Goal: Answer question/provide support

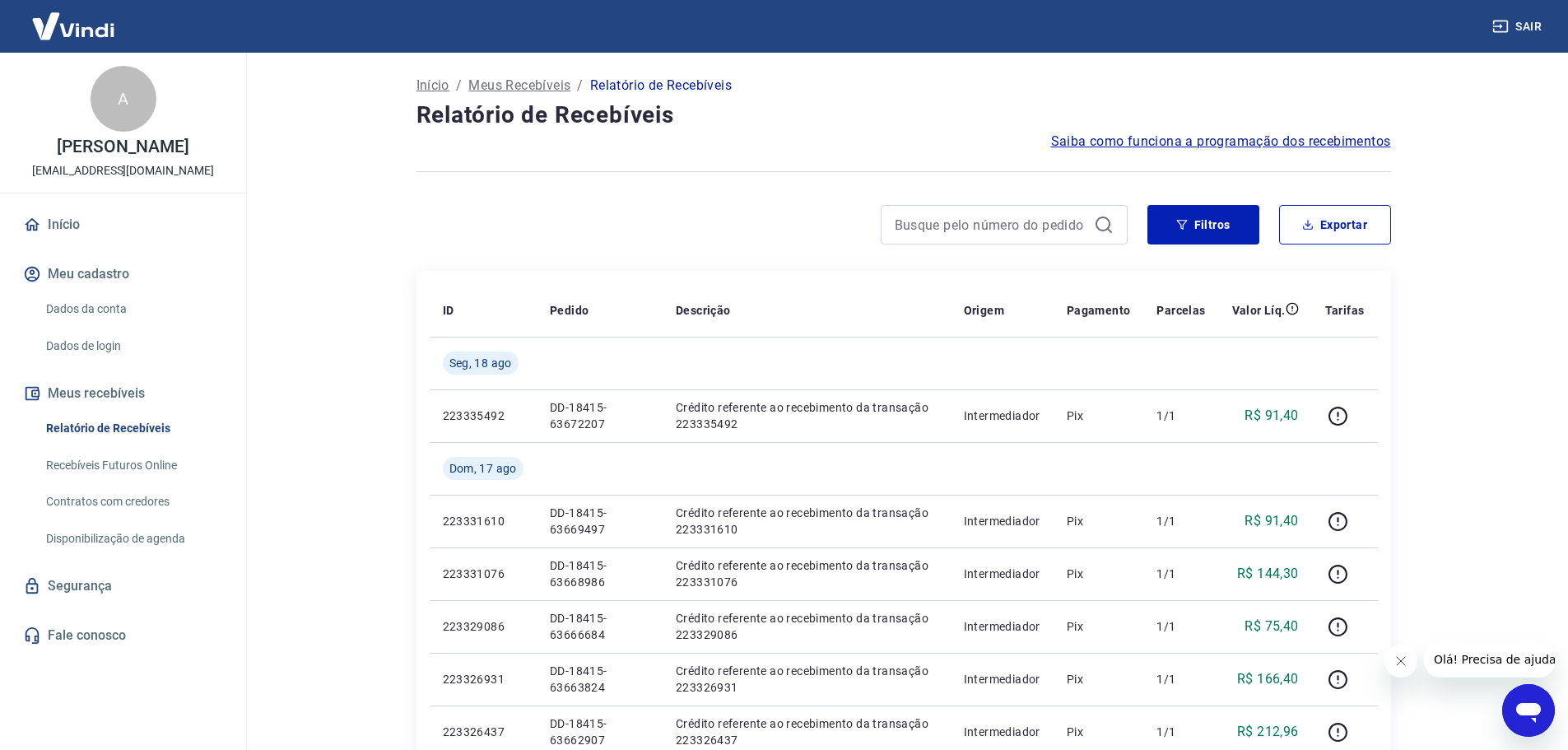
click at [1541, 711] on icon "Abrir janela de mensagens" at bounding box center [1528, 710] width 29 height 29
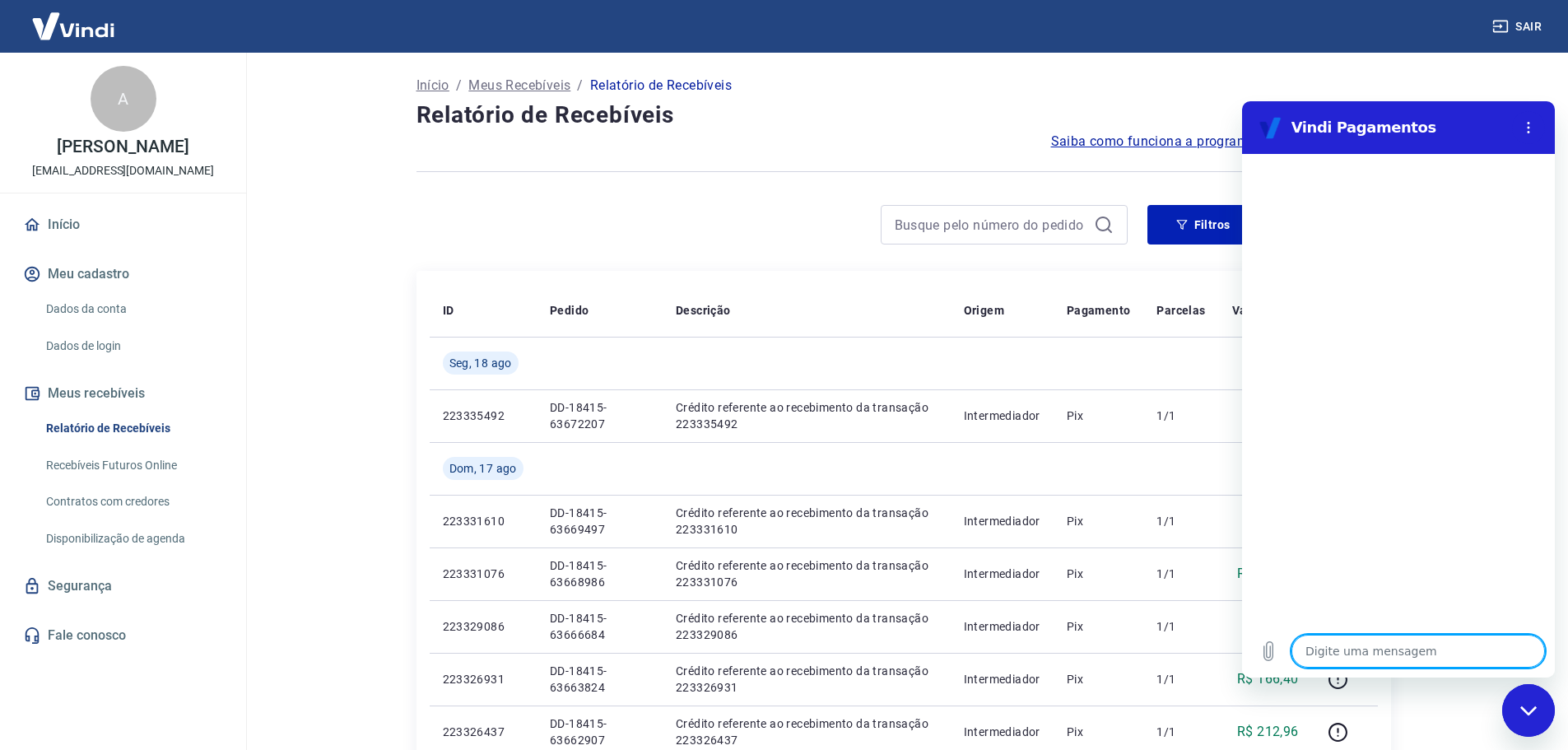
type textarea "b"
type textarea "x"
type textarea "bo"
type textarea "x"
type textarea "boa"
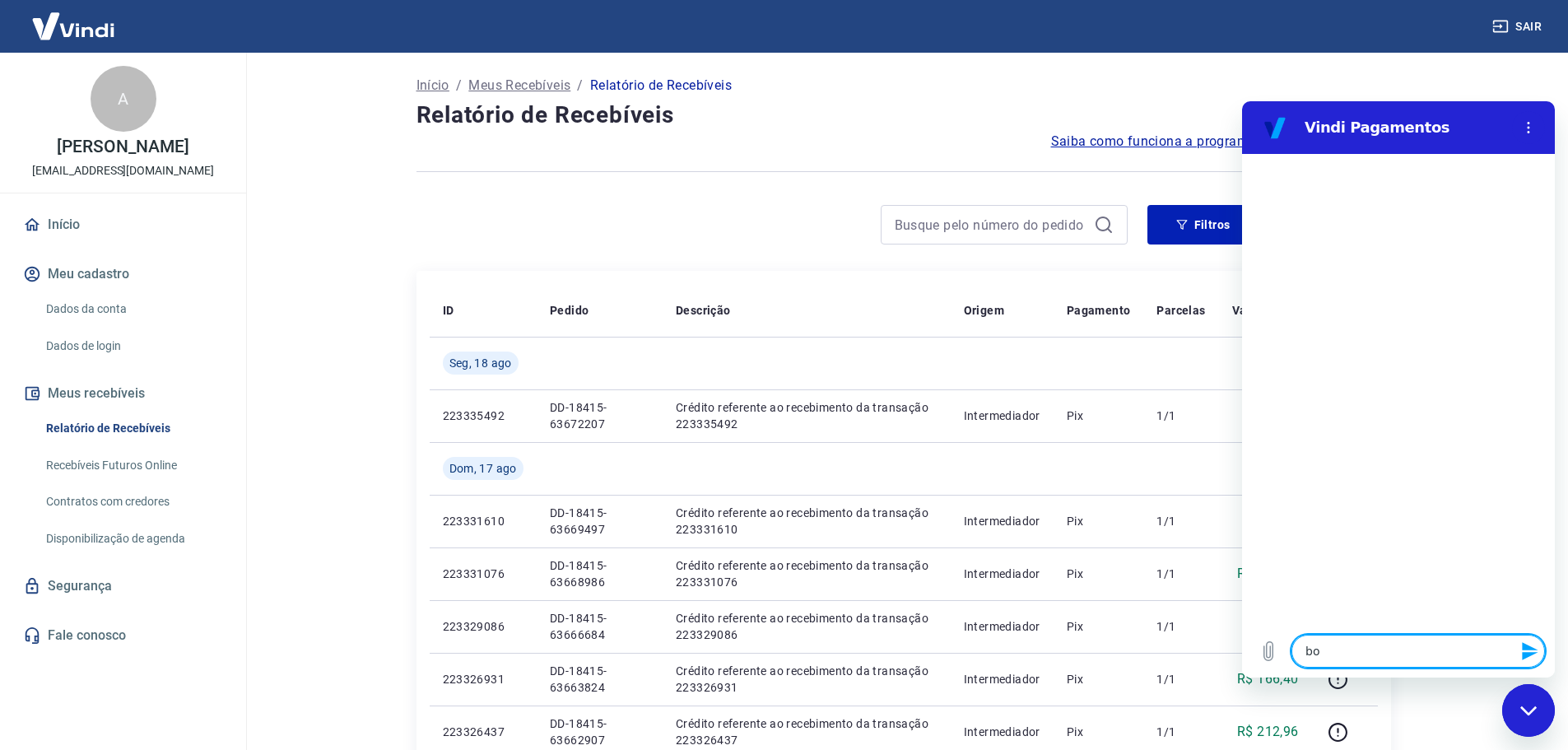
type textarea "x"
type textarea "boa"
type textarea "x"
type textarea "boa t"
type textarea "x"
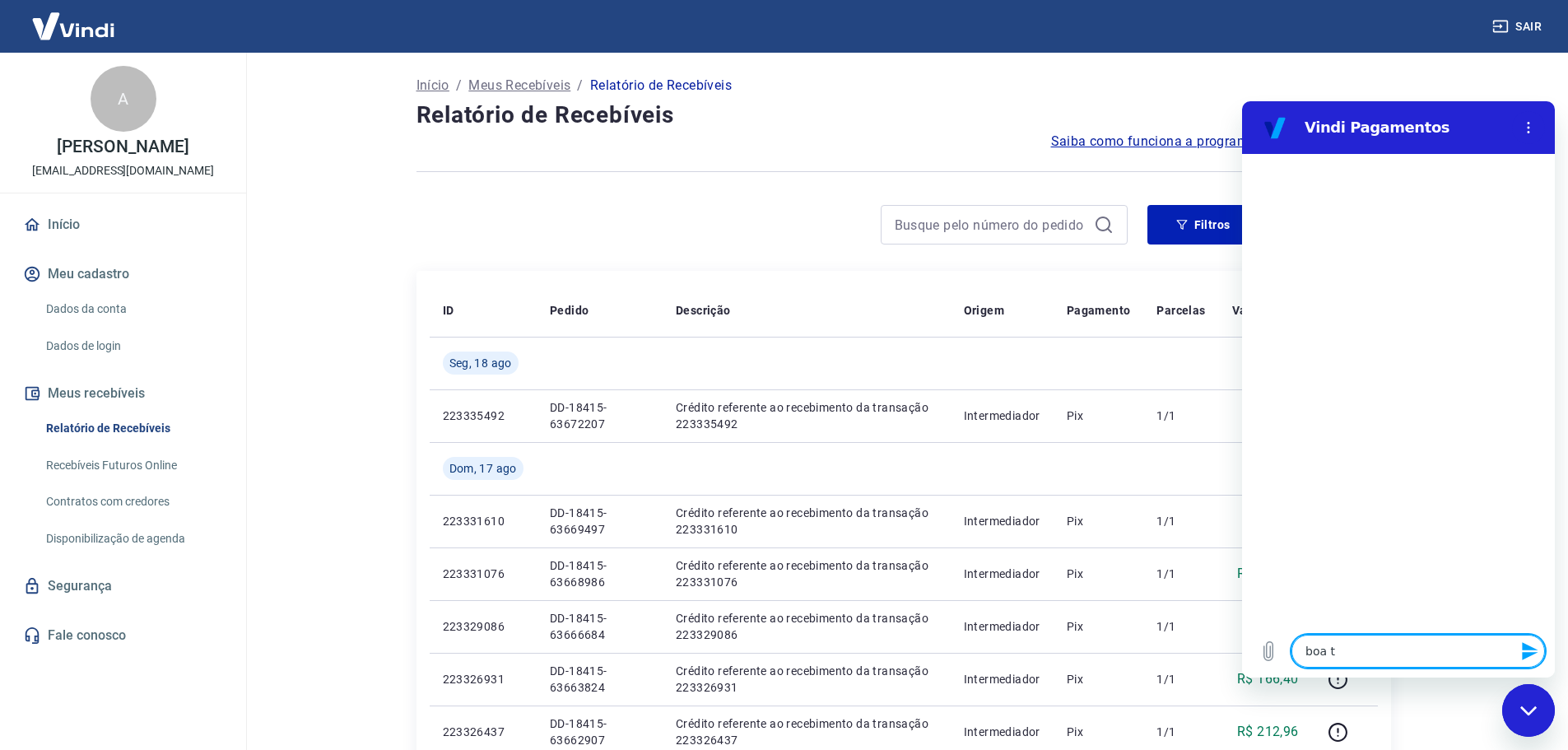
type textarea "boa ta"
type textarea "x"
type textarea "boa tar"
type textarea "x"
type textarea "boa tard"
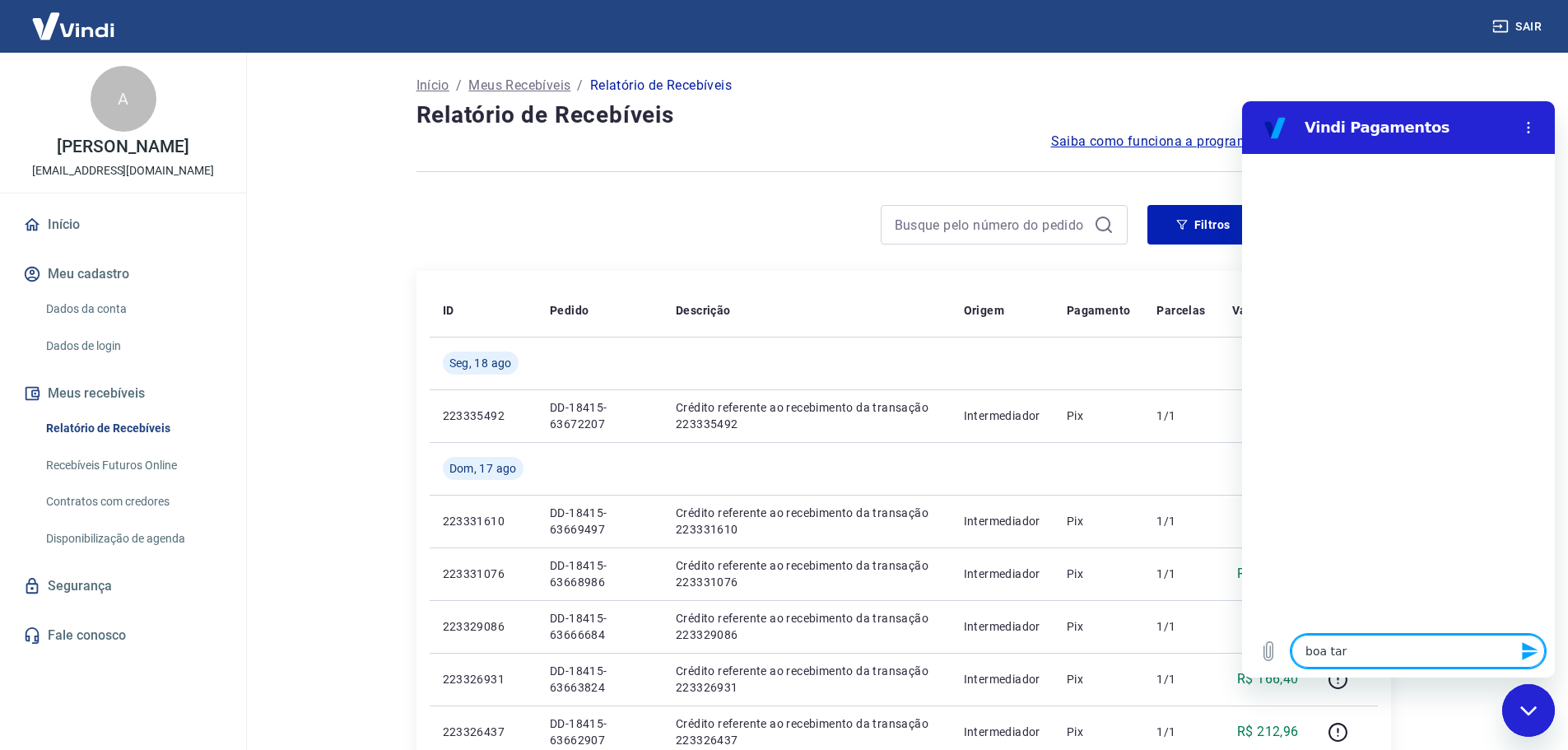
type textarea "x"
type textarea "boa tarde"
type textarea "x"
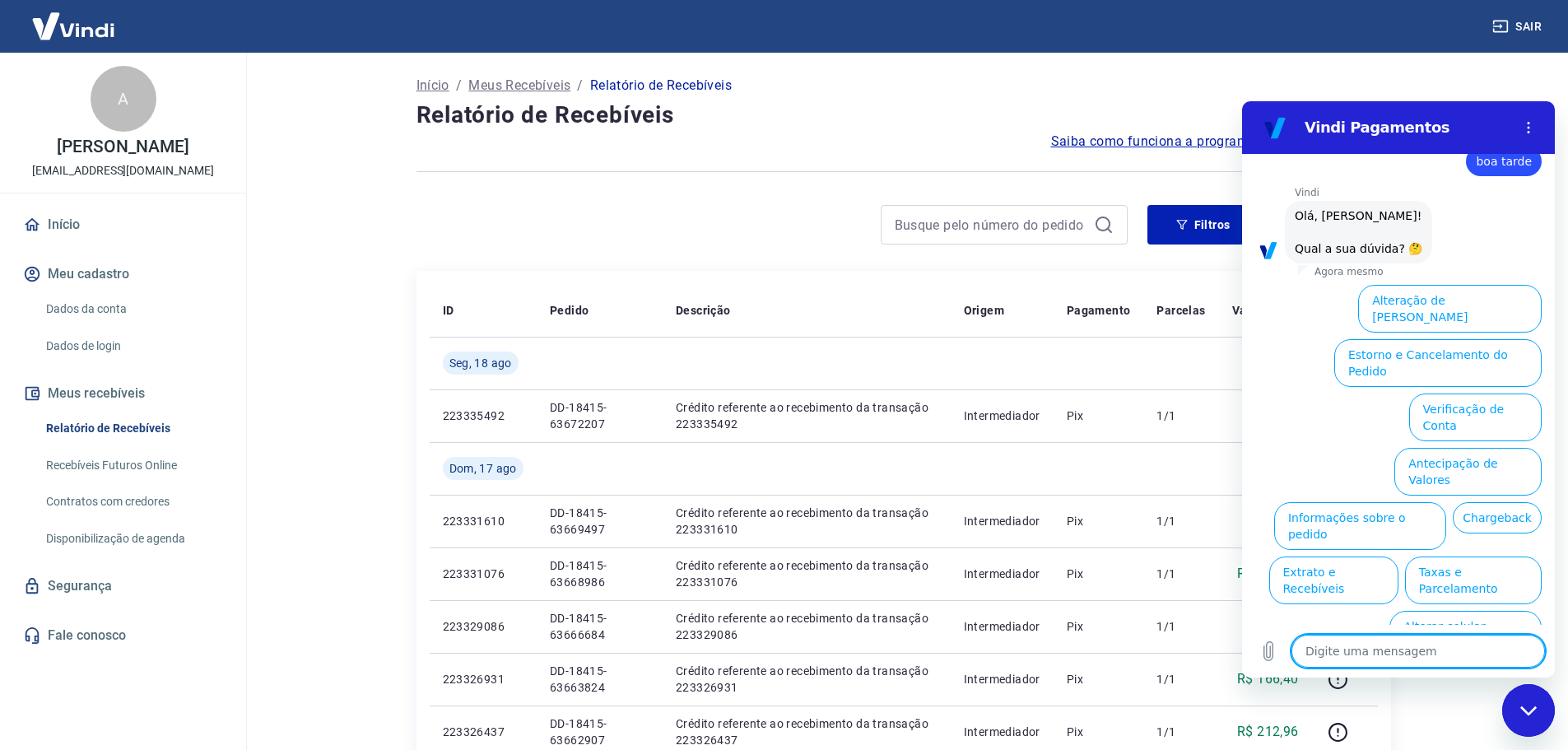
scroll to position [39, 0]
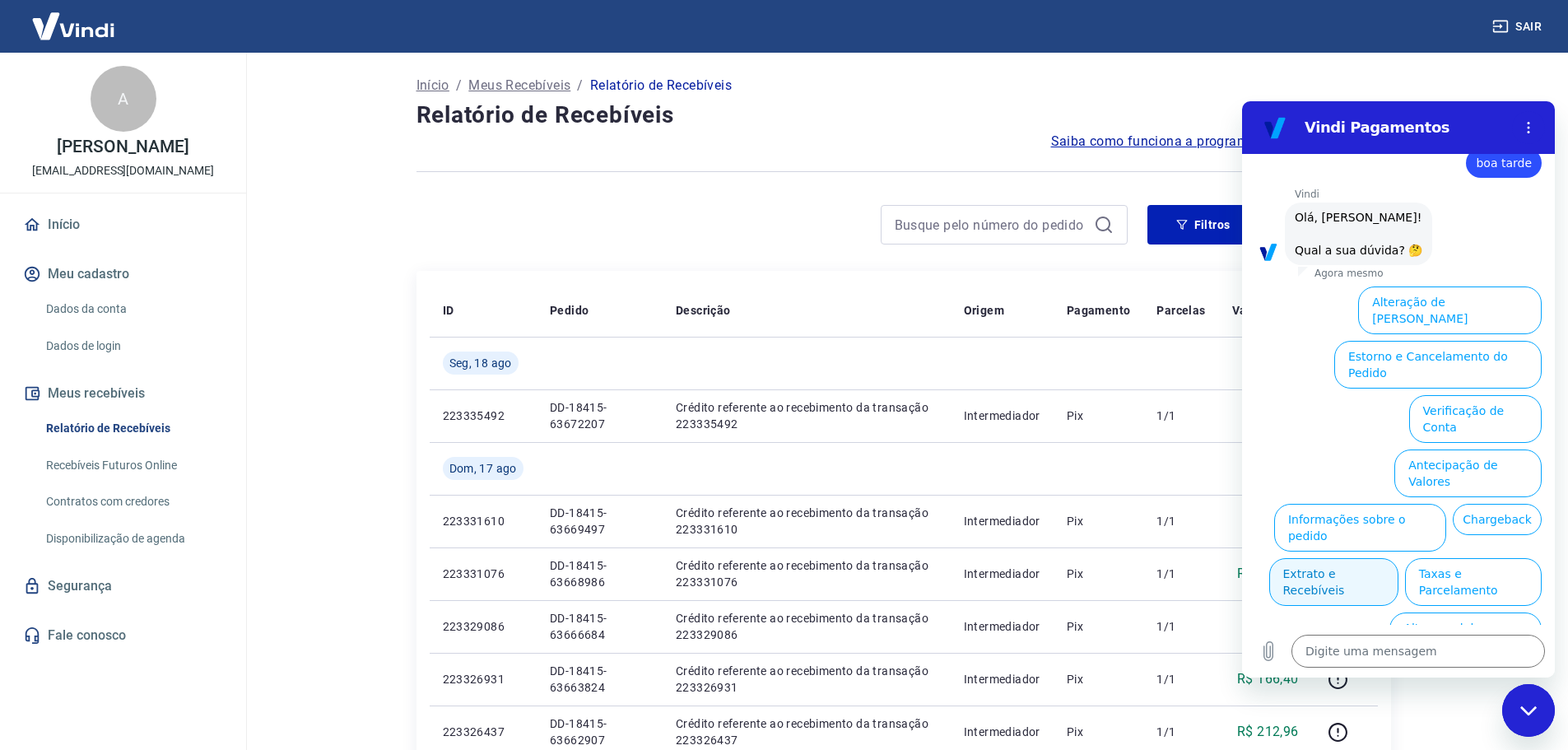
click at [1399, 558] on button "Extrato e Recebíveis" at bounding box center [1333, 581] width 130 height 48
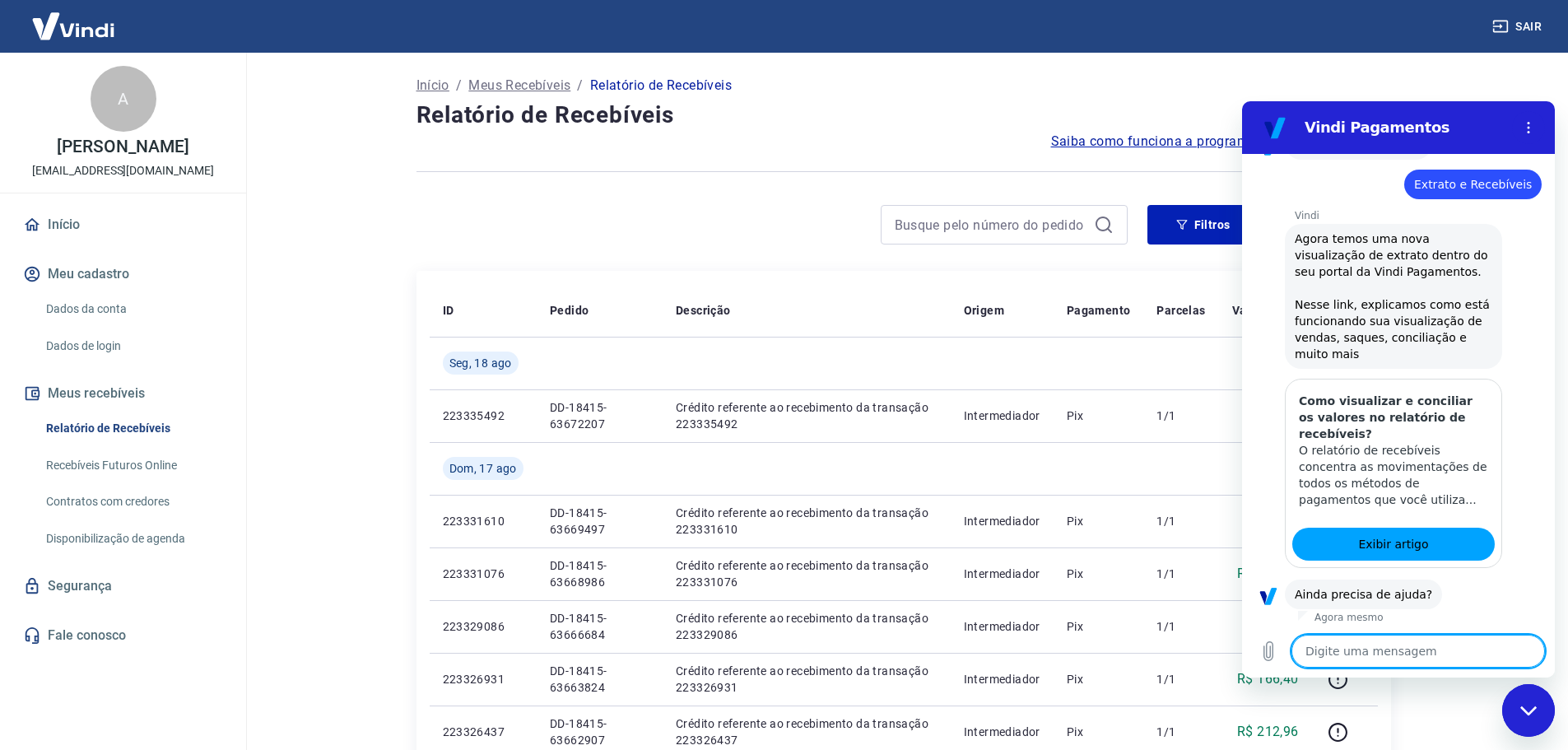
scroll to position [185, 0]
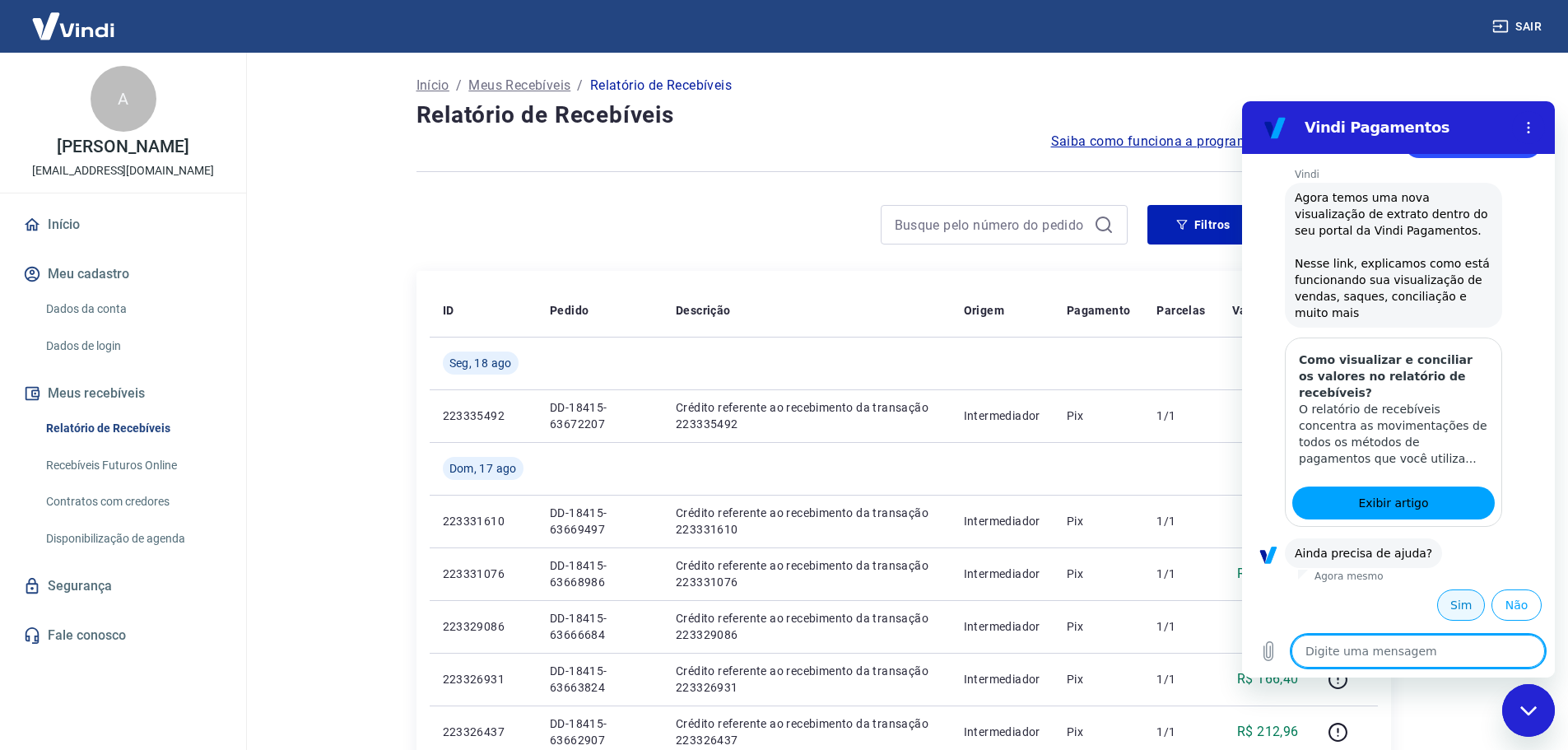
click at [1440, 605] on button "Sim" at bounding box center [1461, 605] width 48 height 31
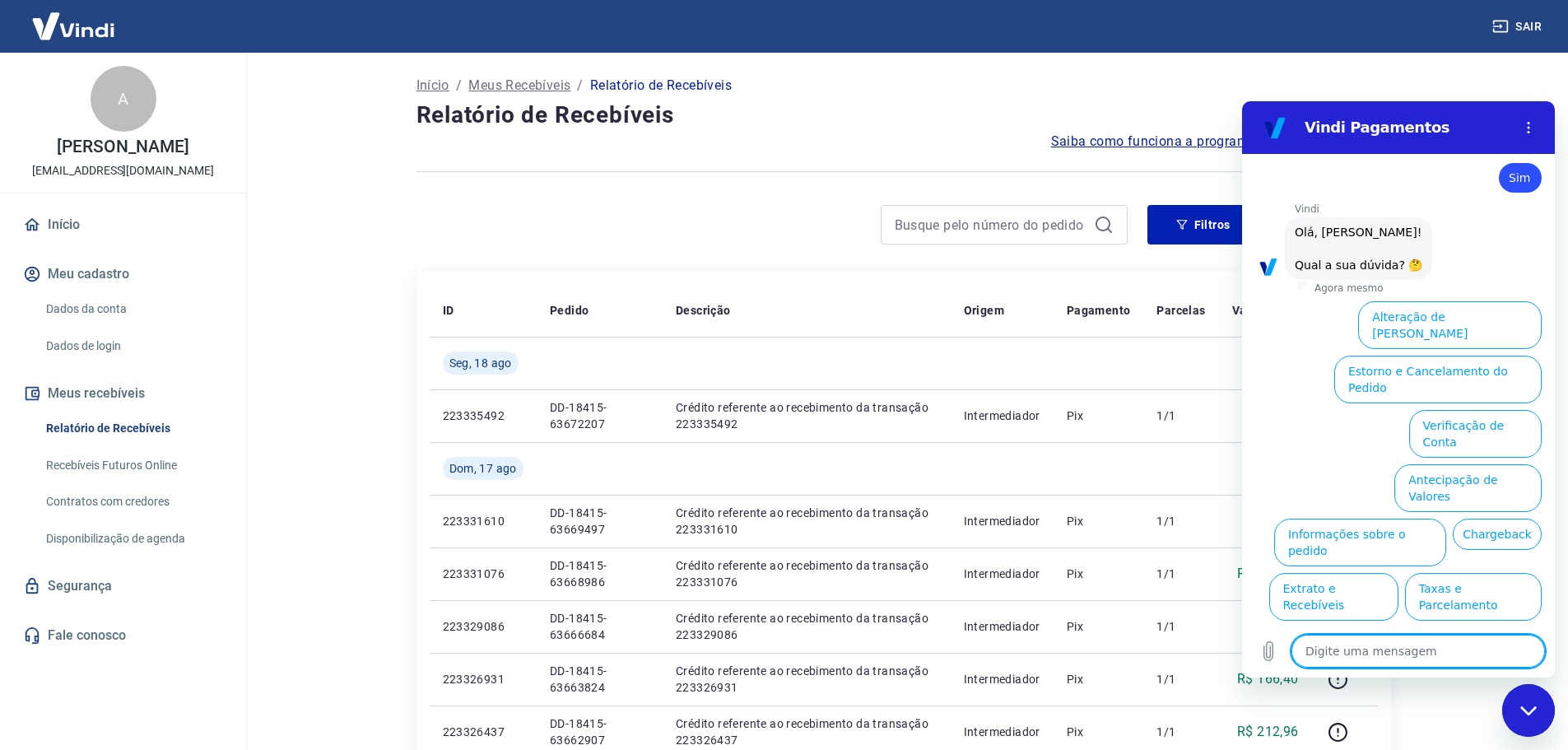
scroll to position [615, 0]
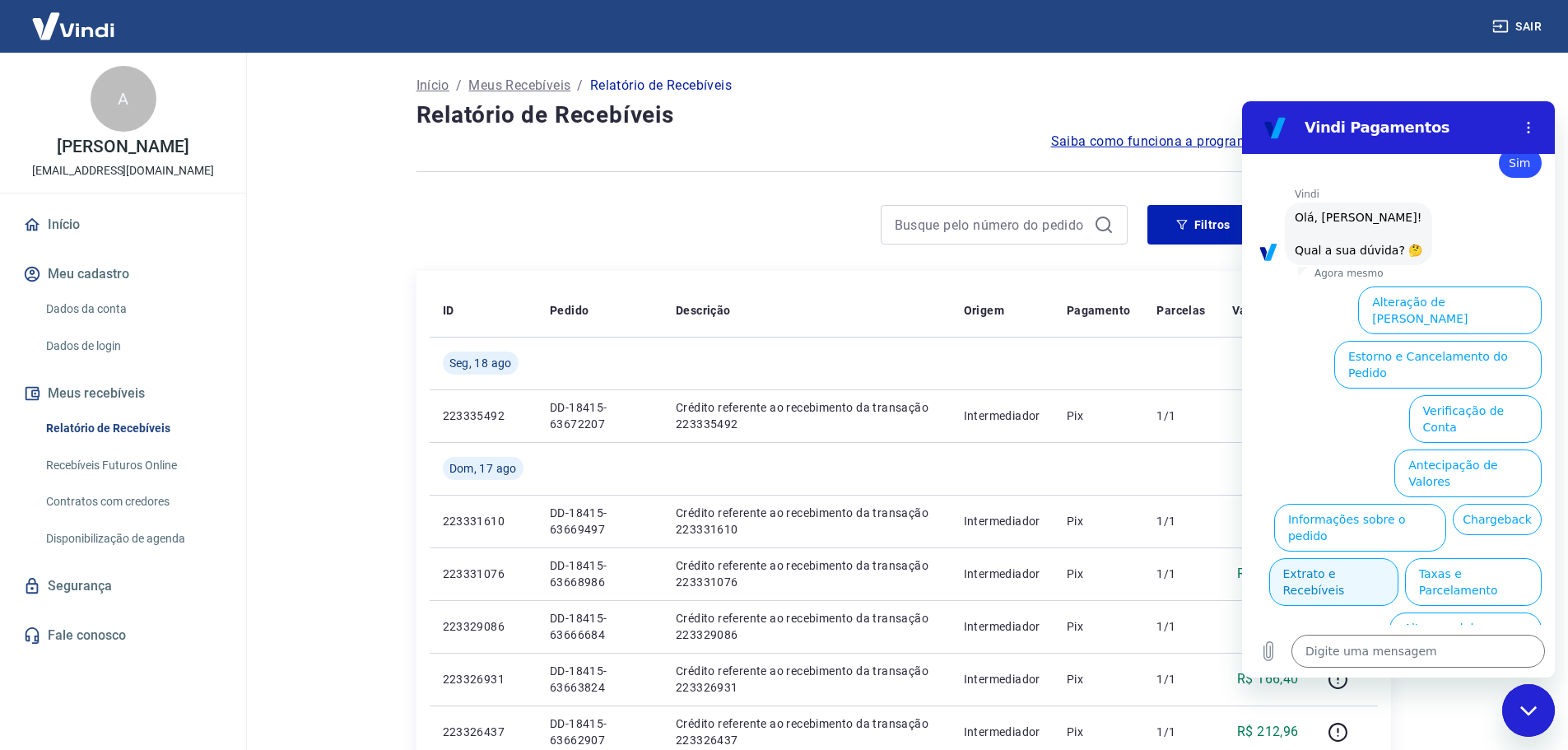
click at [1399, 558] on button "Extrato e Recebíveis" at bounding box center [1333, 581] width 130 height 48
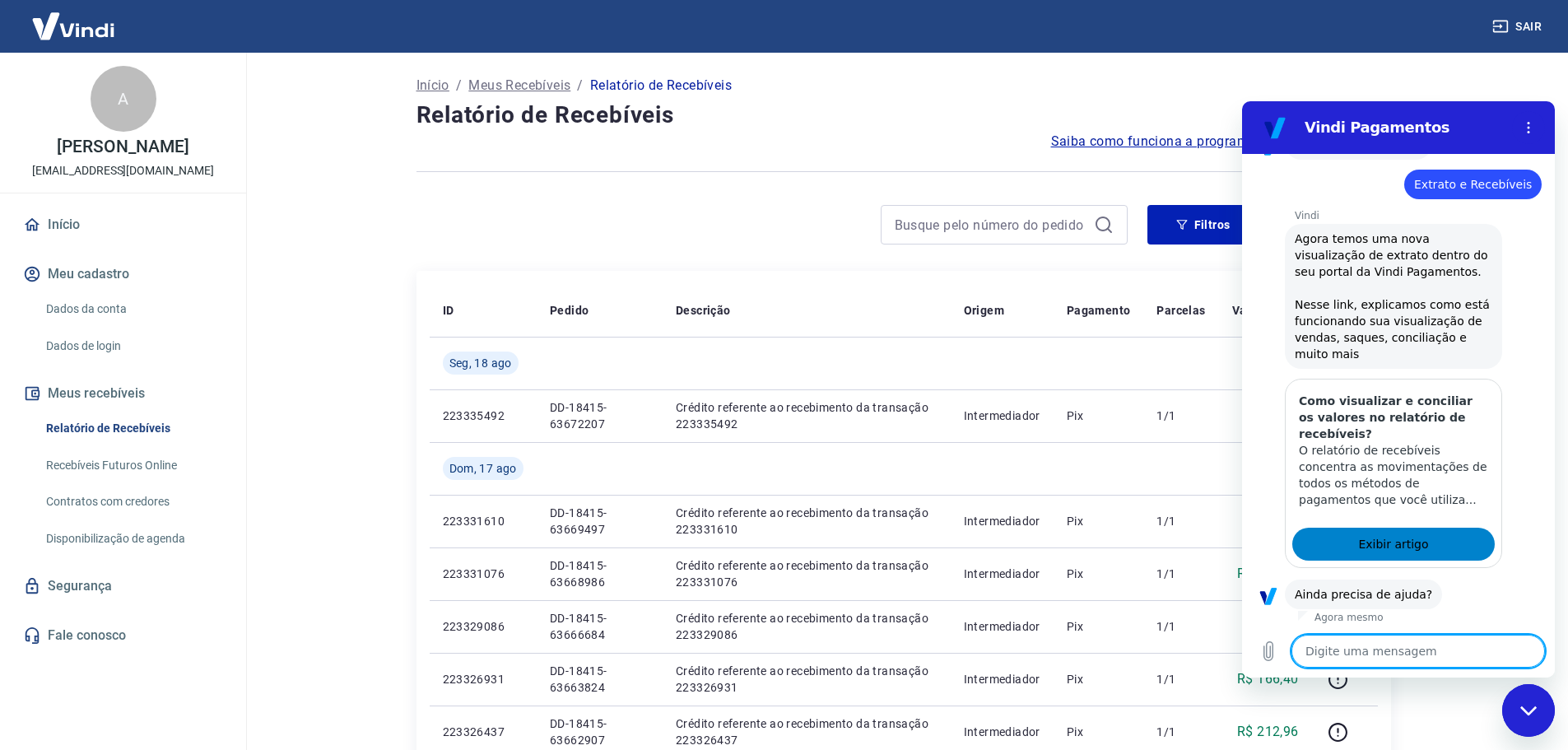
scroll to position [762, 0]
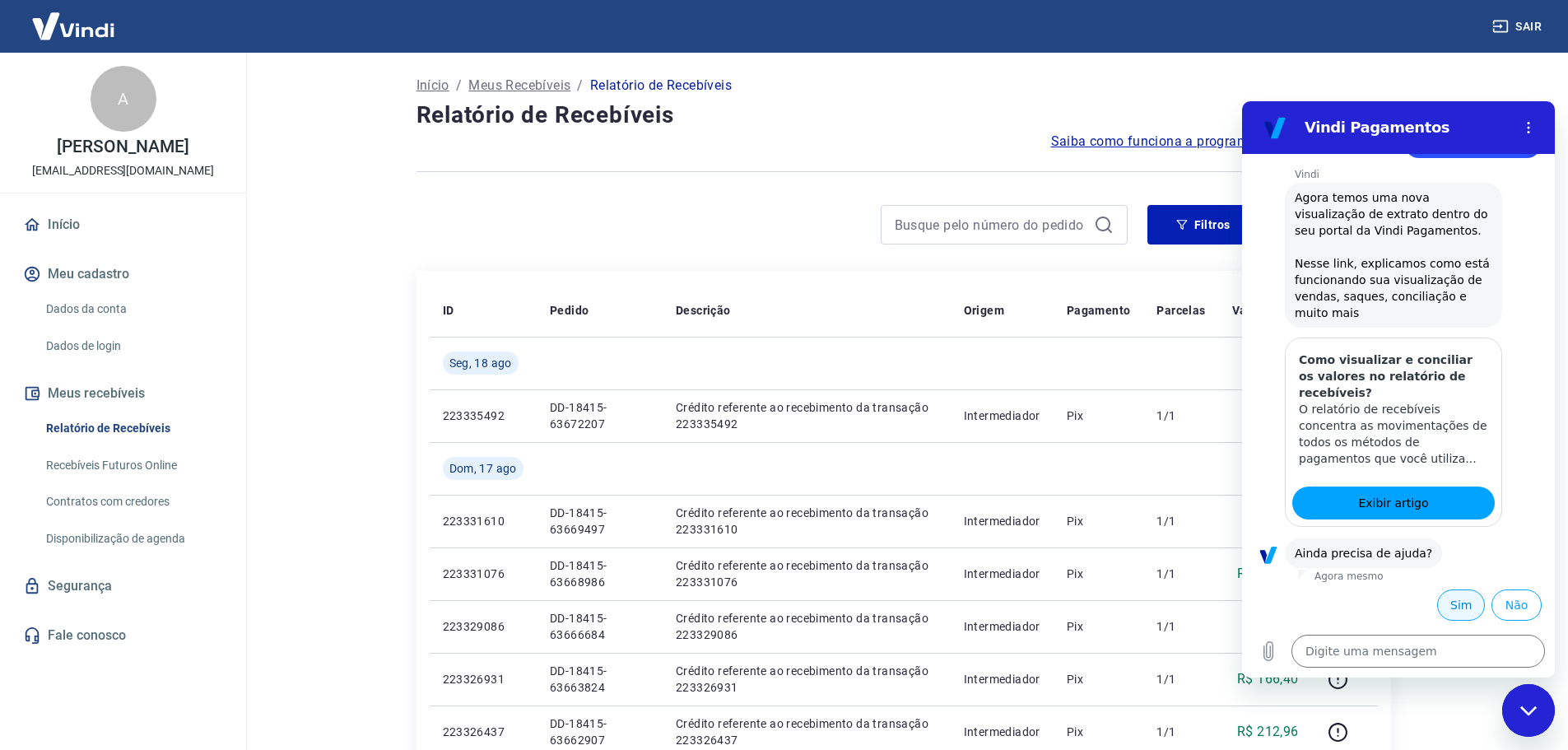
click at [1438, 606] on button "Sim" at bounding box center [1461, 605] width 48 height 31
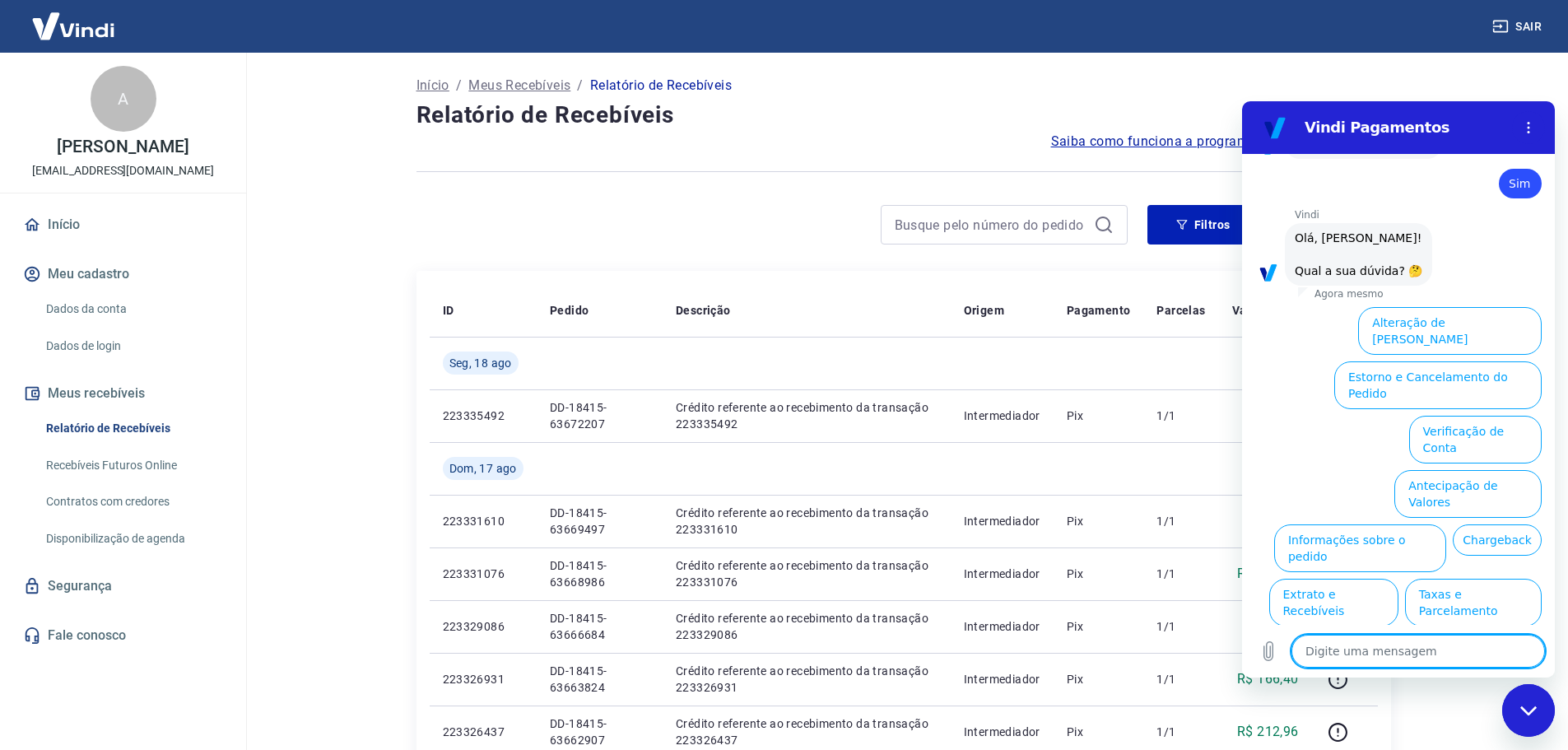
scroll to position [1191, 0]
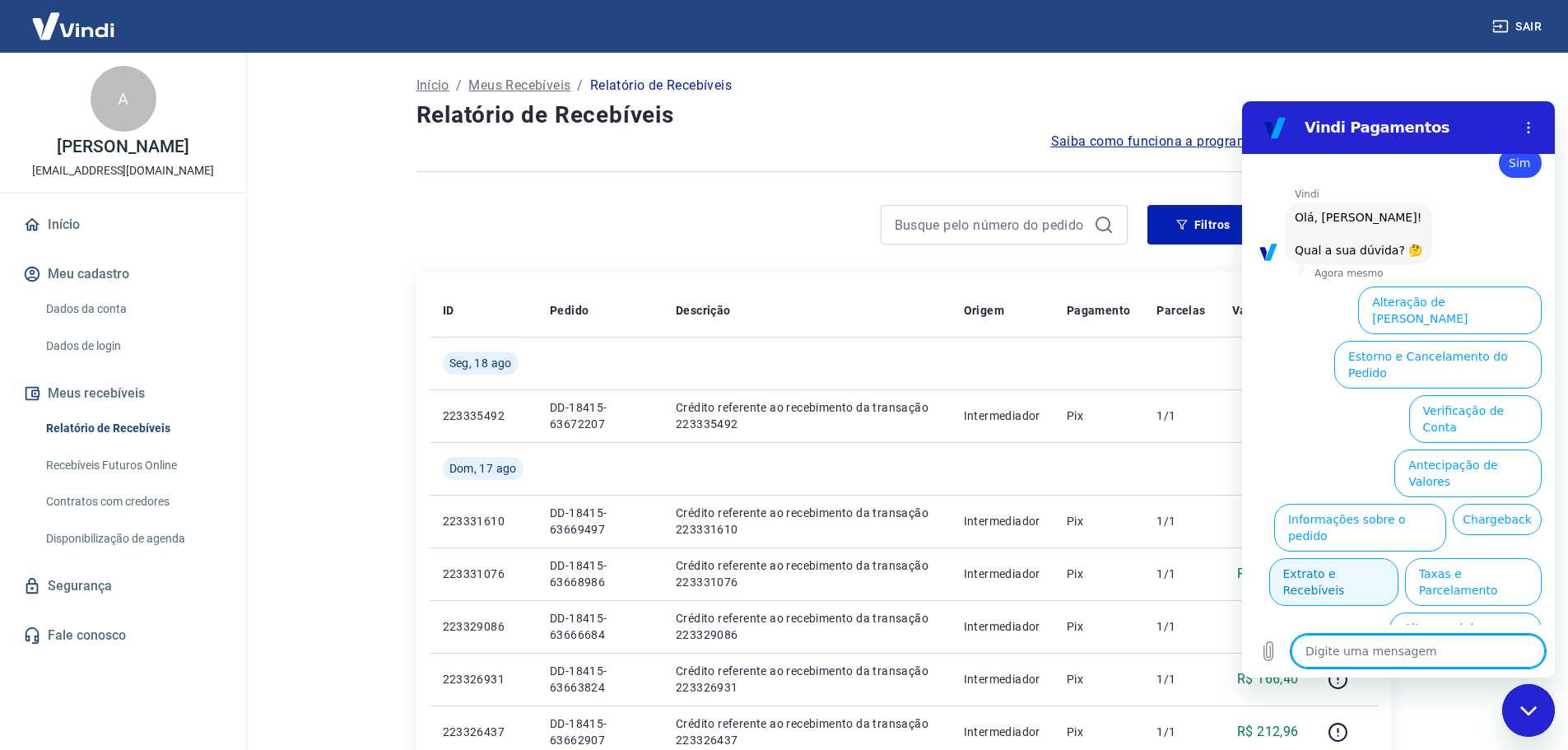
click at [1399, 558] on button "Extrato e Recebíveis" at bounding box center [1333, 581] width 130 height 48
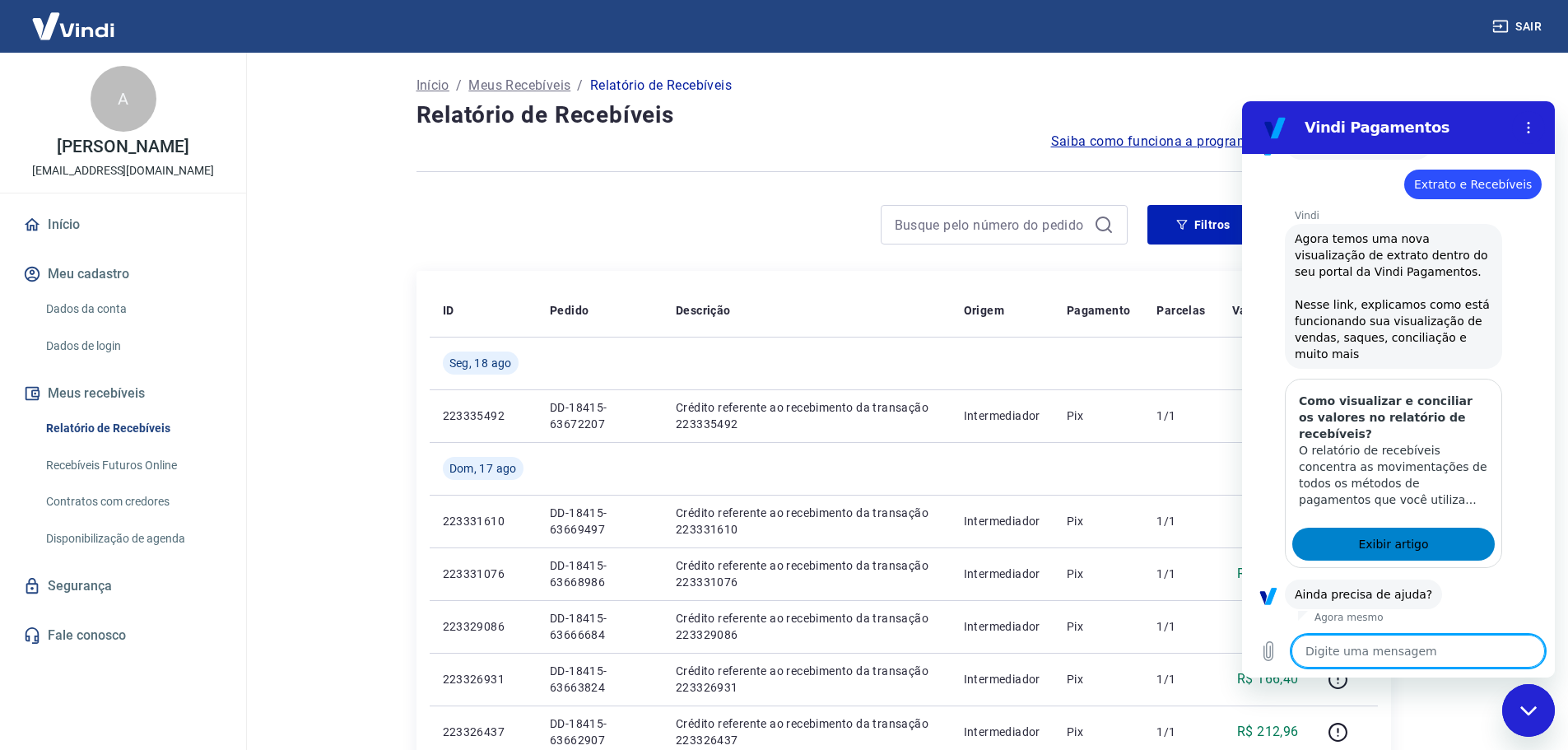
scroll to position [1338, 0]
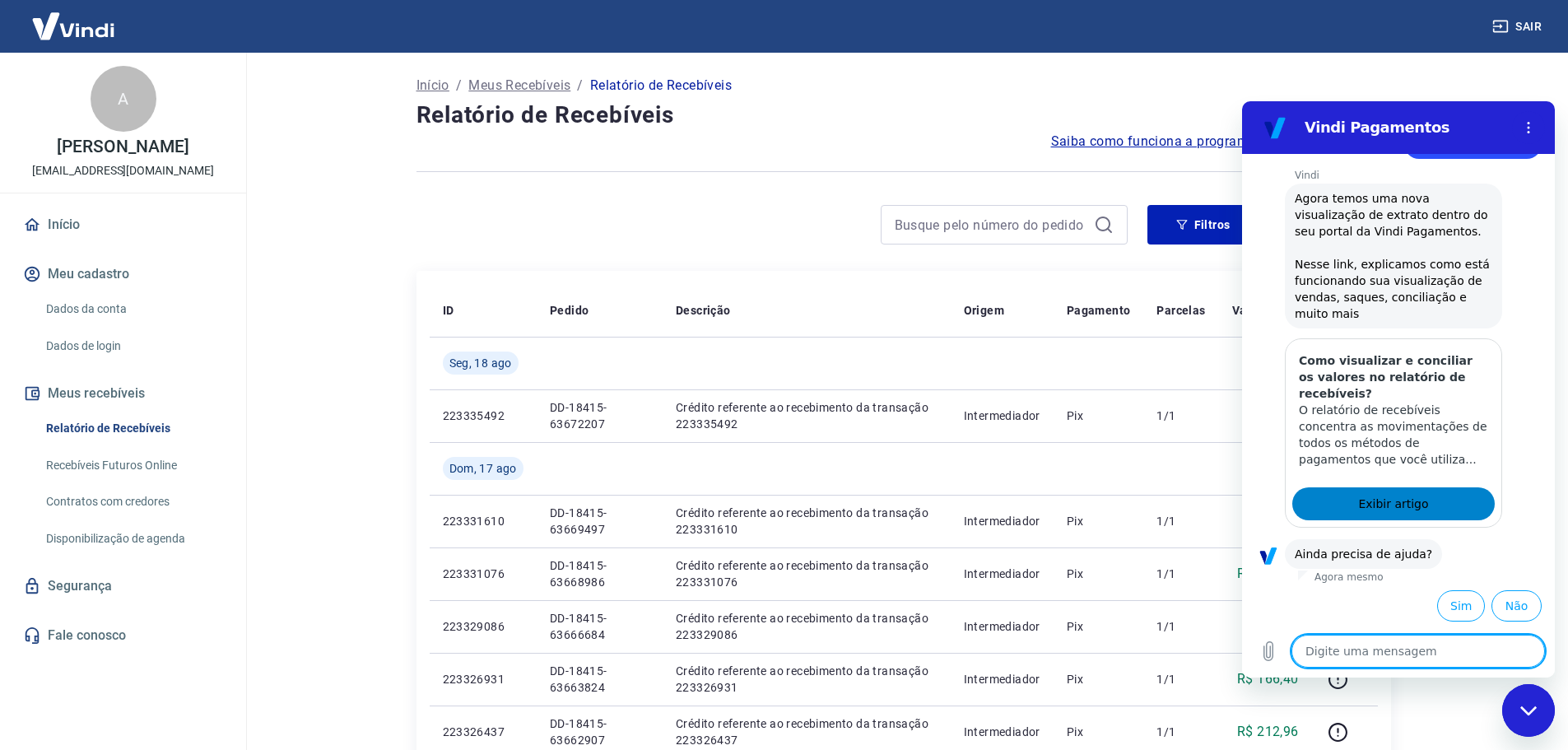
click at [1374, 543] on div "[PERSON_NAME] diz: Ainda precisa de ajuda?" at bounding box center [1363, 554] width 157 height 29
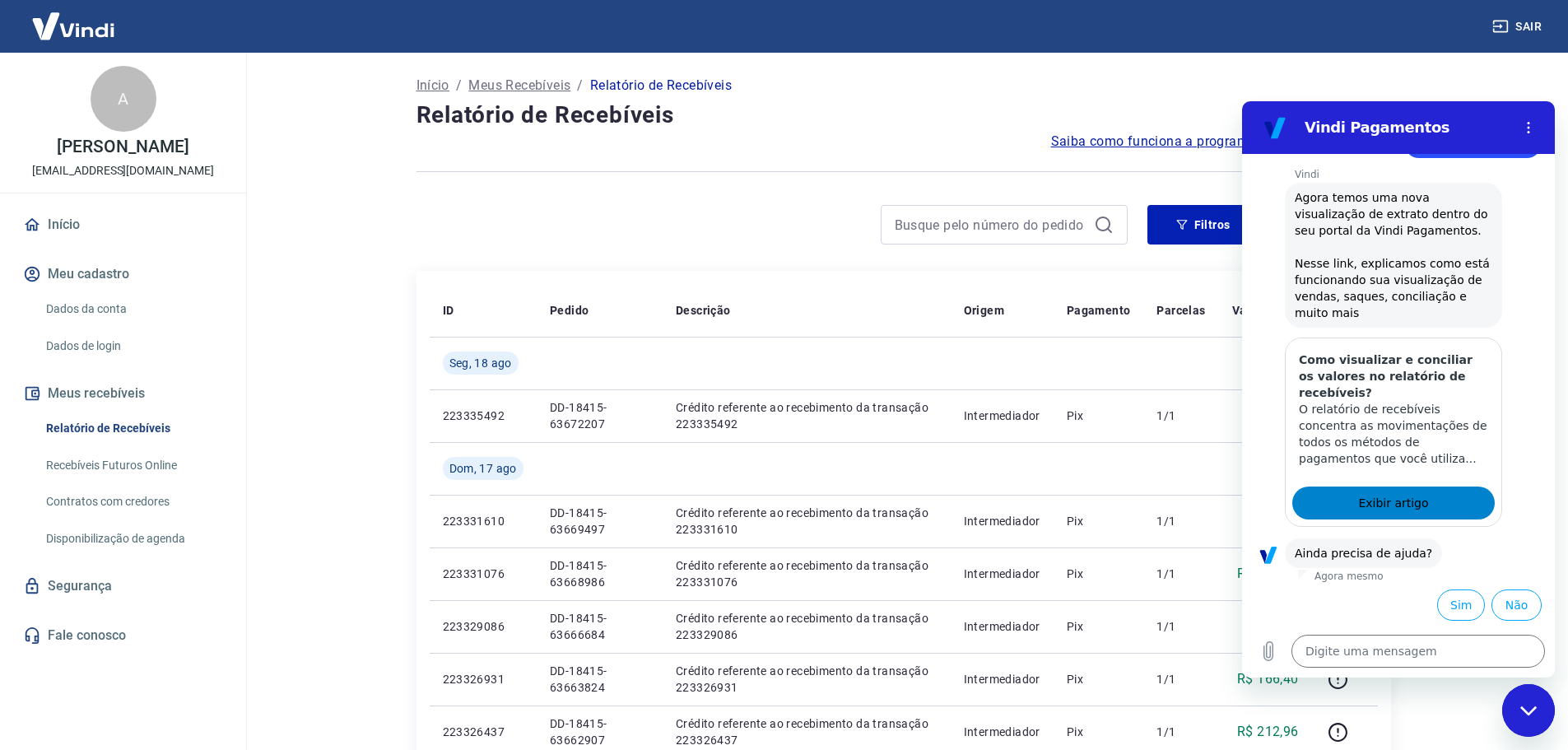
click at [1361, 504] on span "Exibir artigo" at bounding box center [1394, 503] width 70 height 19
click at [1000, 224] on input at bounding box center [991, 224] width 193 height 24
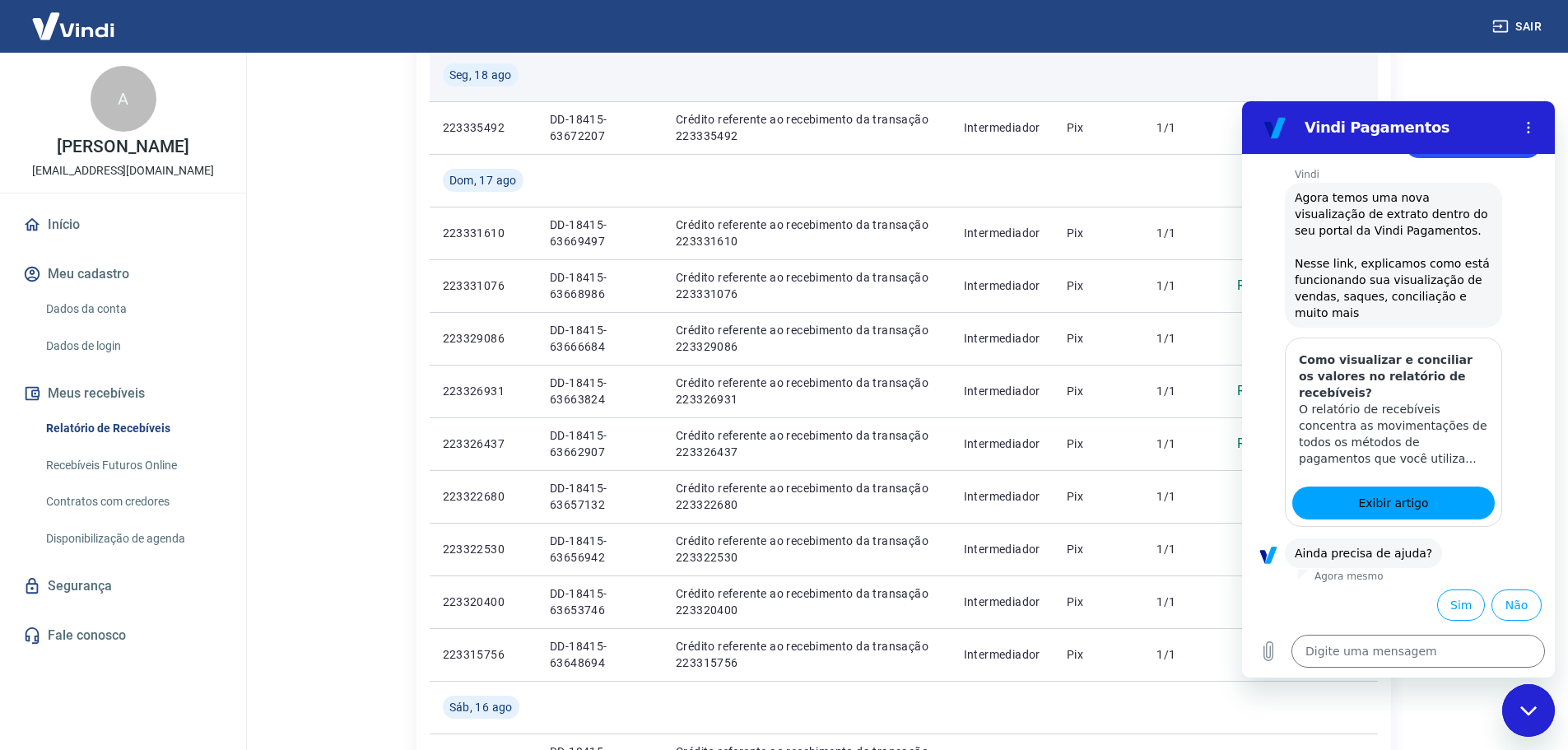
scroll to position [329, 0]
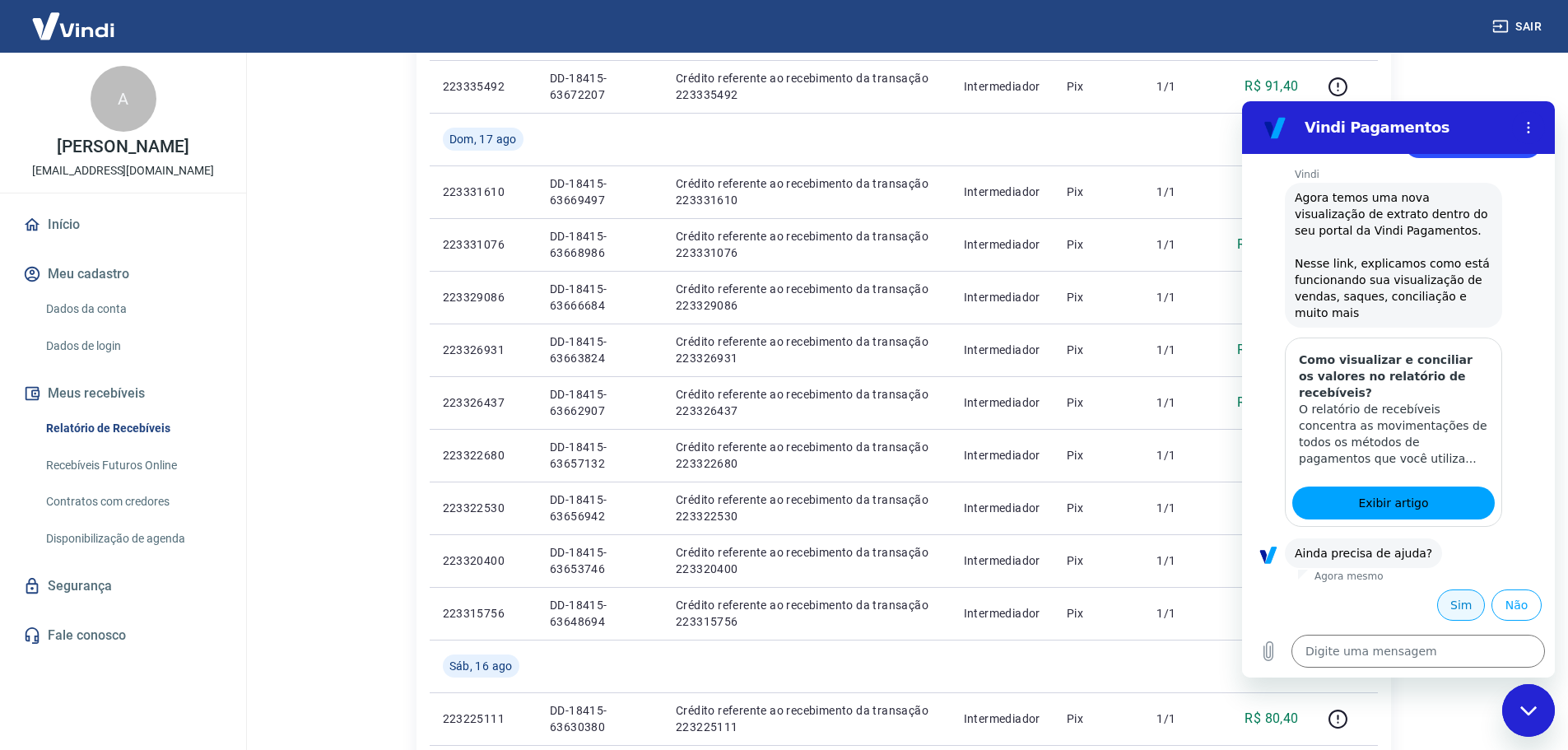
click at [1447, 611] on button "Sim" at bounding box center [1461, 605] width 48 height 31
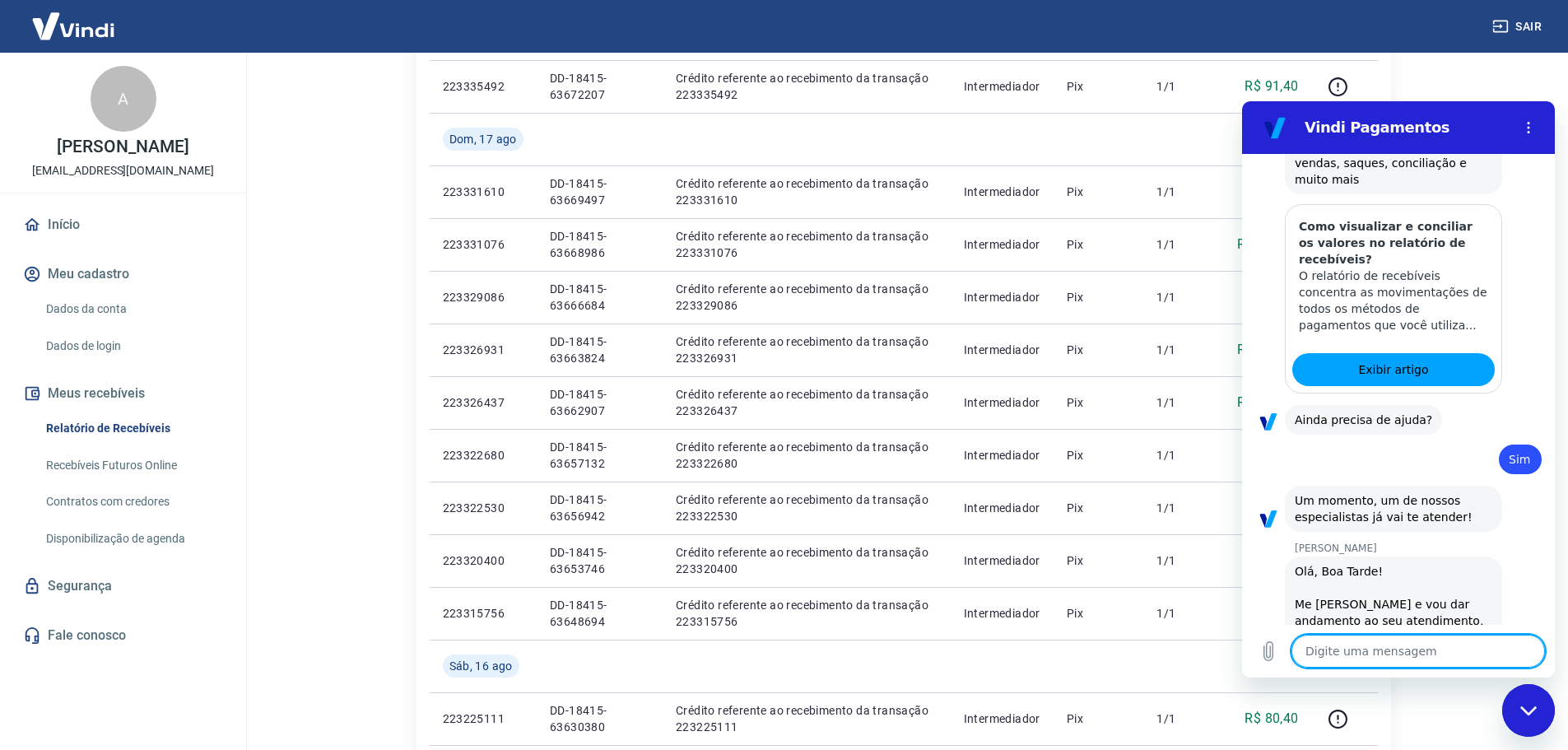
scroll to position [1551, 0]
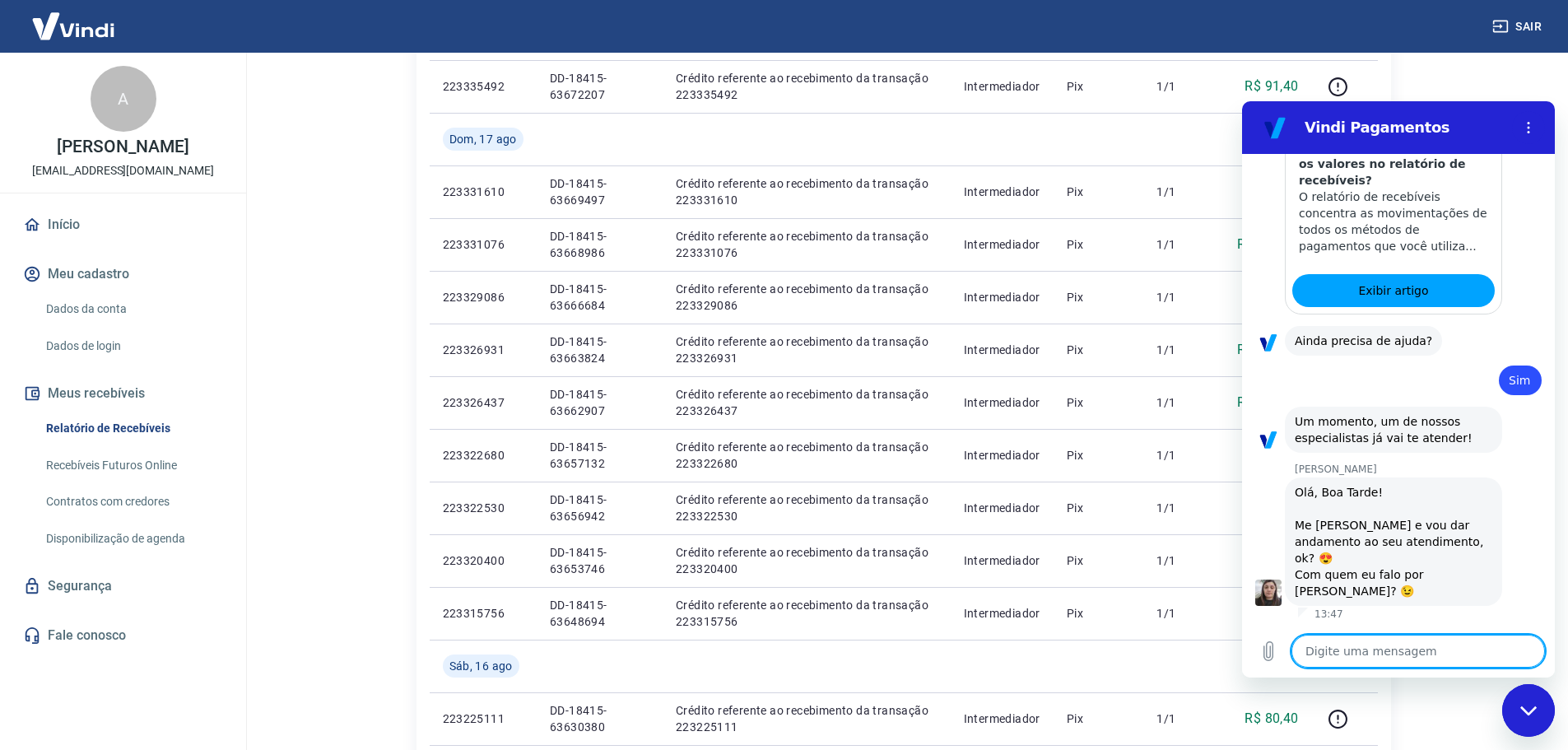
type textarea "x"
type textarea "b"
type textarea "x"
type textarea "bo"
type textarea "x"
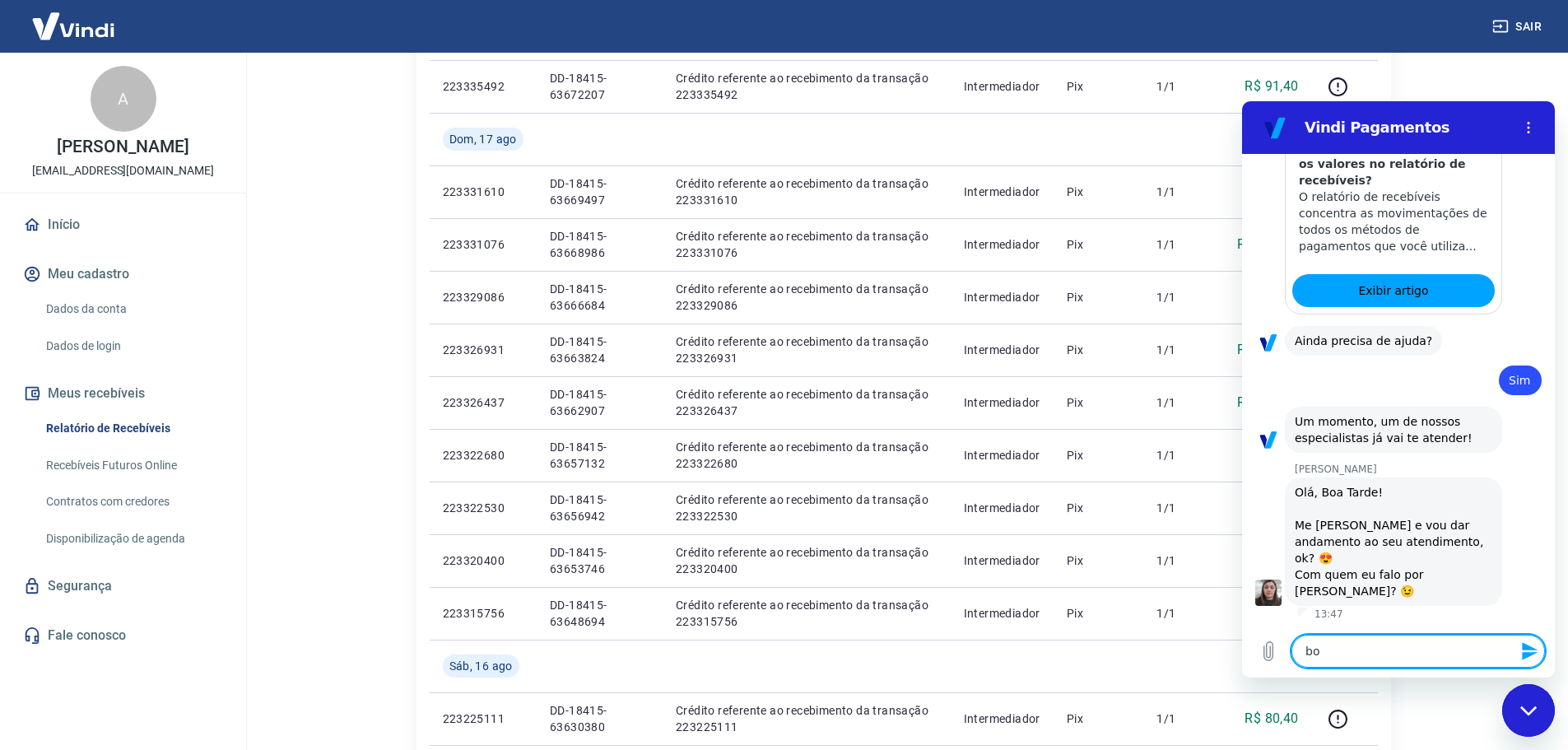
type textarea "boa"
type textarea "x"
type textarea "boa"
type textarea "x"
type textarea "boa t"
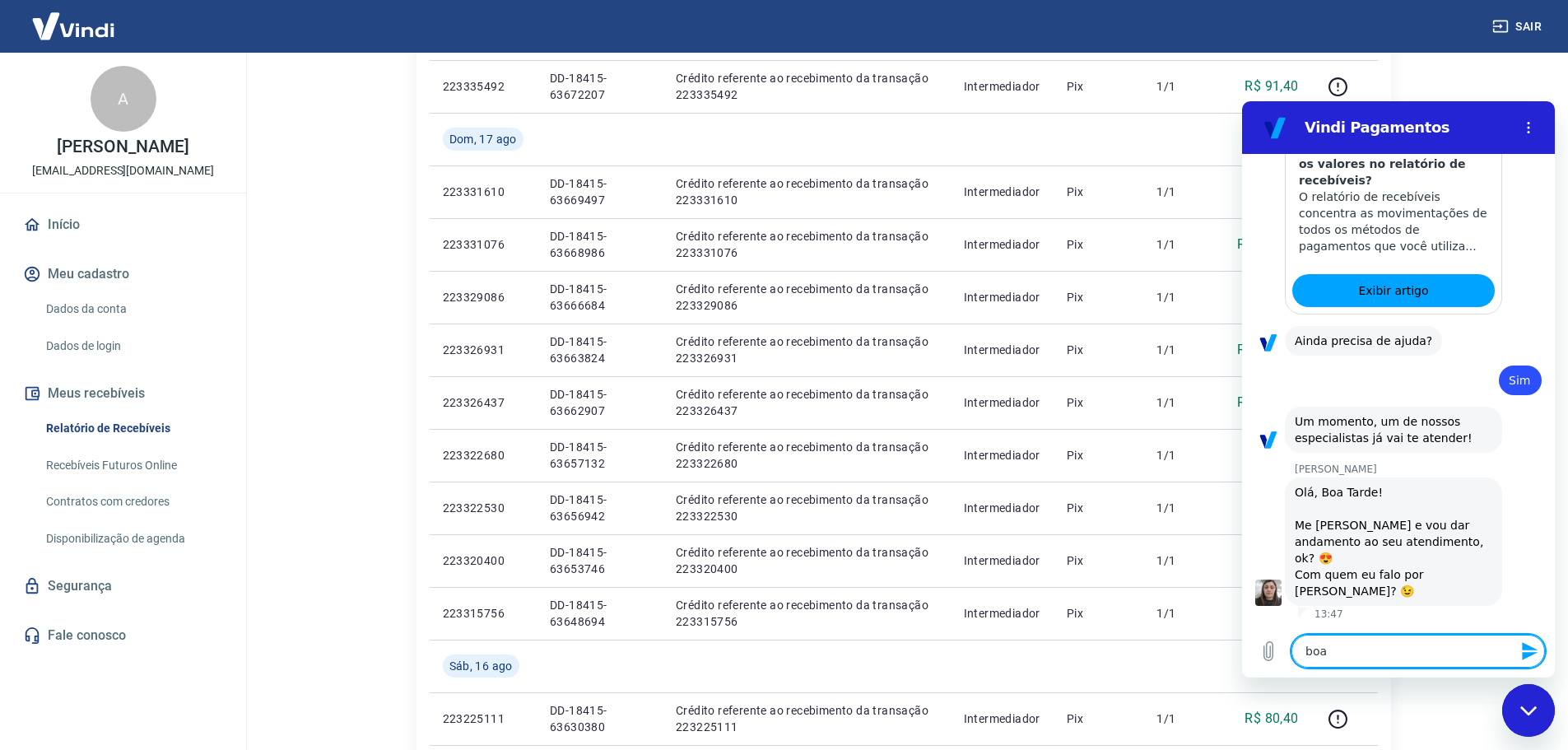
type textarea "x"
type textarea "boa ta"
type textarea "x"
type textarea "boa tar"
type textarea "x"
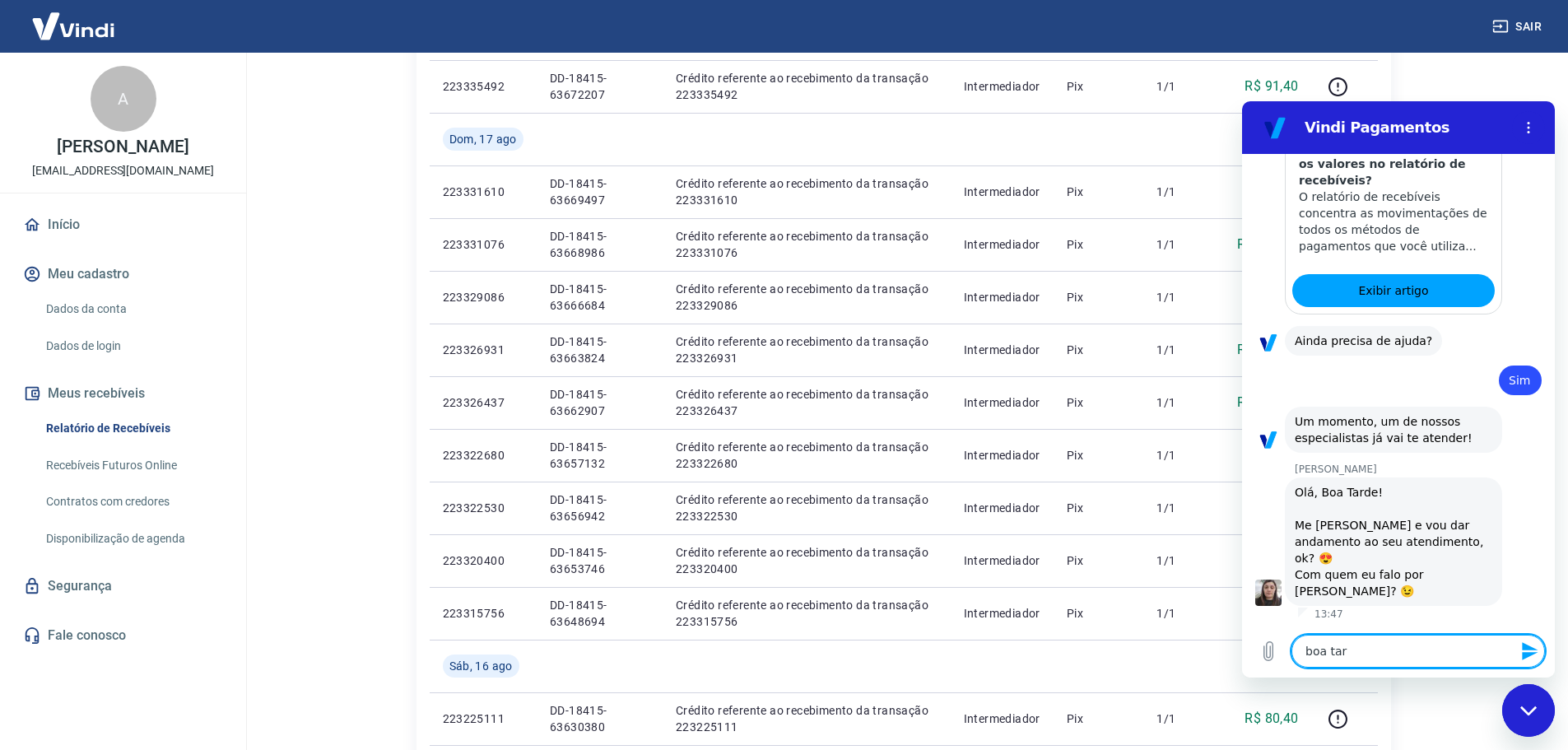
type textarea "boa tard"
type textarea "x"
type textarea "boa tarde"
type textarea "x"
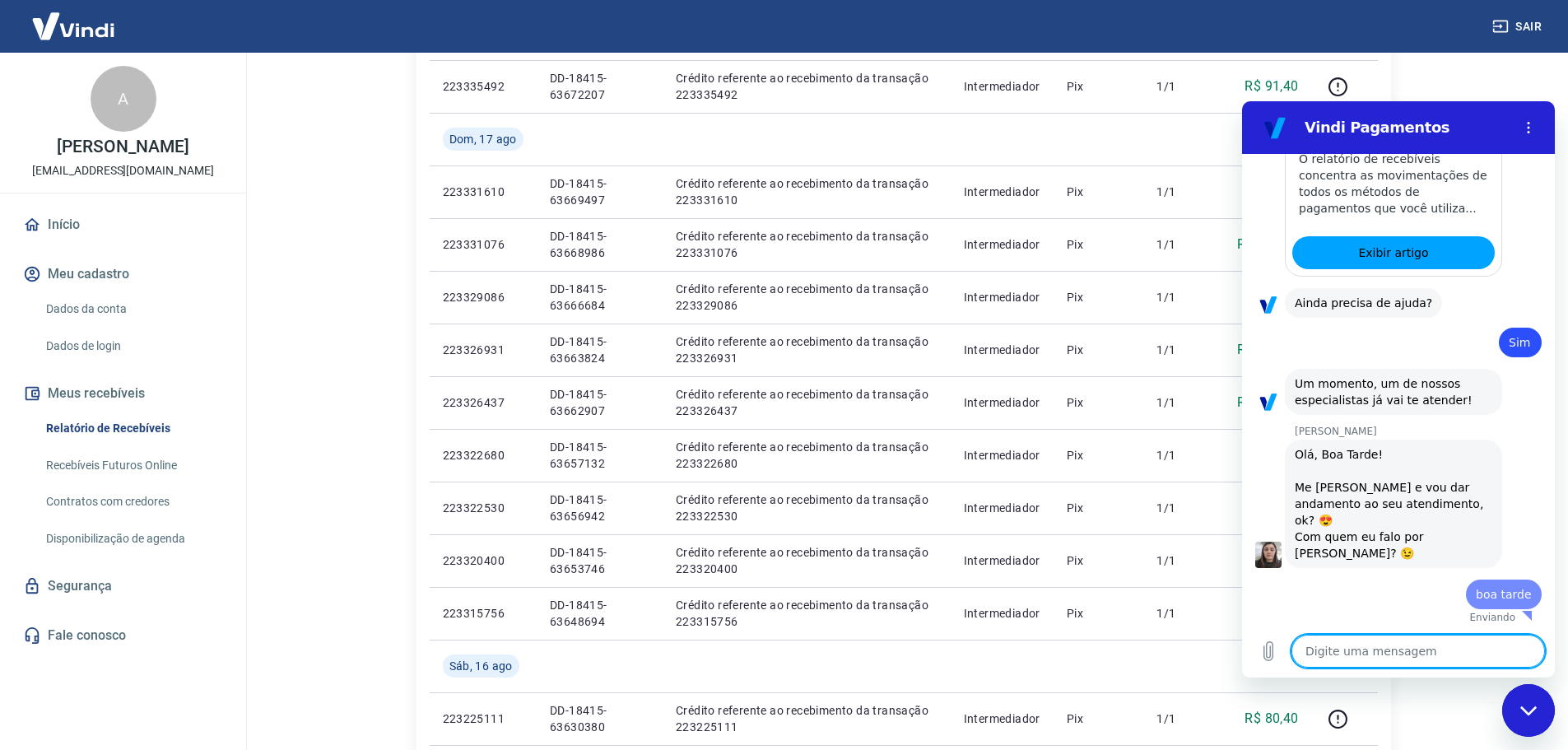
type textarea "x"
type textarea "g"
type textarea "x"
type textarea "ga"
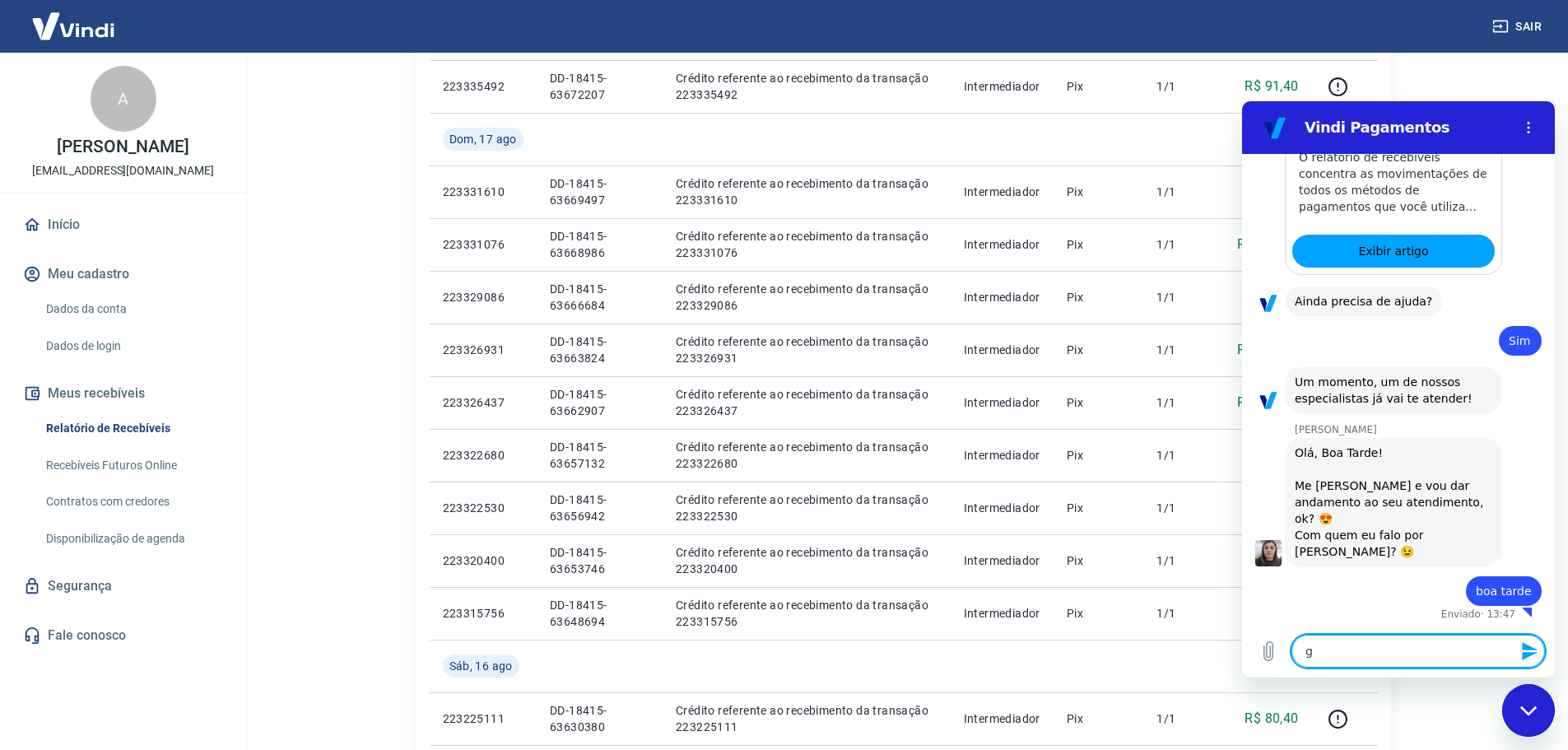
type textarea "x"
type textarea "gab"
type textarea "x"
type textarea "gabr"
type textarea "x"
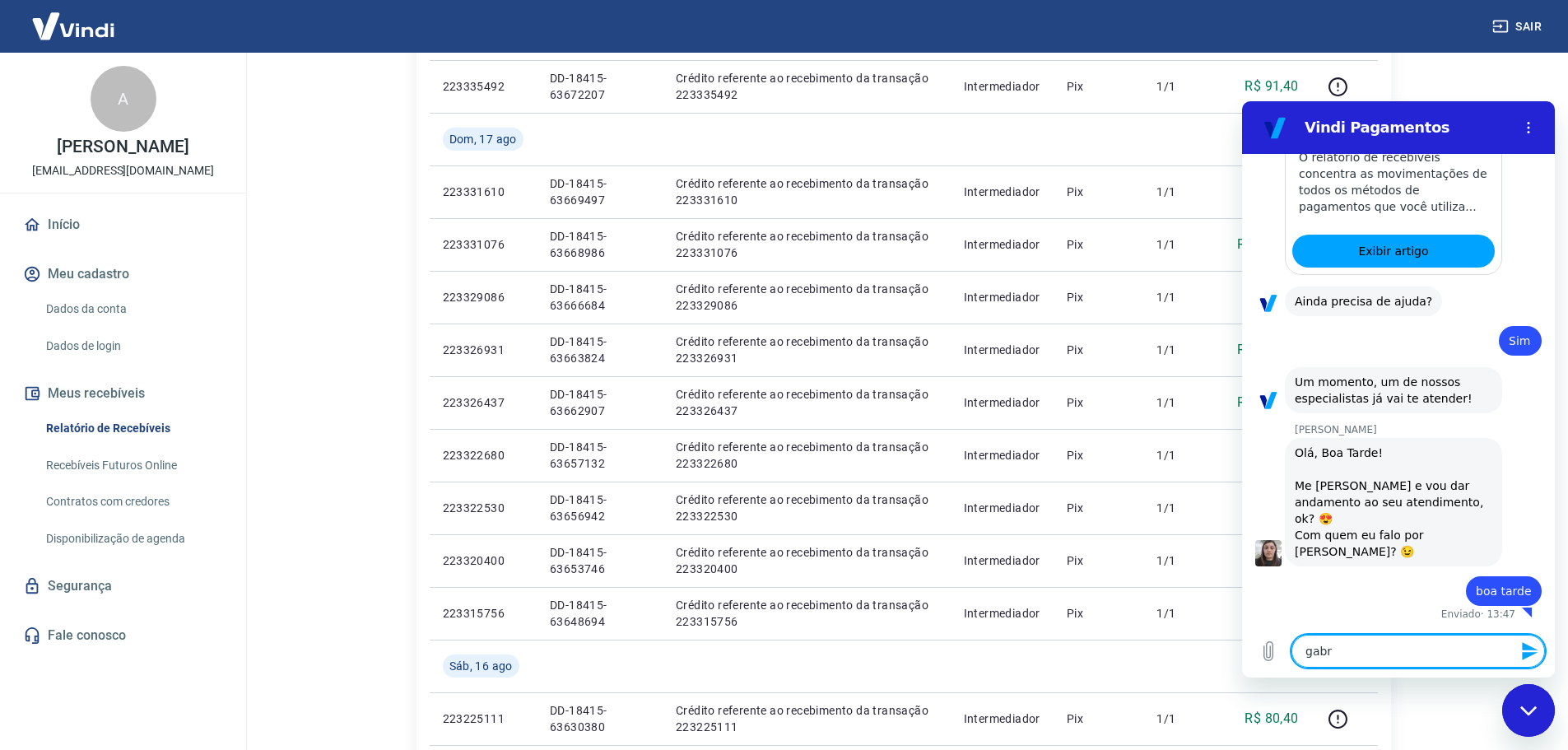
type textarea "gabre"
type textarea "x"
type textarea "gabr"
type textarea "x"
type textarea "gabri"
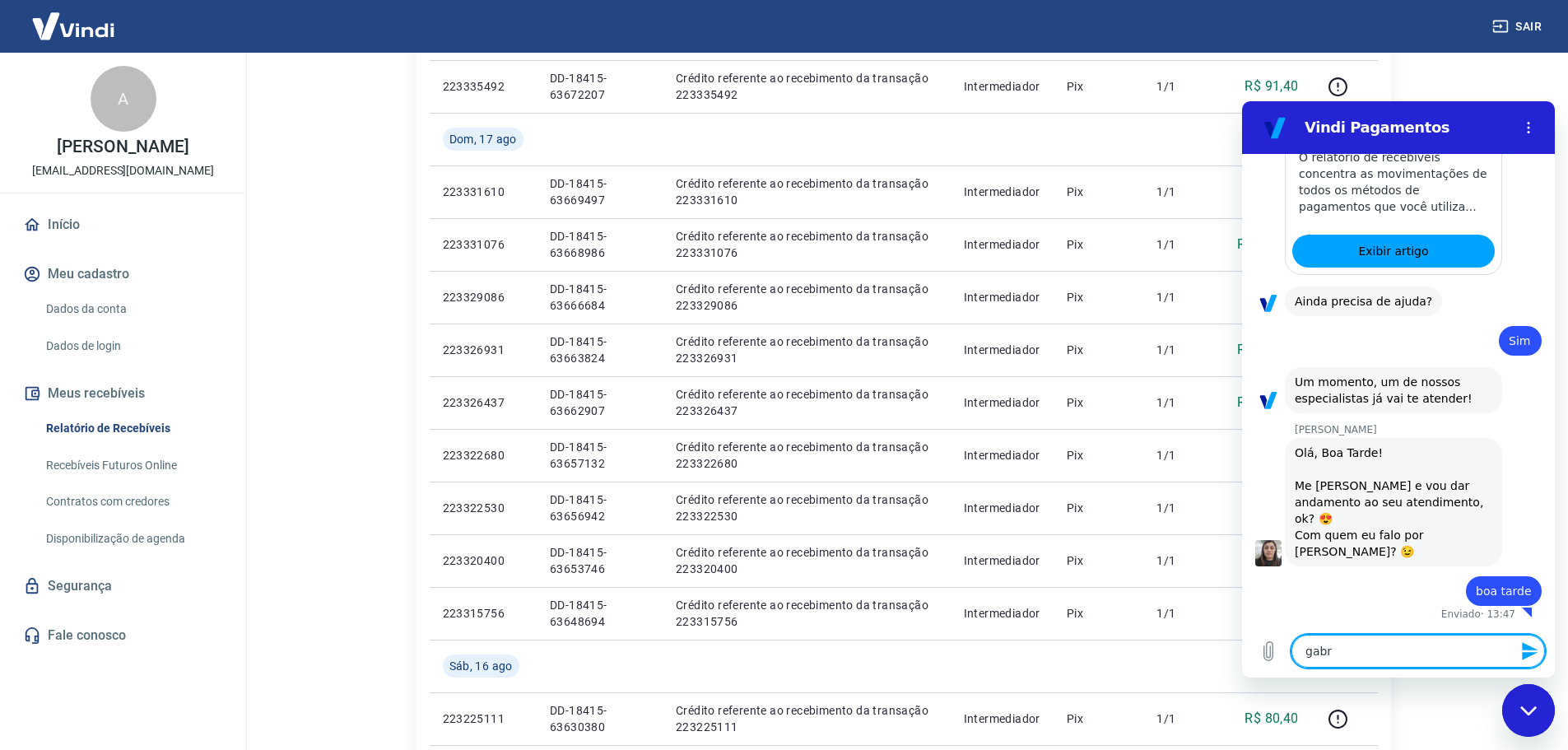
type textarea "x"
type textarea "gabrie"
type textarea "x"
type textarea "[PERSON_NAME]"
type textarea "x"
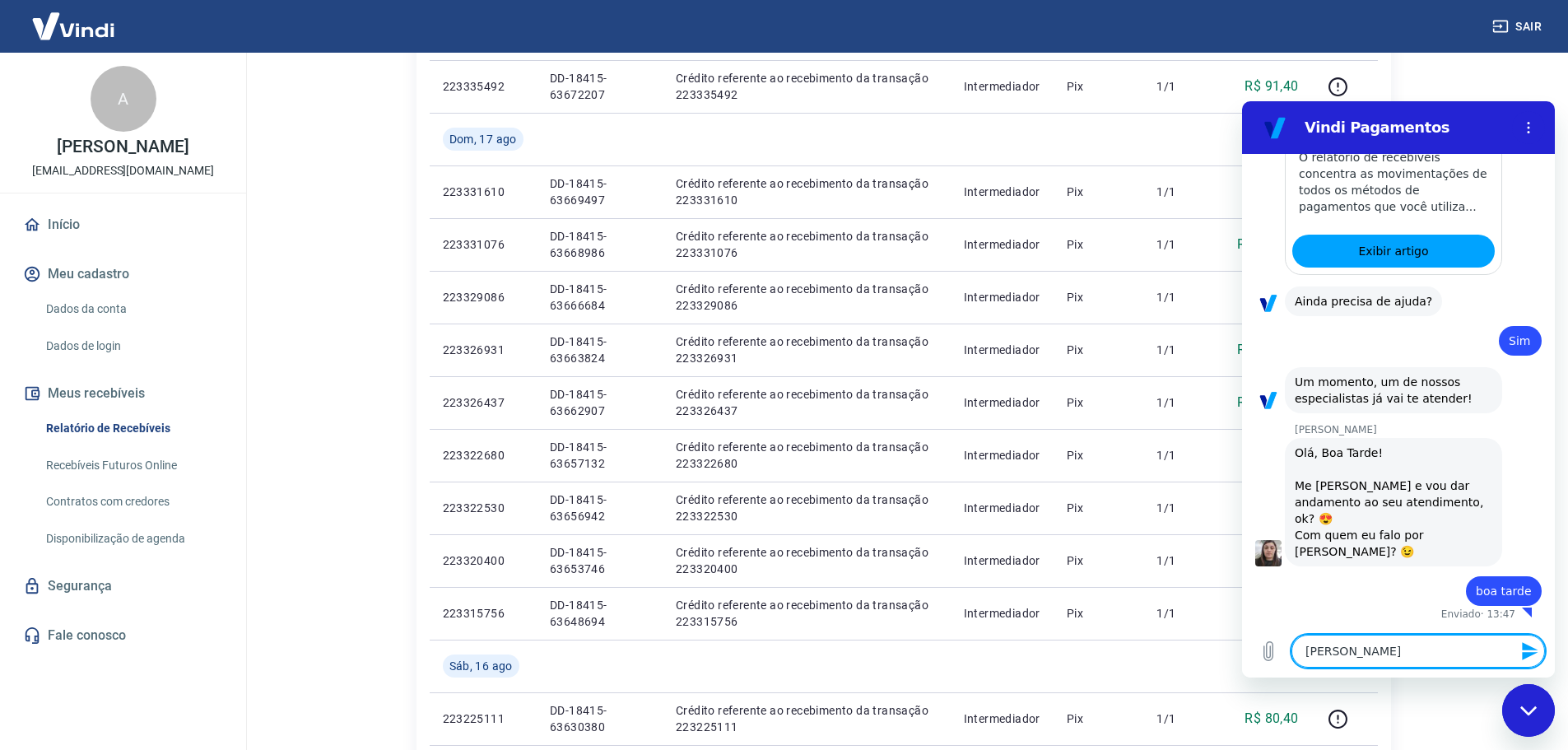
type textarea "[PERSON_NAME]"
type textarea "x"
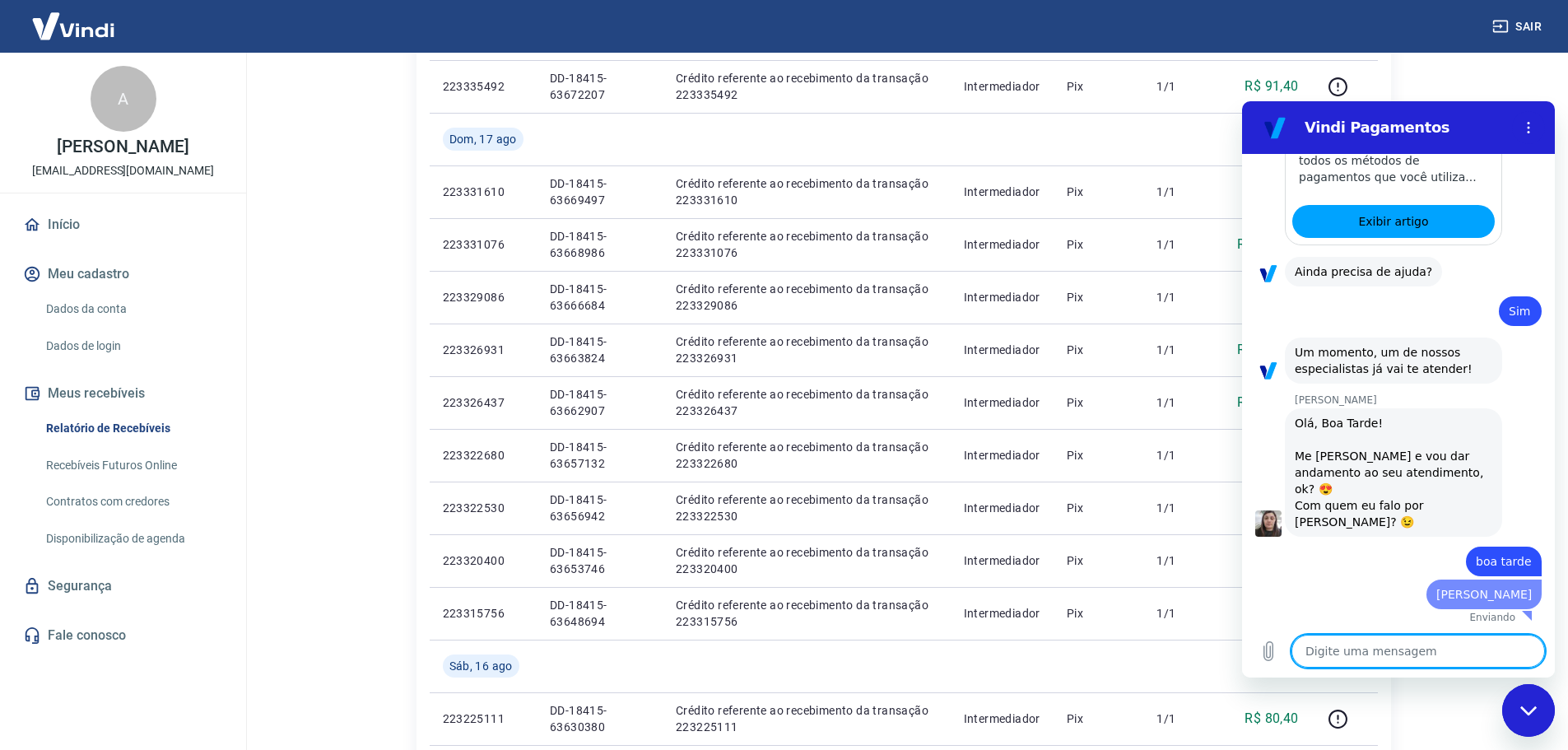
type textarea "x"
type textarea "p"
type textarea "x"
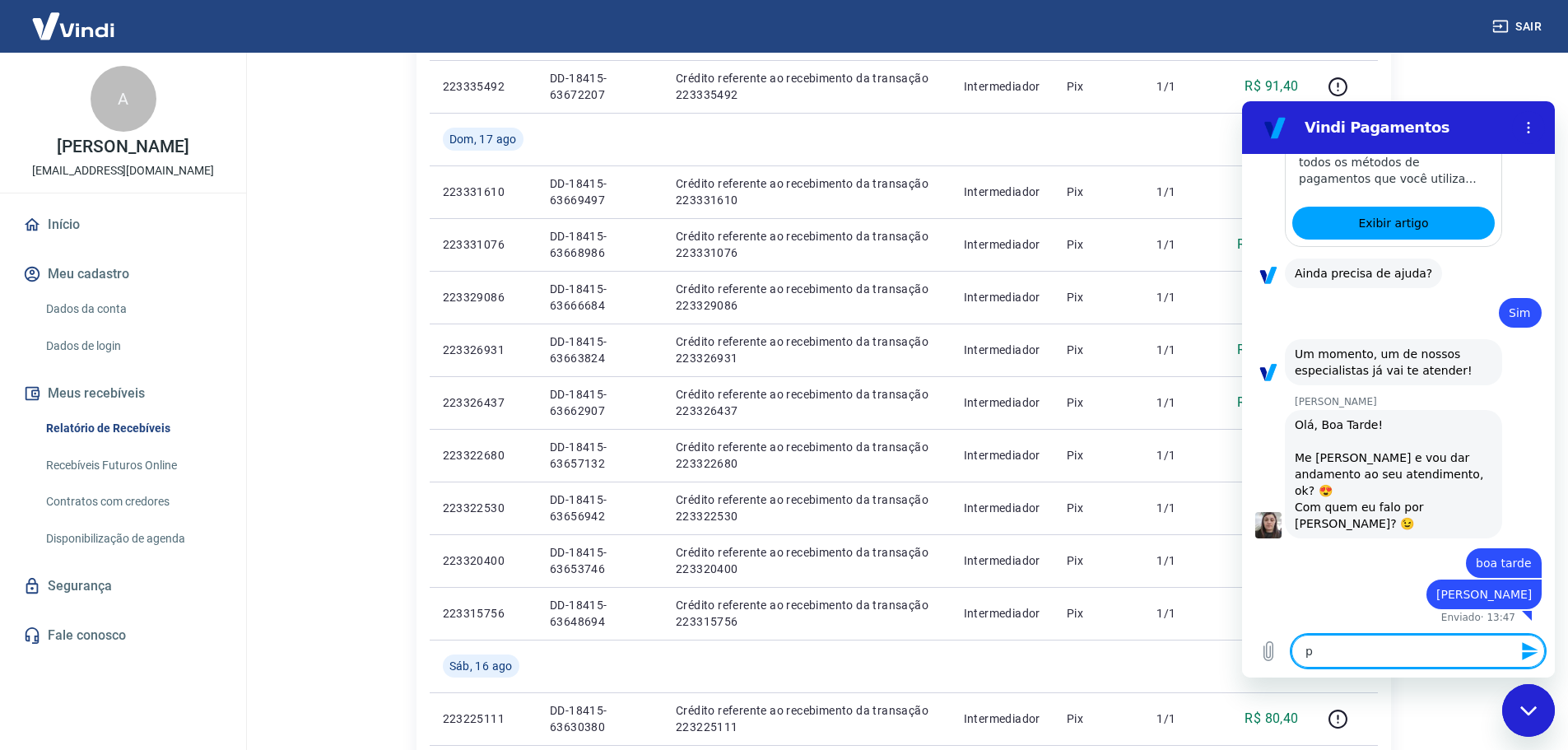
type textarea "pr"
type textarea "x"
type textarea "pre"
type textarea "x"
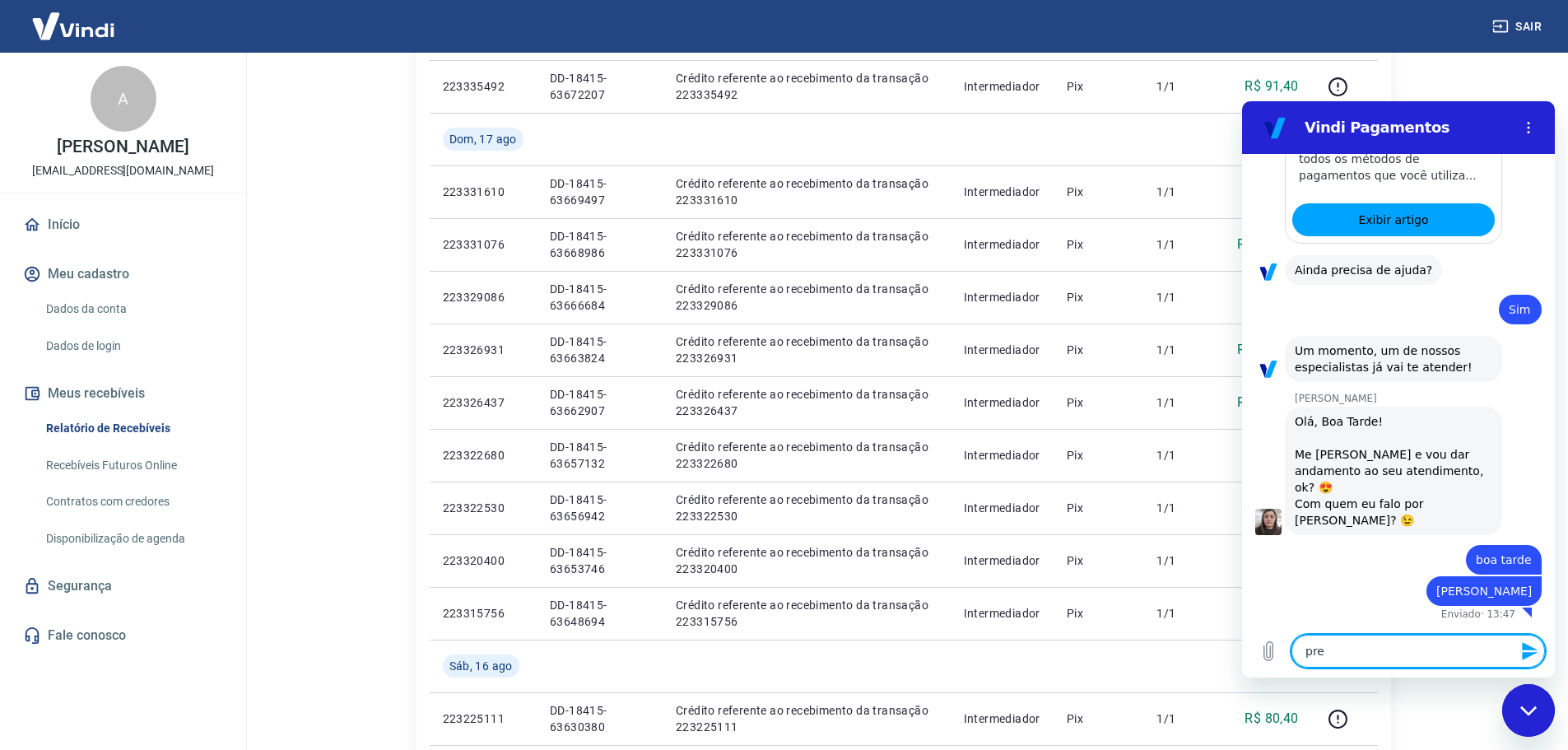
type textarea "prec"
type textarea "x"
type textarea "preci"
type textarea "x"
type textarea "precis"
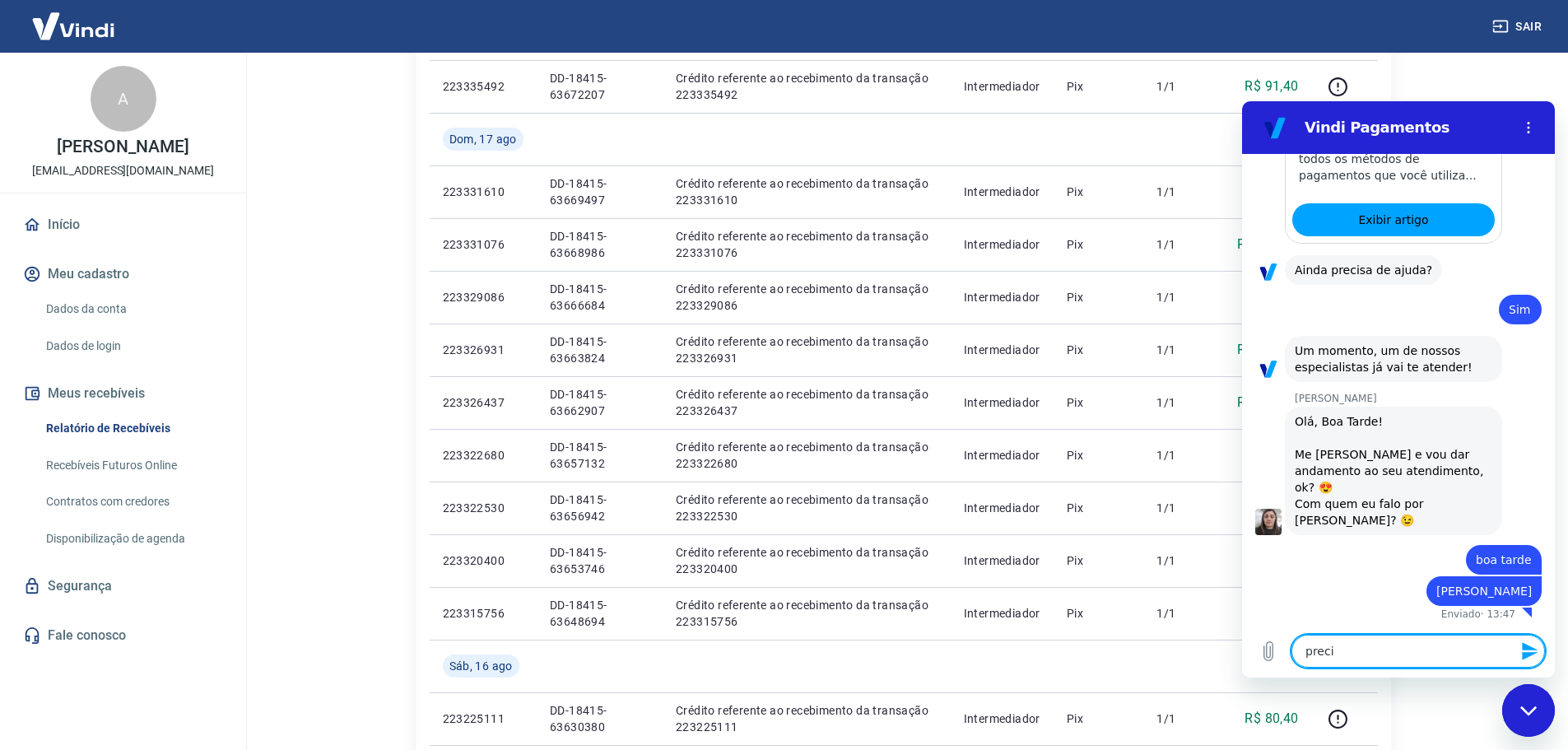
type textarea "x"
type textarea "precisa"
type textarea "x"
type textarea "precisav"
type textarea "x"
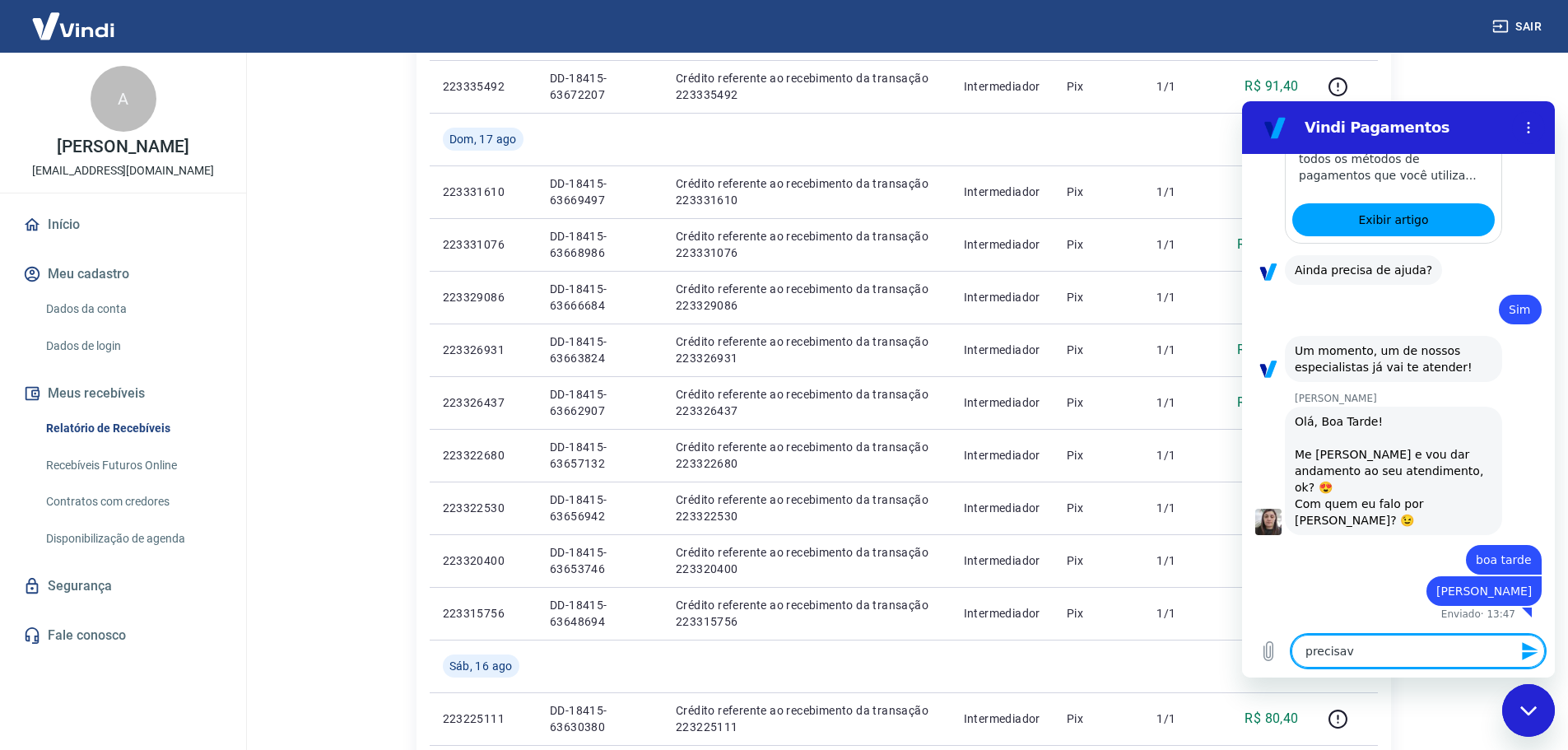
type textarea "precisava"
type textarea "x"
type textarea "precisava"
type textarea "x"
type textarea "precisava s"
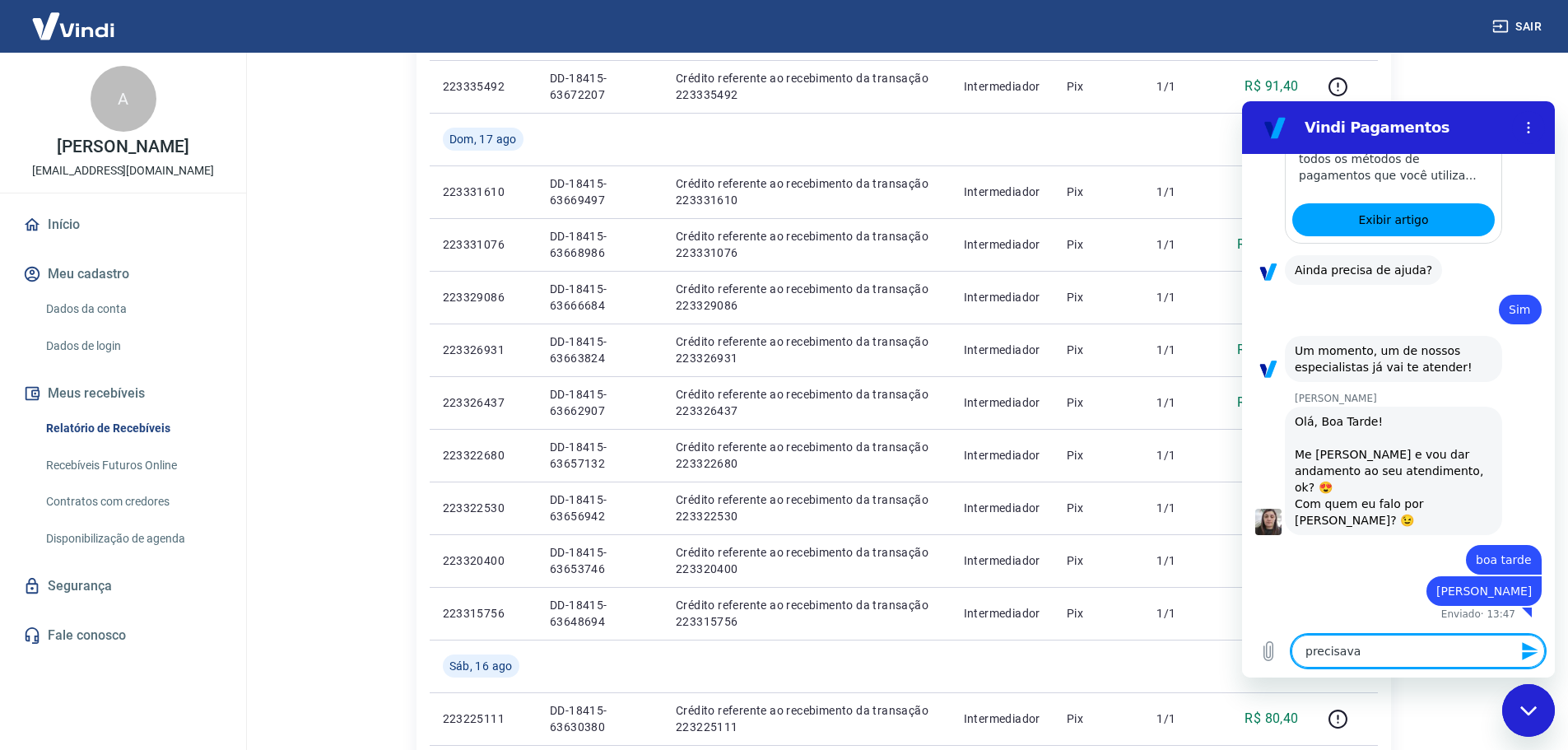
type textarea "x"
type textarea "precisava sa"
type textarea "x"
type textarea "precisava sab"
type textarea "x"
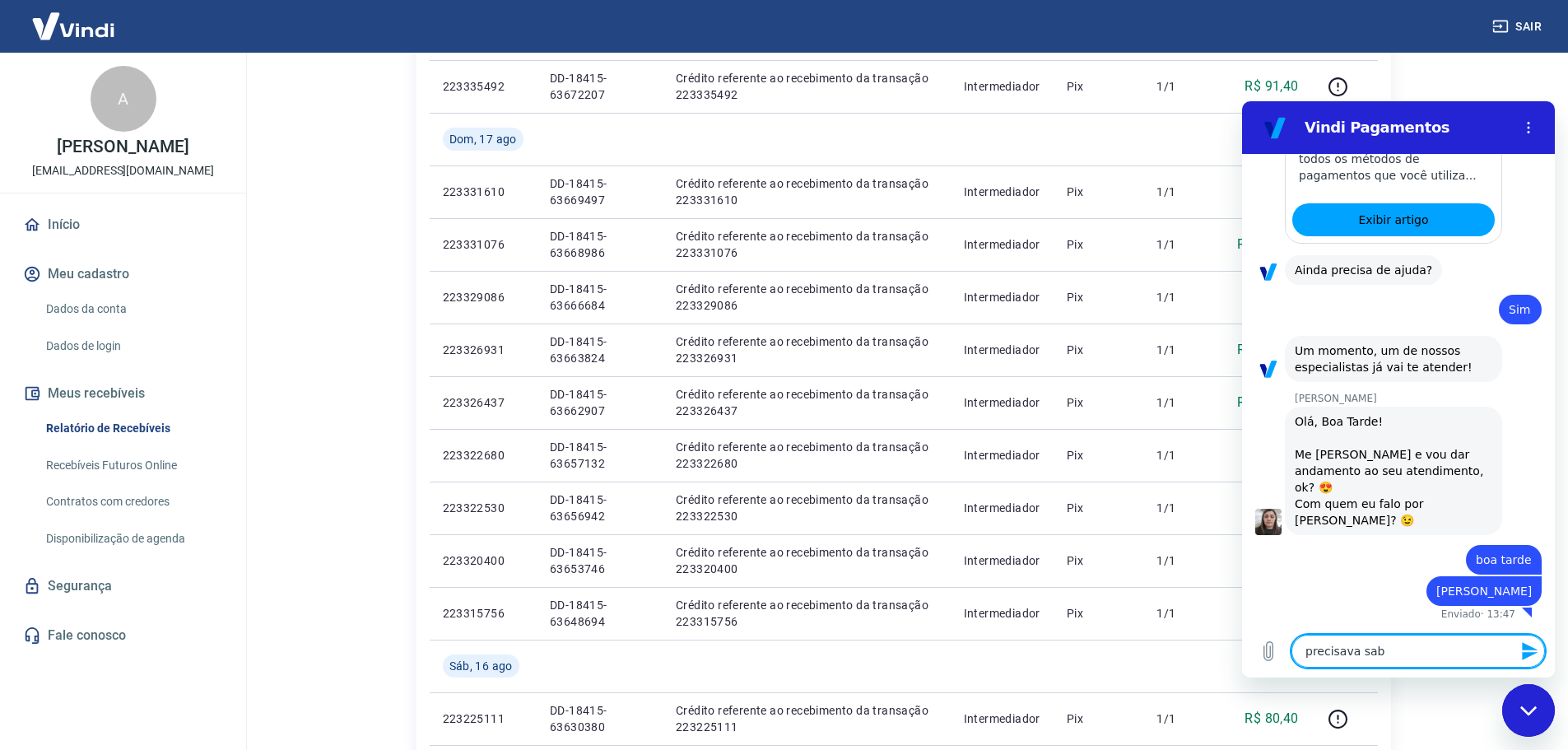
type textarea "precisava sabe"
type textarea "x"
type textarea "precisava saber"
type textarea "x"
type textarea "precisava saber"
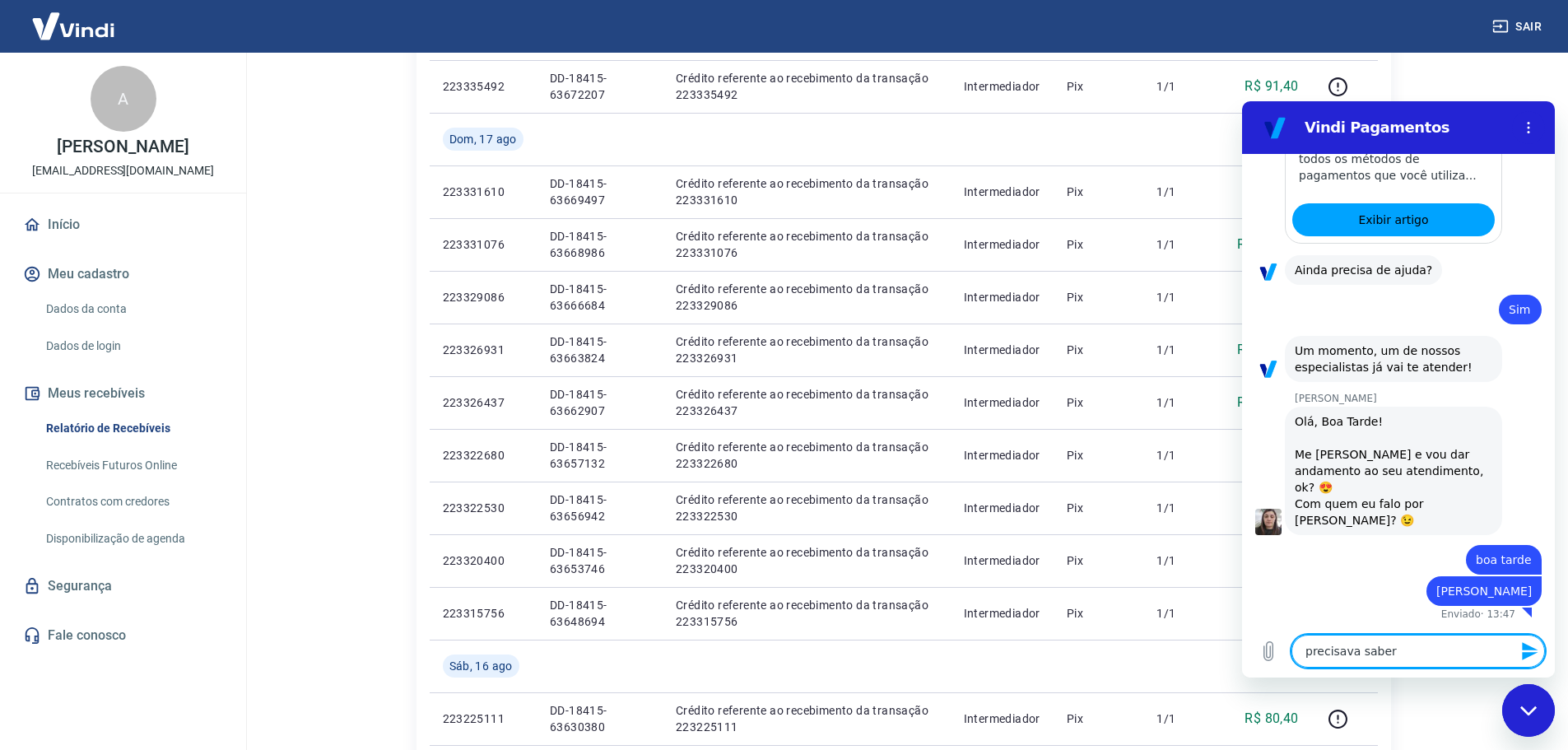
type textarea "x"
type textarea "precisava saber s"
type textarea "x"
type textarea "precisava saber se"
type textarea "x"
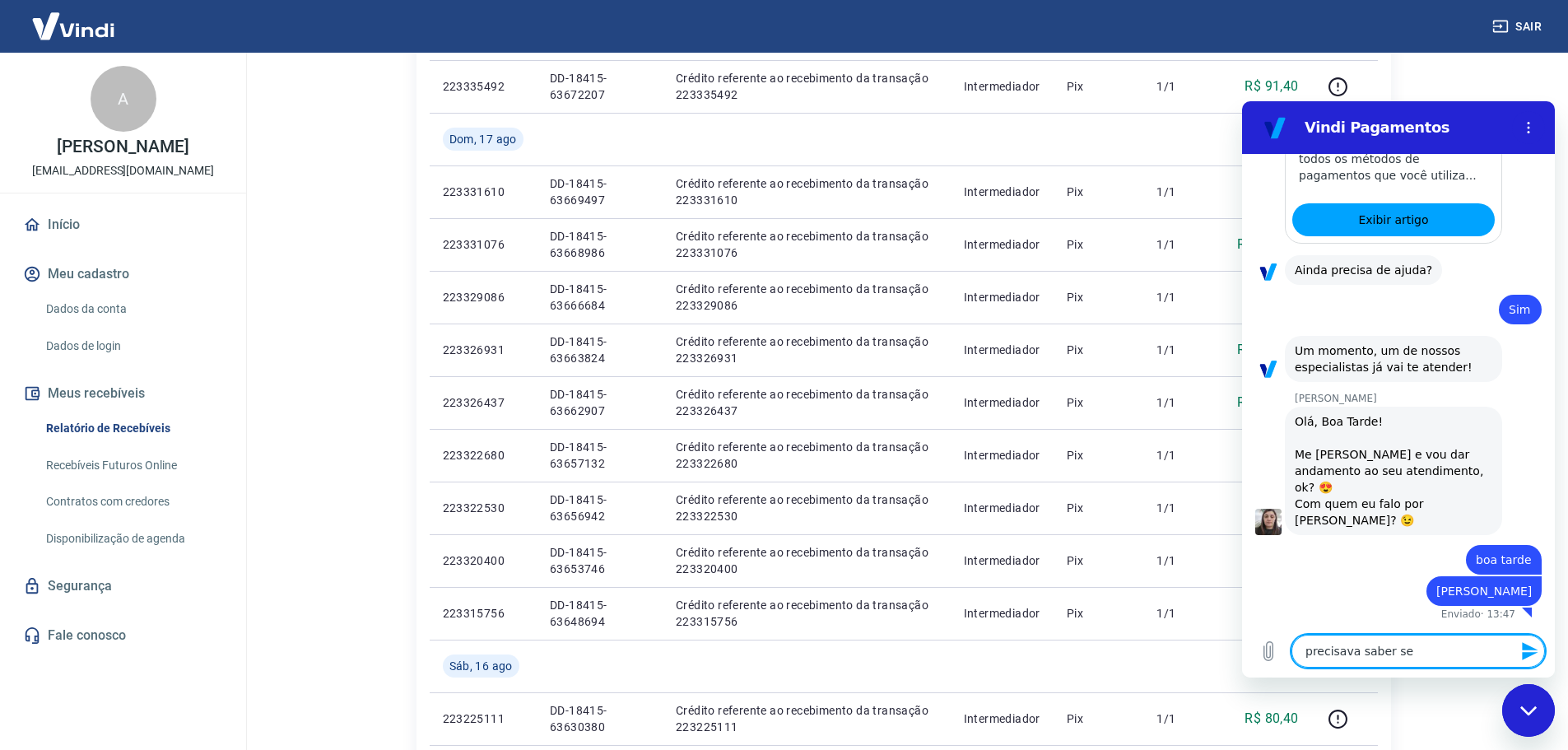
type textarea "precisava saber se"
type textarea "x"
type textarea "precisava saber se n"
type textarea "x"
type textarea "precisava saber se na"
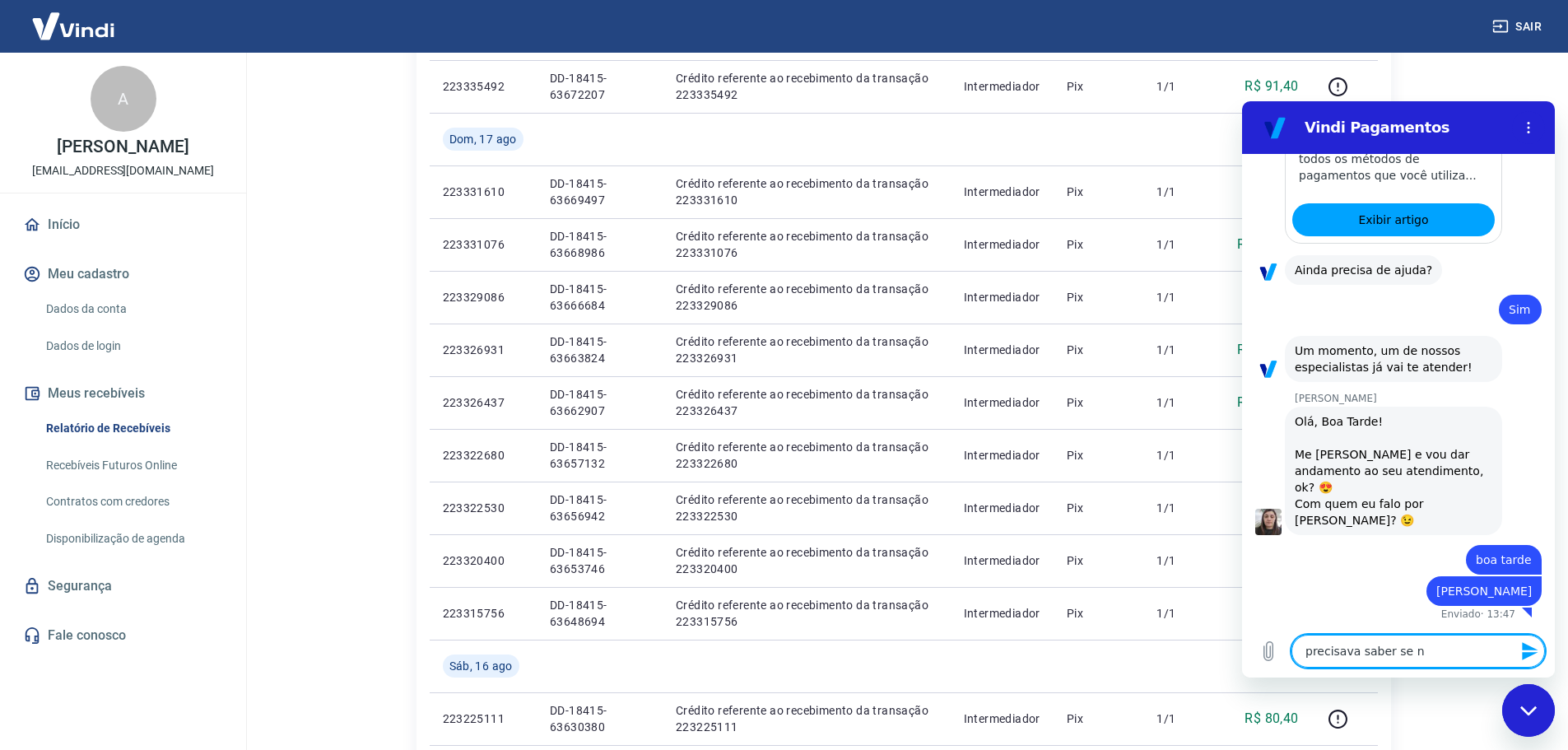
type textarea "x"
type textarea "precisava saber se nao"
type textarea "x"
type textarea "precisava saber se nao"
type textarea "x"
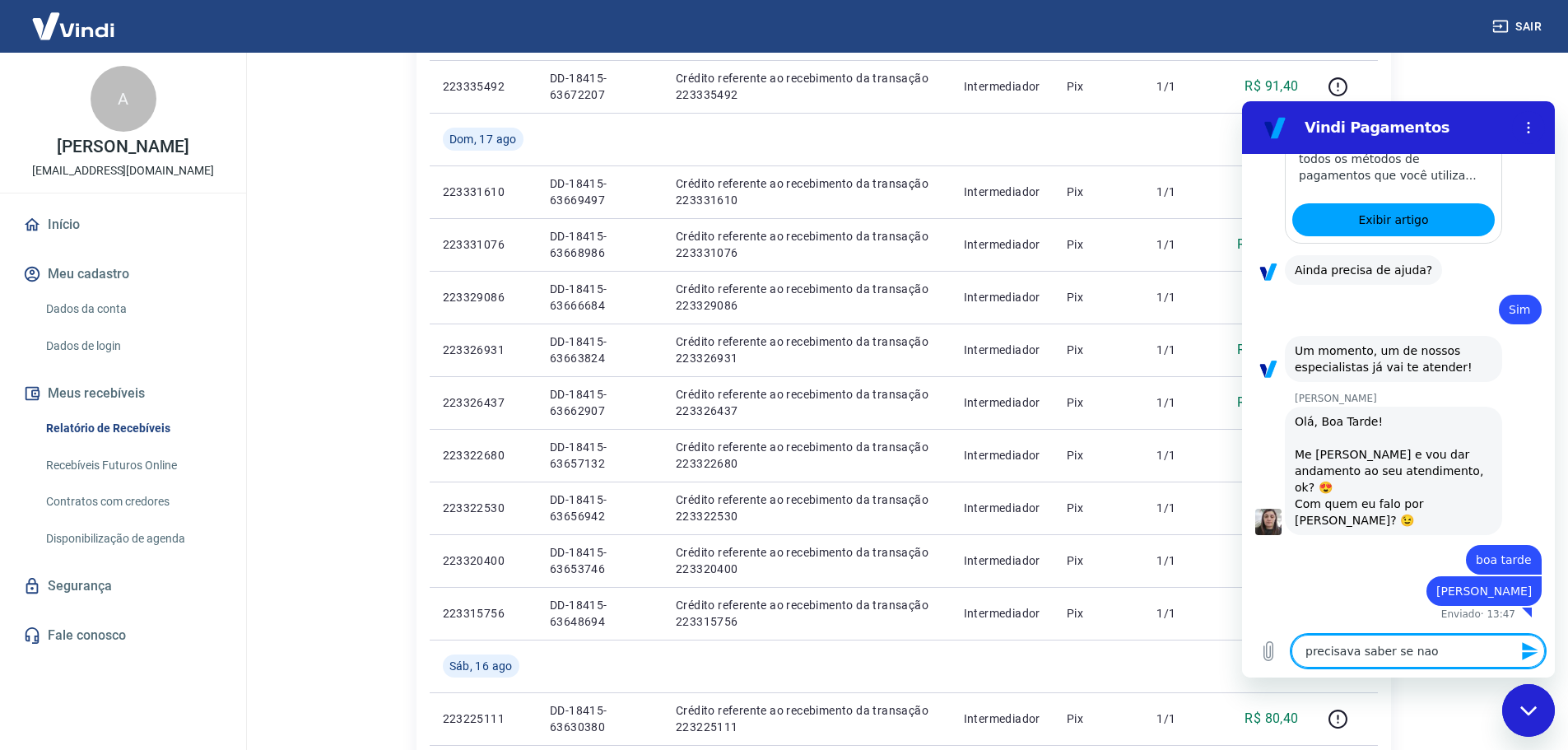
type textarea "precisava saber se nao e"
type textarea "x"
type textarea "precisava saber se nao en"
type textarea "x"
type textarea "precisava saber se nao ent"
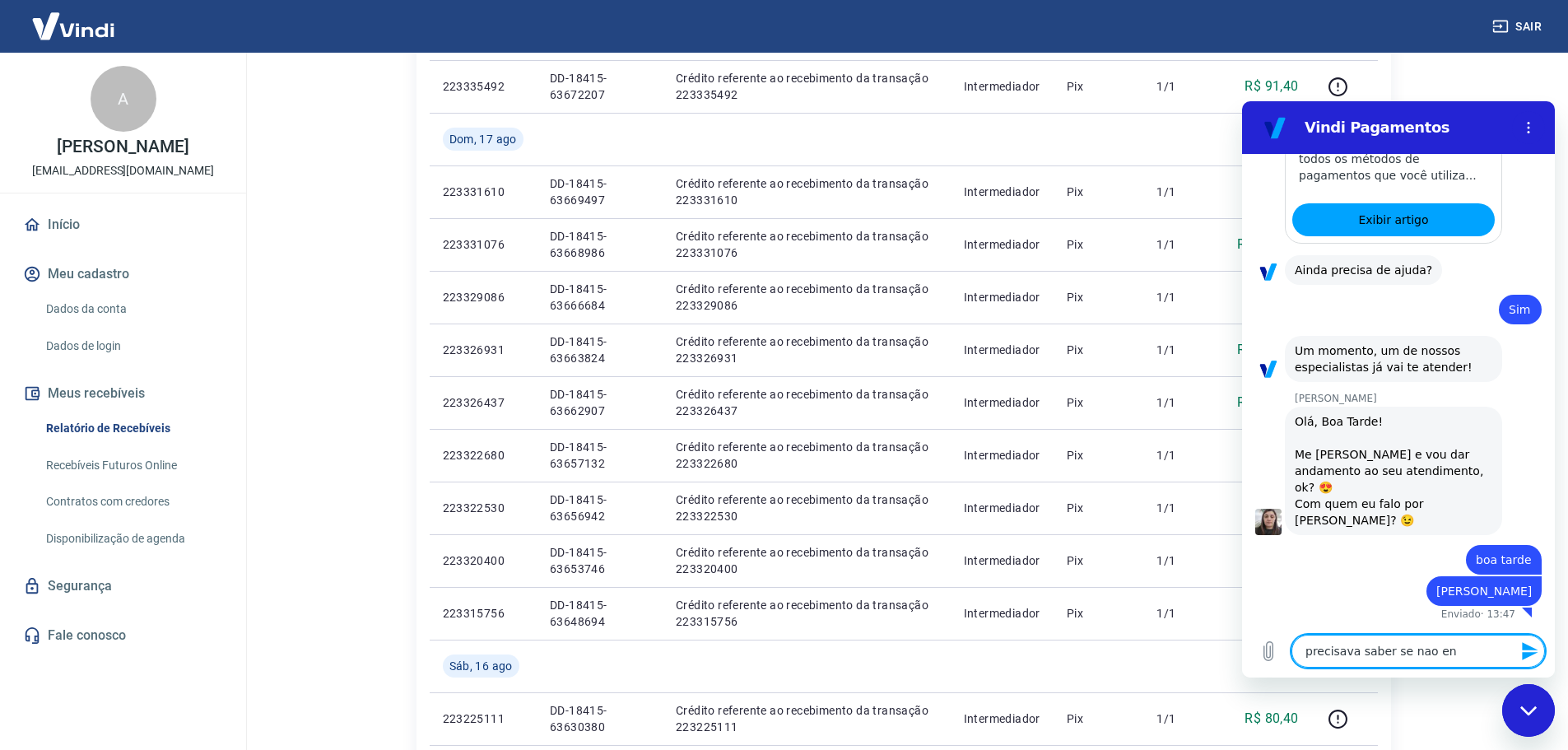
type textarea "x"
type textarea "precisava saber se nao entr"
type textarea "x"
type textarea "precisava saber se nao entra"
type textarea "x"
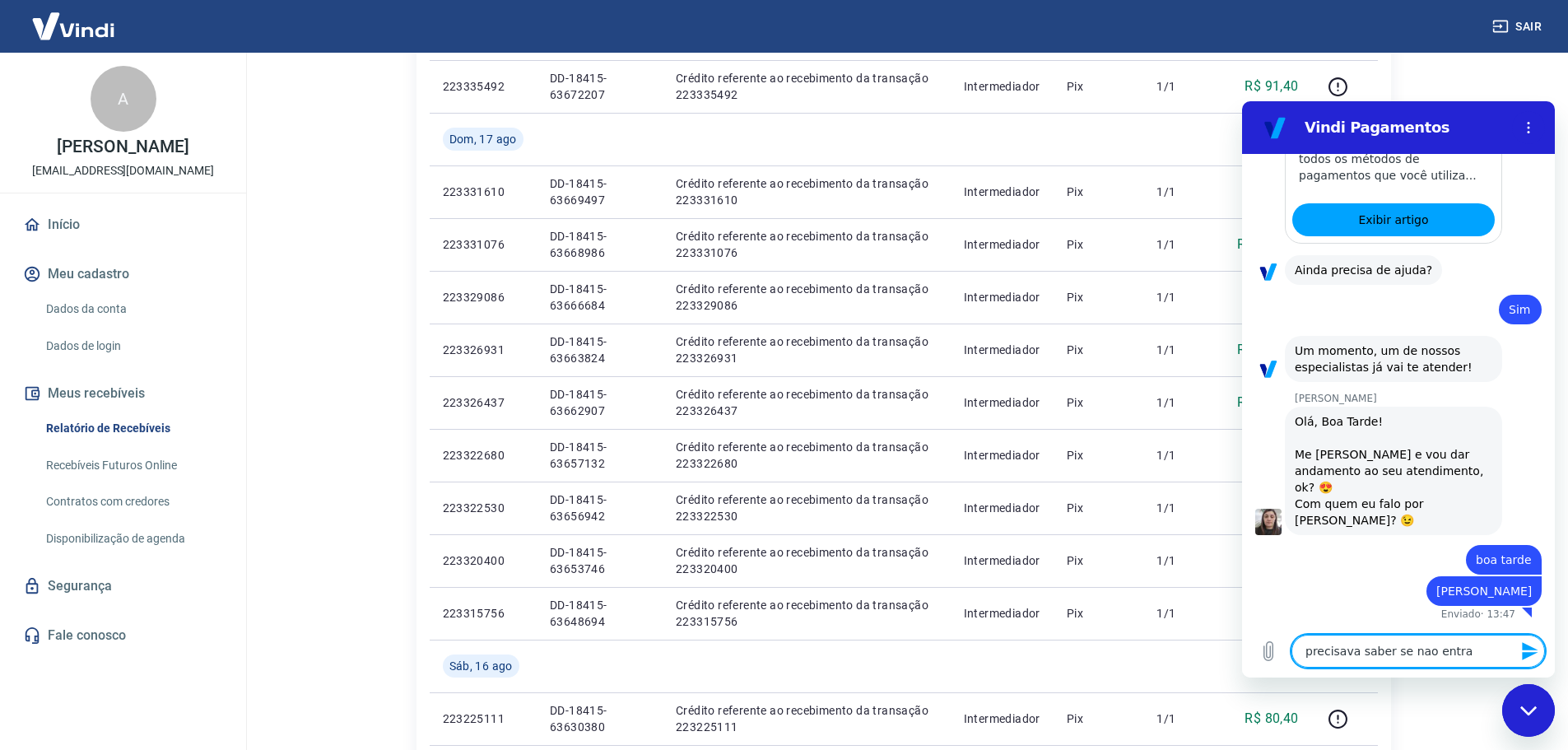
type textarea "precisava saber se nao entrar"
type textarea "x"
type textarea "precisava saber se nao entrará"
type textarea "x"
type textarea "precisava saber se nao entrará"
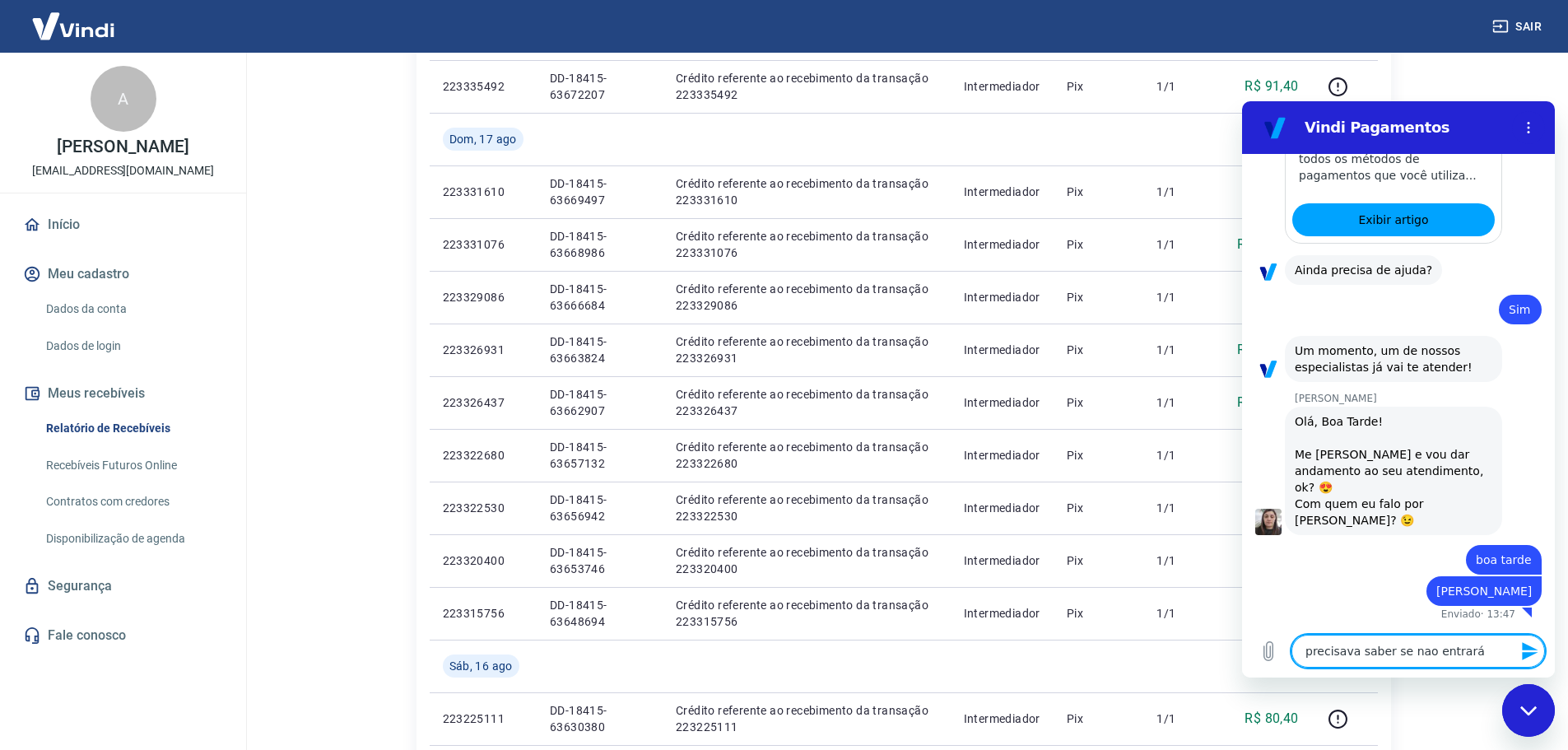
type textarea "x"
type textarea "precisava saber se nao entrará n"
type textarea "x"
type textarea "precisava saber se nao entrará ne"
type textarea "x"
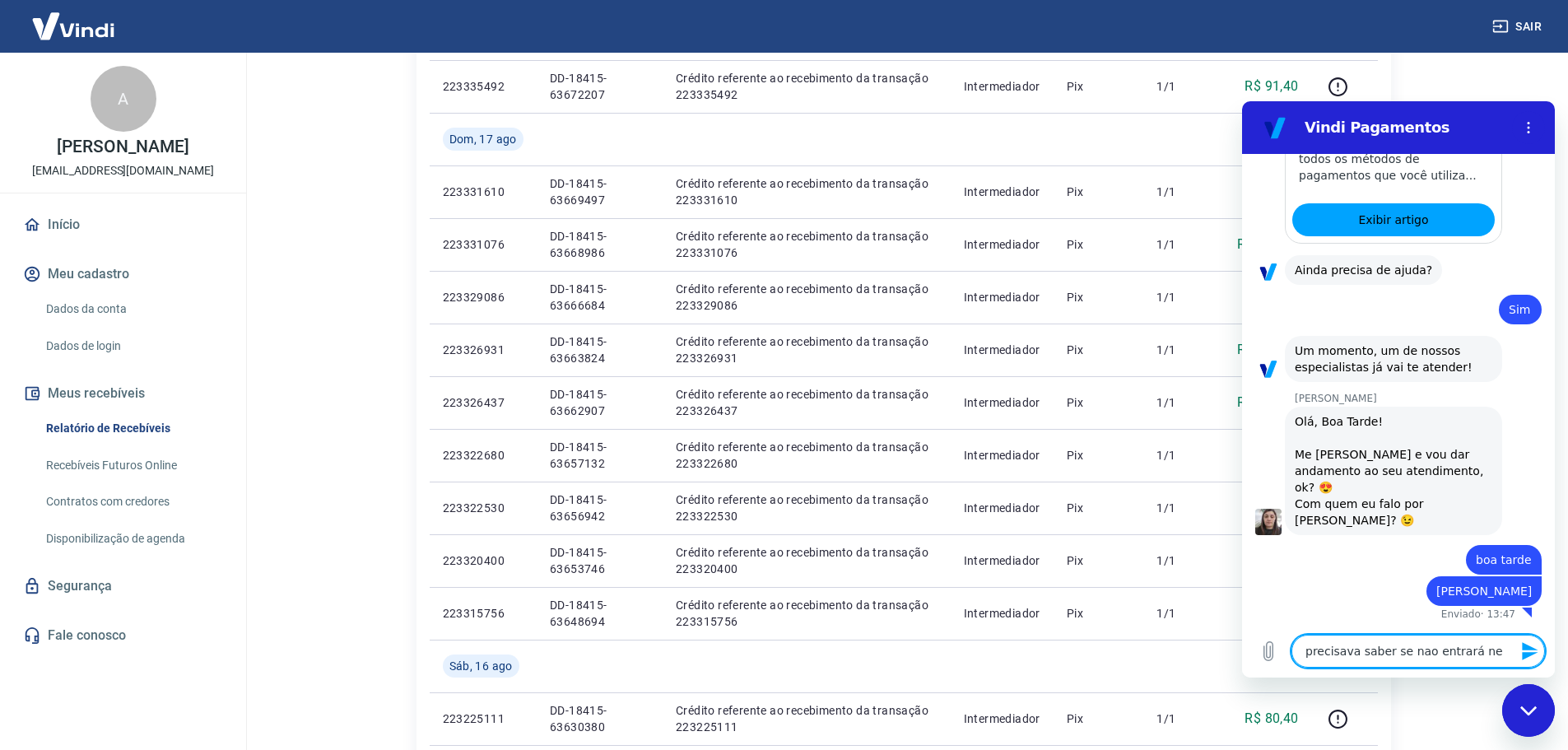
type textarea "precisava saber se nao entrará nen"
type textarea "x"
type textarea "precisava saber se nao entrará nenh"
type textarea "x"
type textarea "precisava saber se nao entrará nenhu"
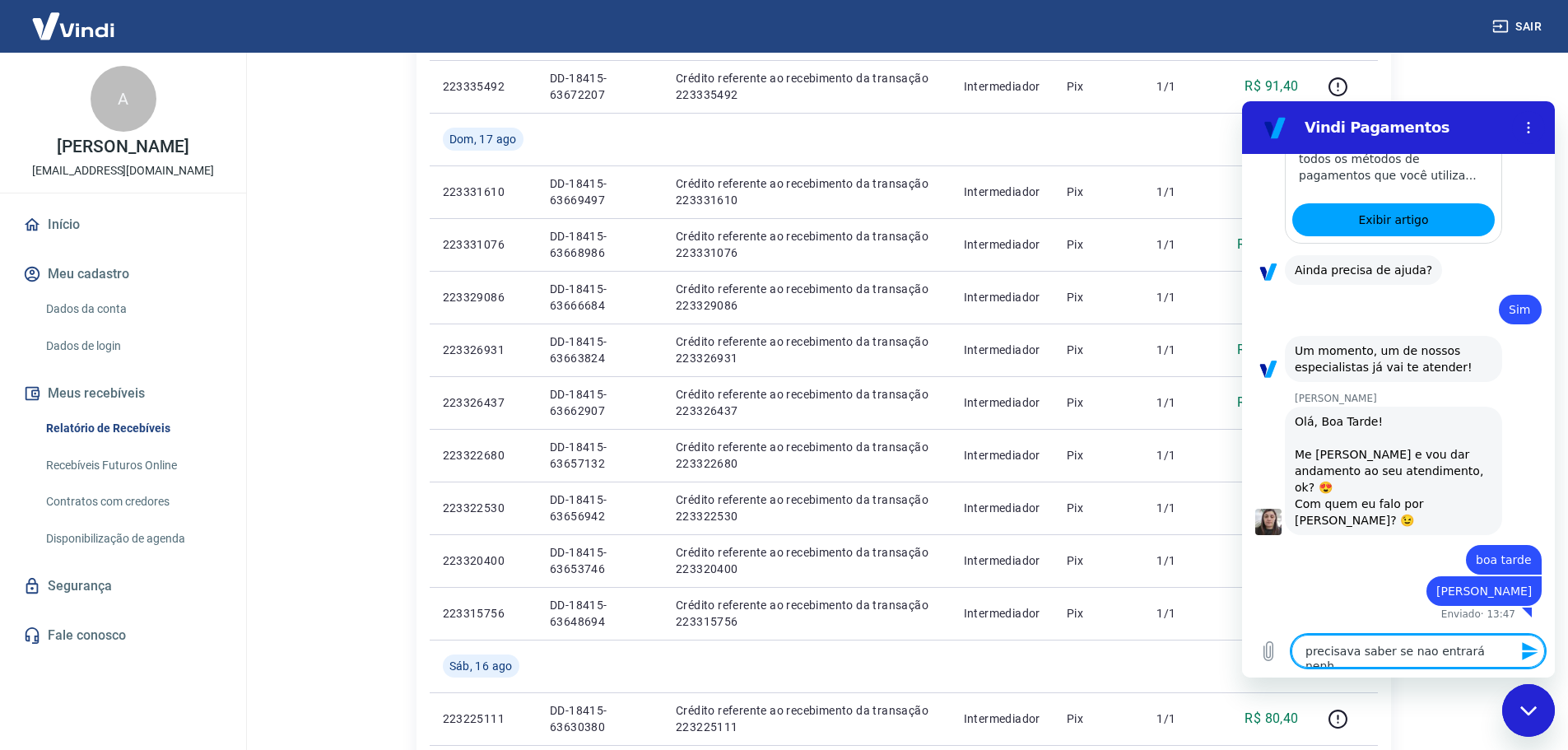
type textarea "x"
type textarea "precisava saber se nao entrará nenhum"
type textarea "x"
type textarea "precisava saber se nao entrará nenhum"
type textarea "x"
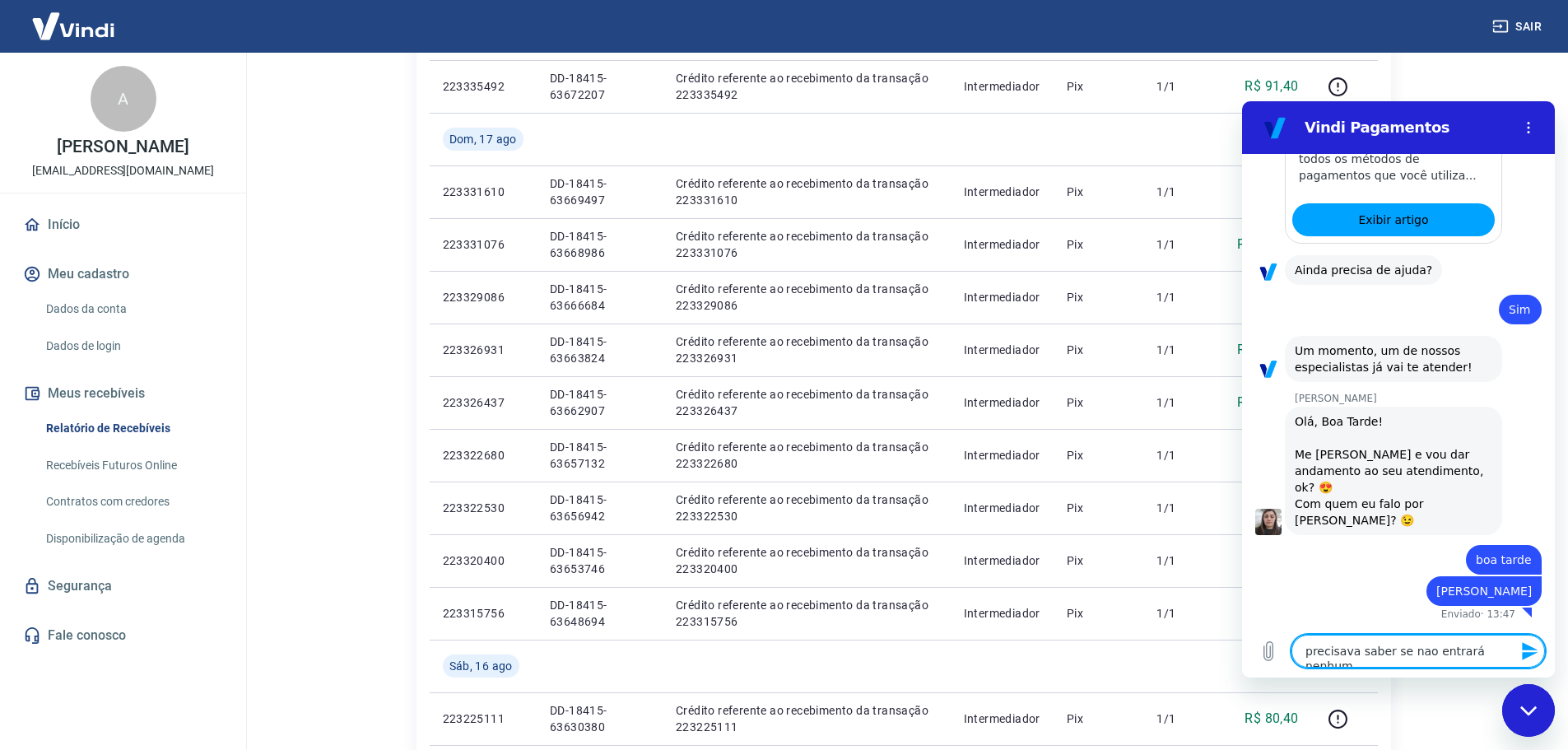
type textarea "precisava saber se nao entrará nenhum v"
type textarea "x"
type textarea "precisava saber se nao entrará nenhum va"
type textarea "x"
type textarea "precisava saber se nao entrará nenhum val"
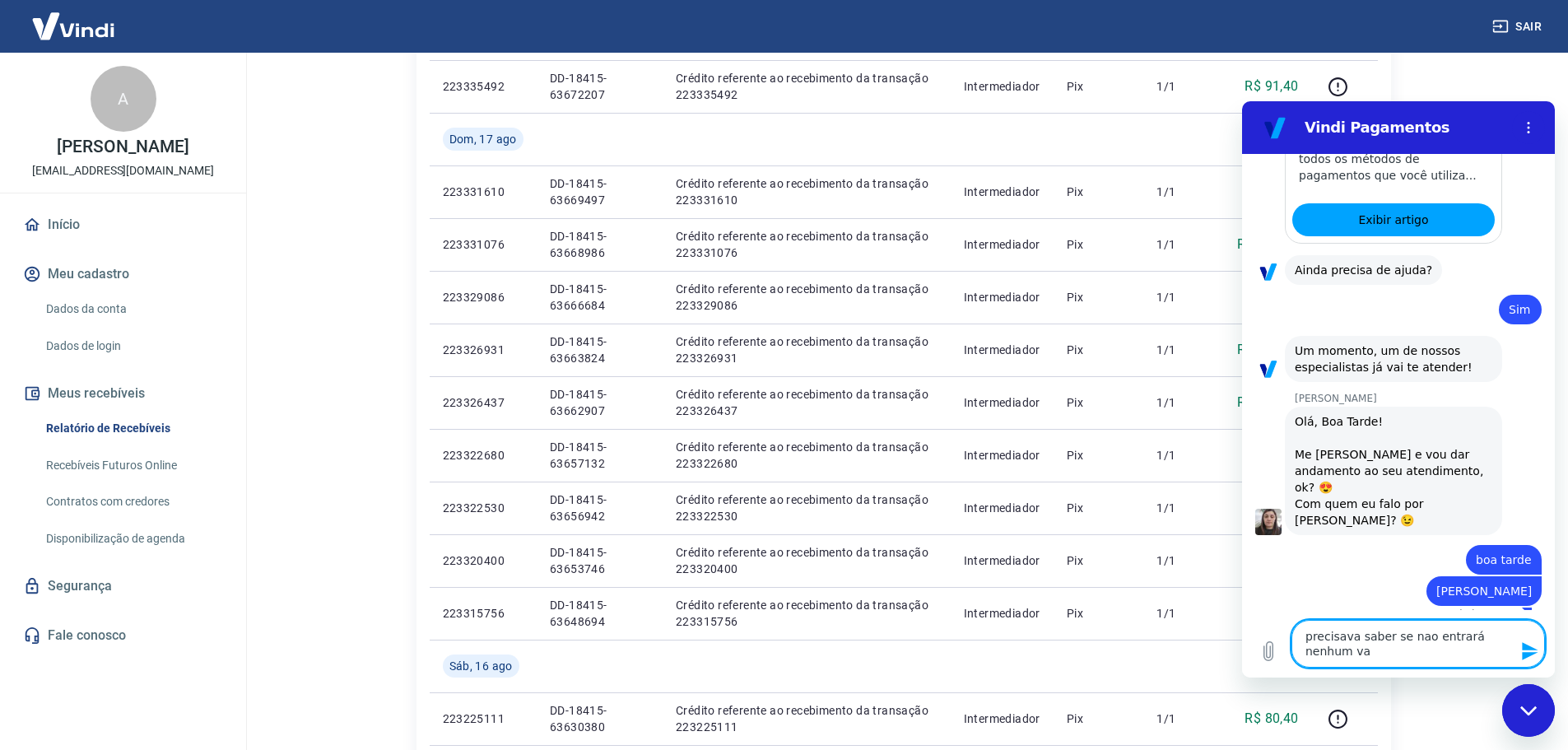
type textarea "x"
type textarea "precisava saber se nao entrará nenhum valo"
type textarea "x"
type textarea "precisava saber se nao entrará nenhum valor"
type textarea "x"
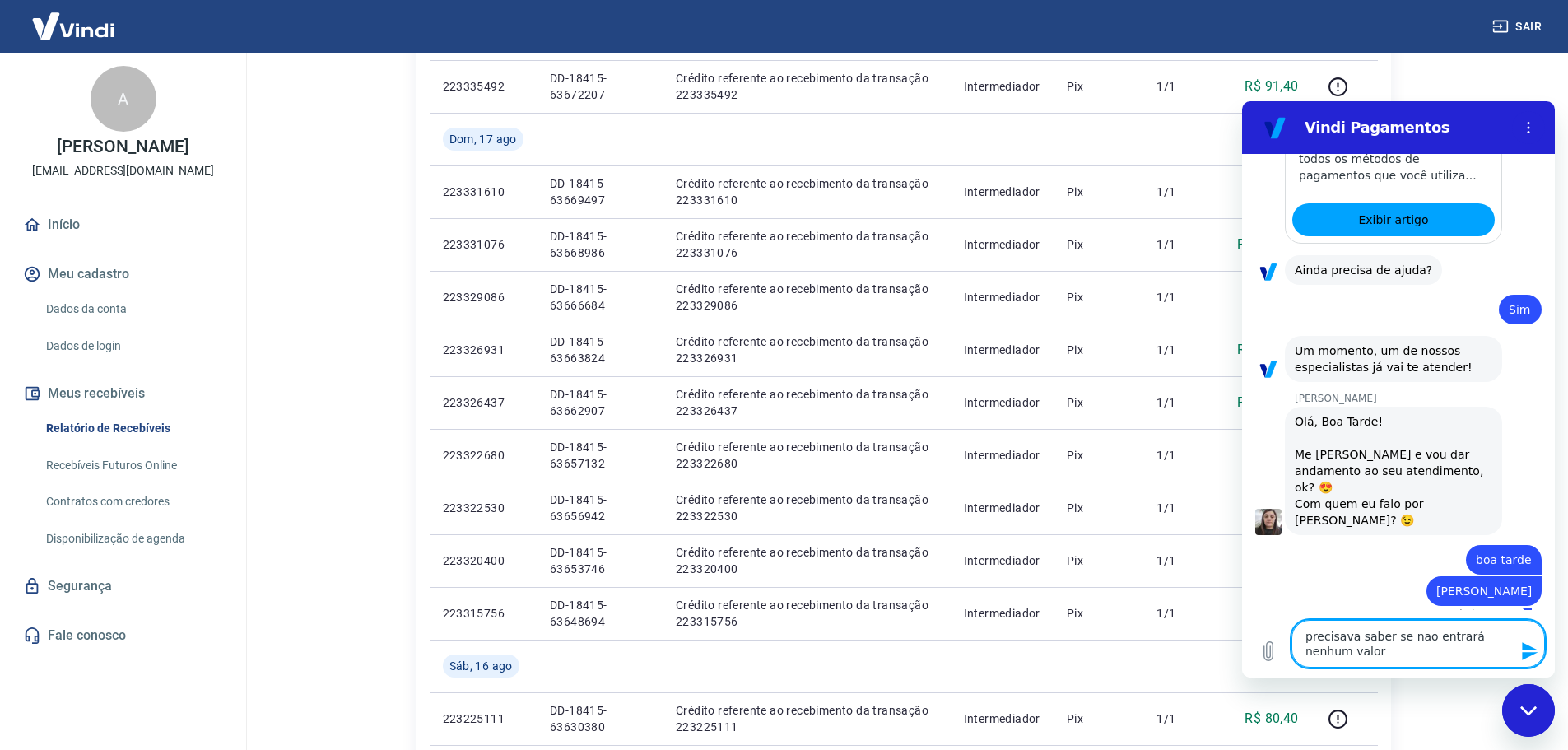
type textarea "precisava saber se nao entrará nenhum valor"
type textarea "x"
type textarea "precisava saber se nao entrará nenhum valor h"
type textarea "x"
type textarea "precisava saber se nao entrará nenhum valor hj"
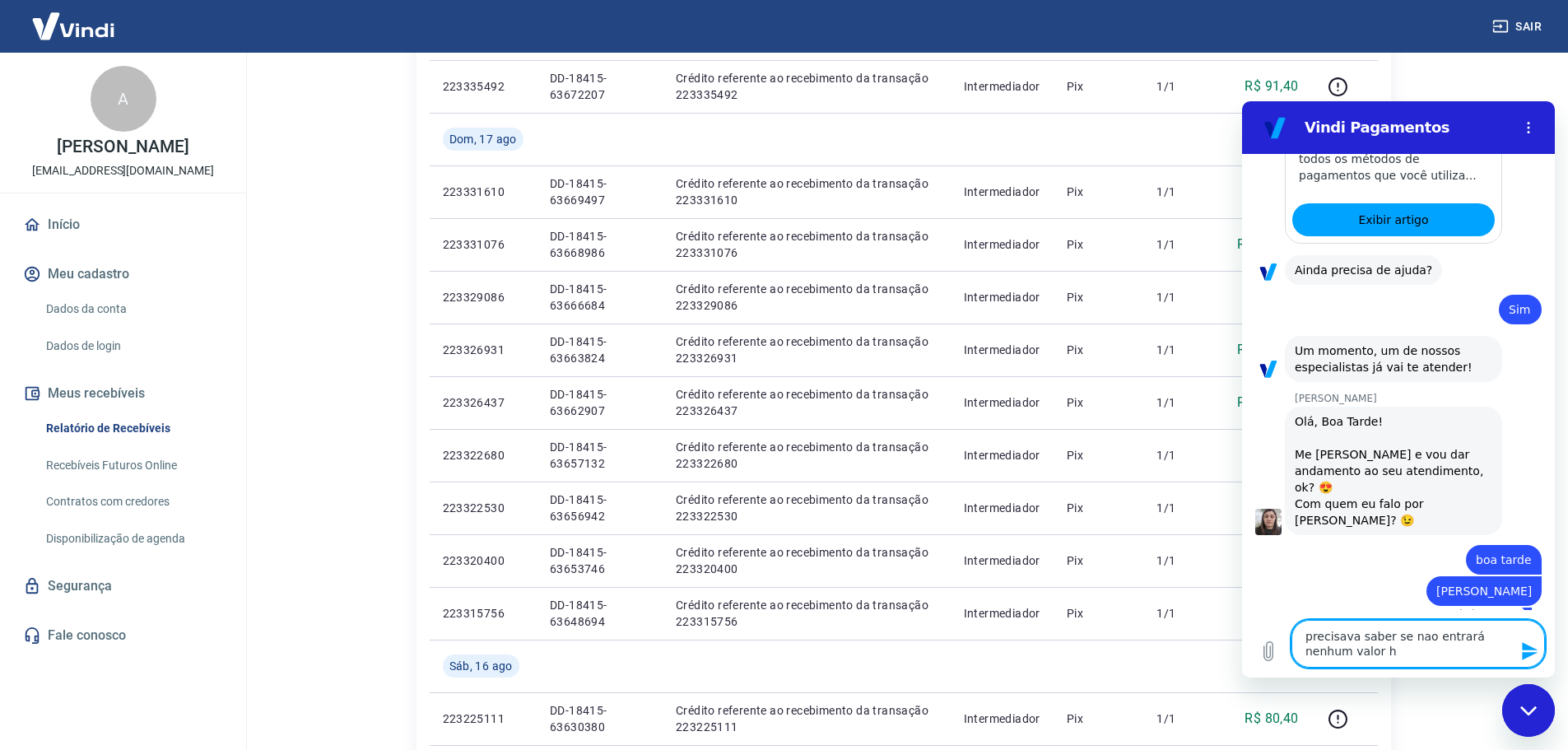
type textarea "x"
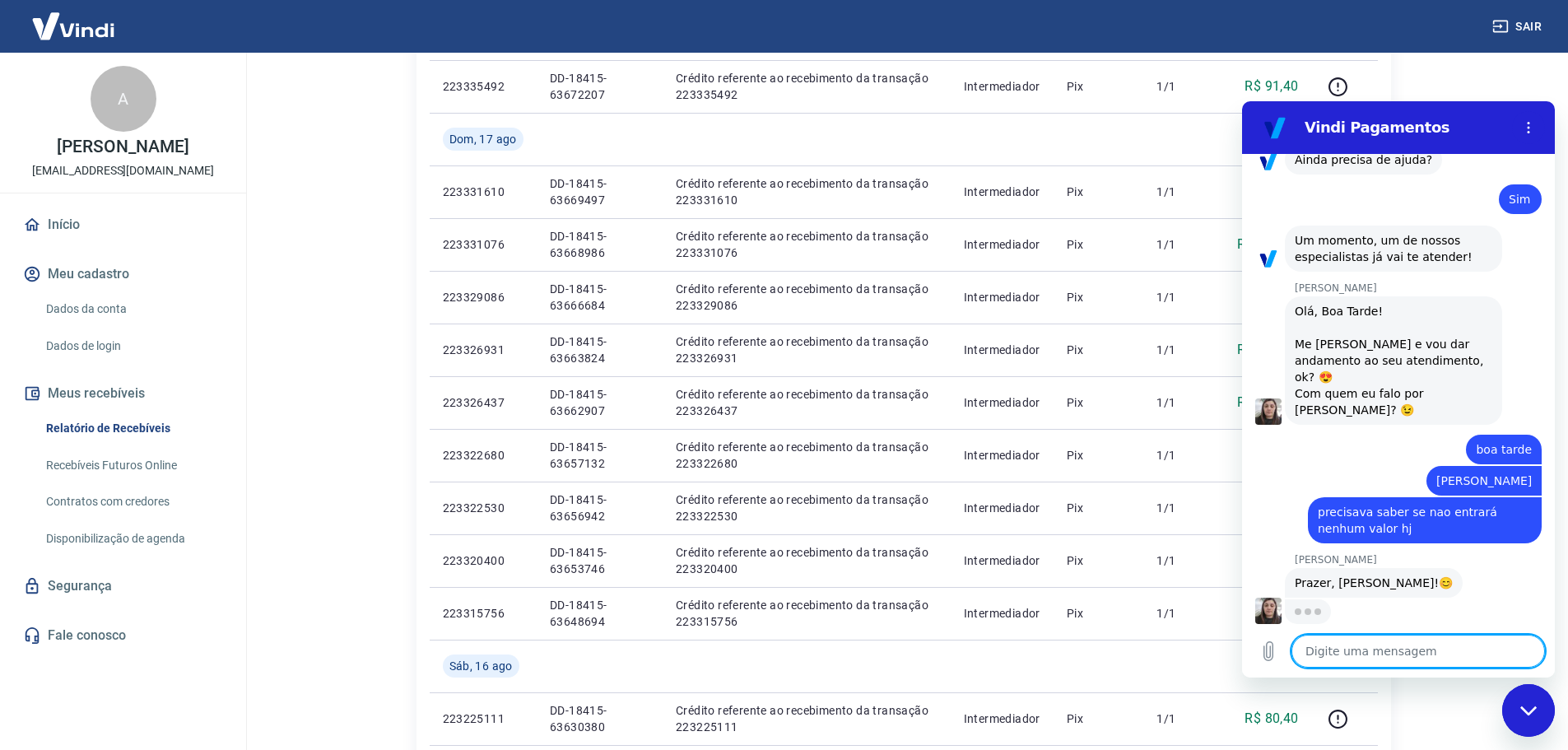
scroll to position [1732, 0]
type textarea "x"
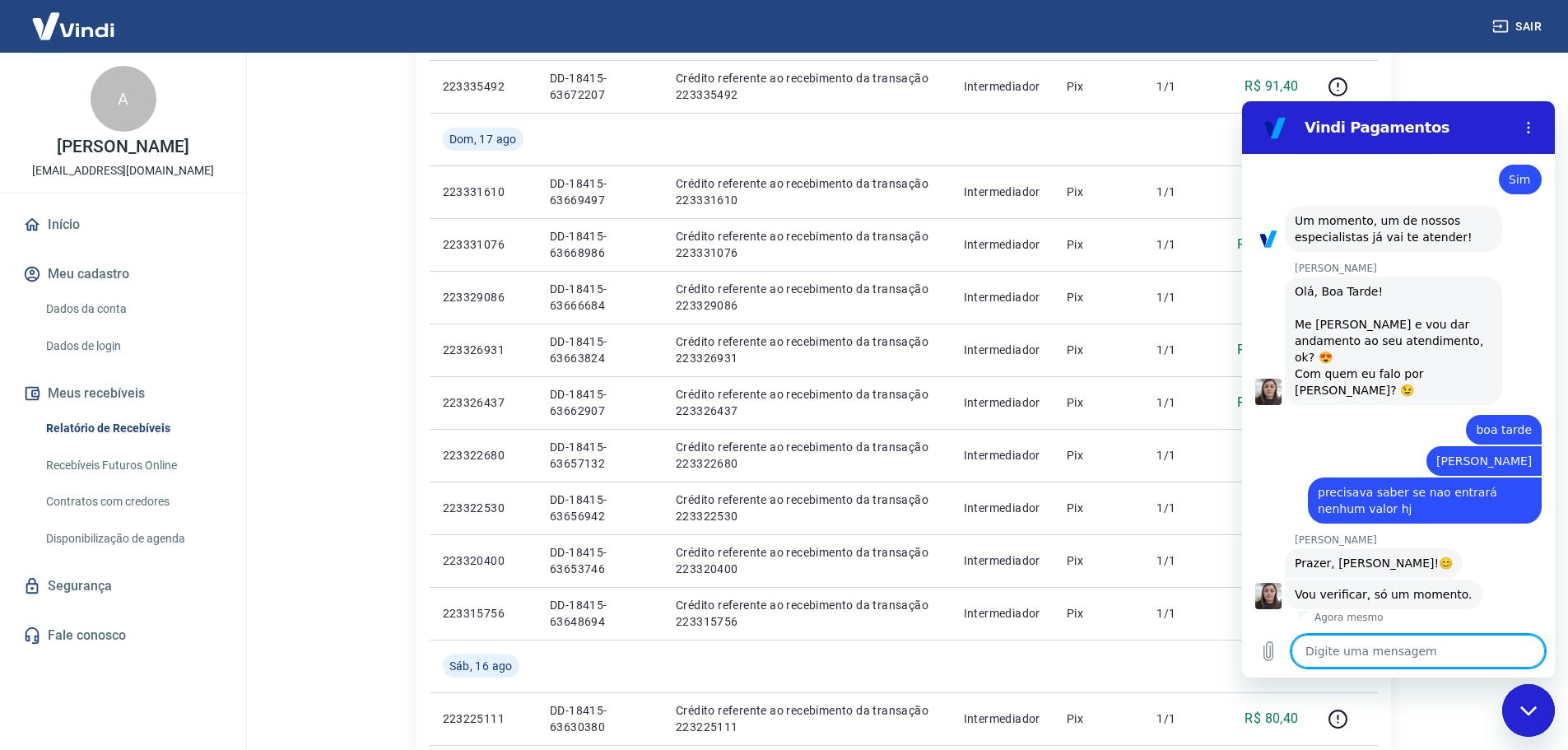
scroll to position [1754, 0]
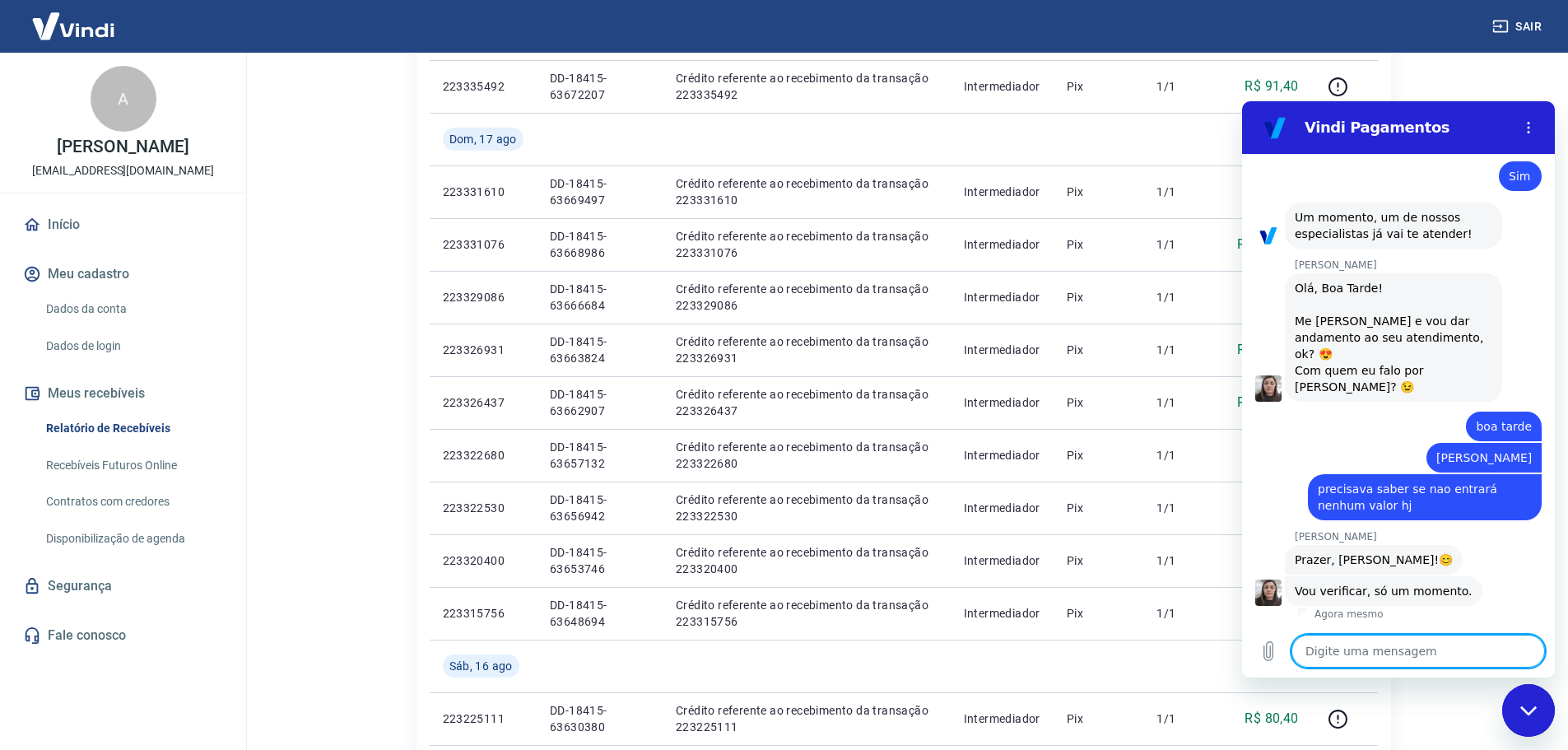
type textarea "o"
type textarea "x"
type textarea "ob"
type textarea "x"
type textarea "obr"
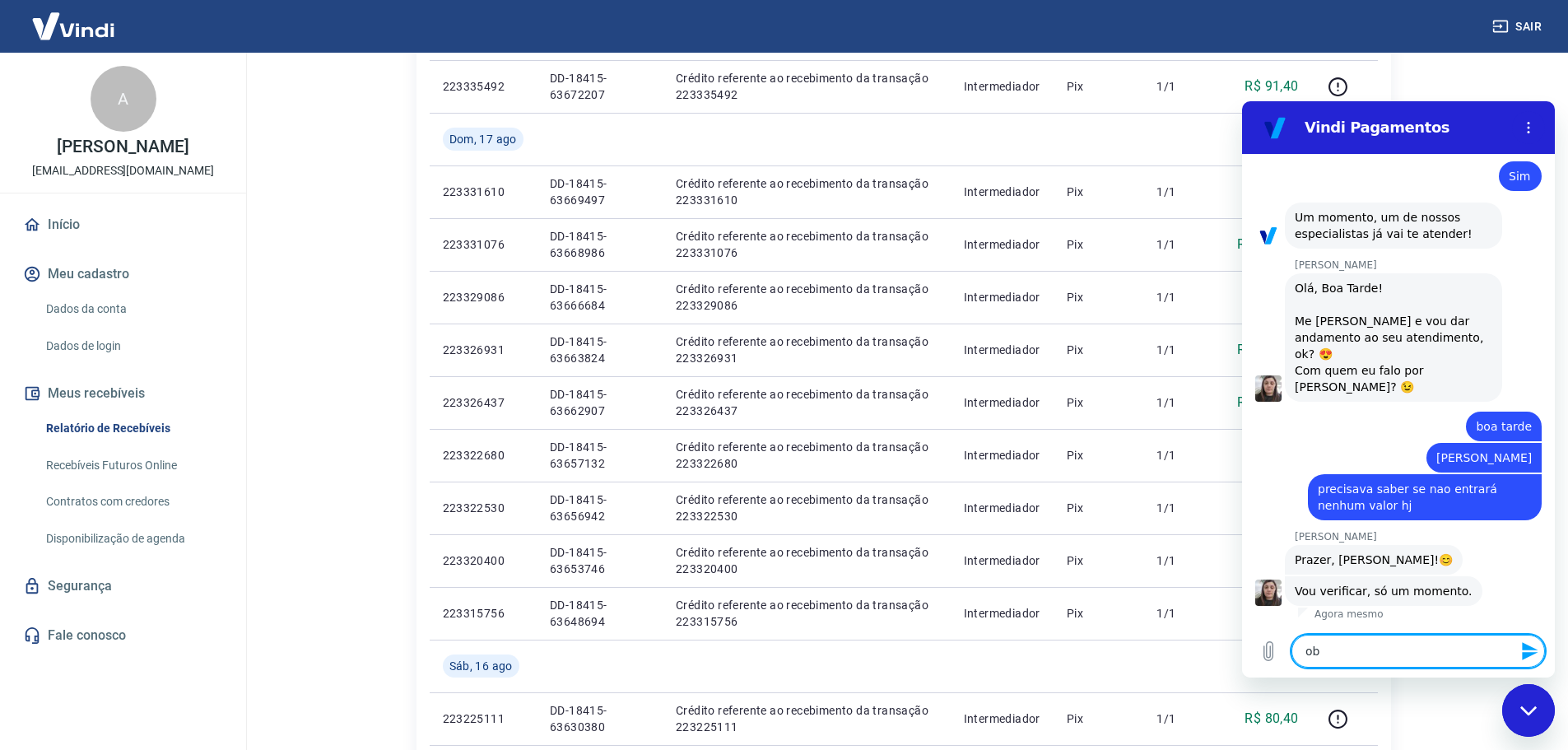
type textarea "x"
type textarea "obri"
type textarea "x"
type textarea "obrig"
type textarea "x"
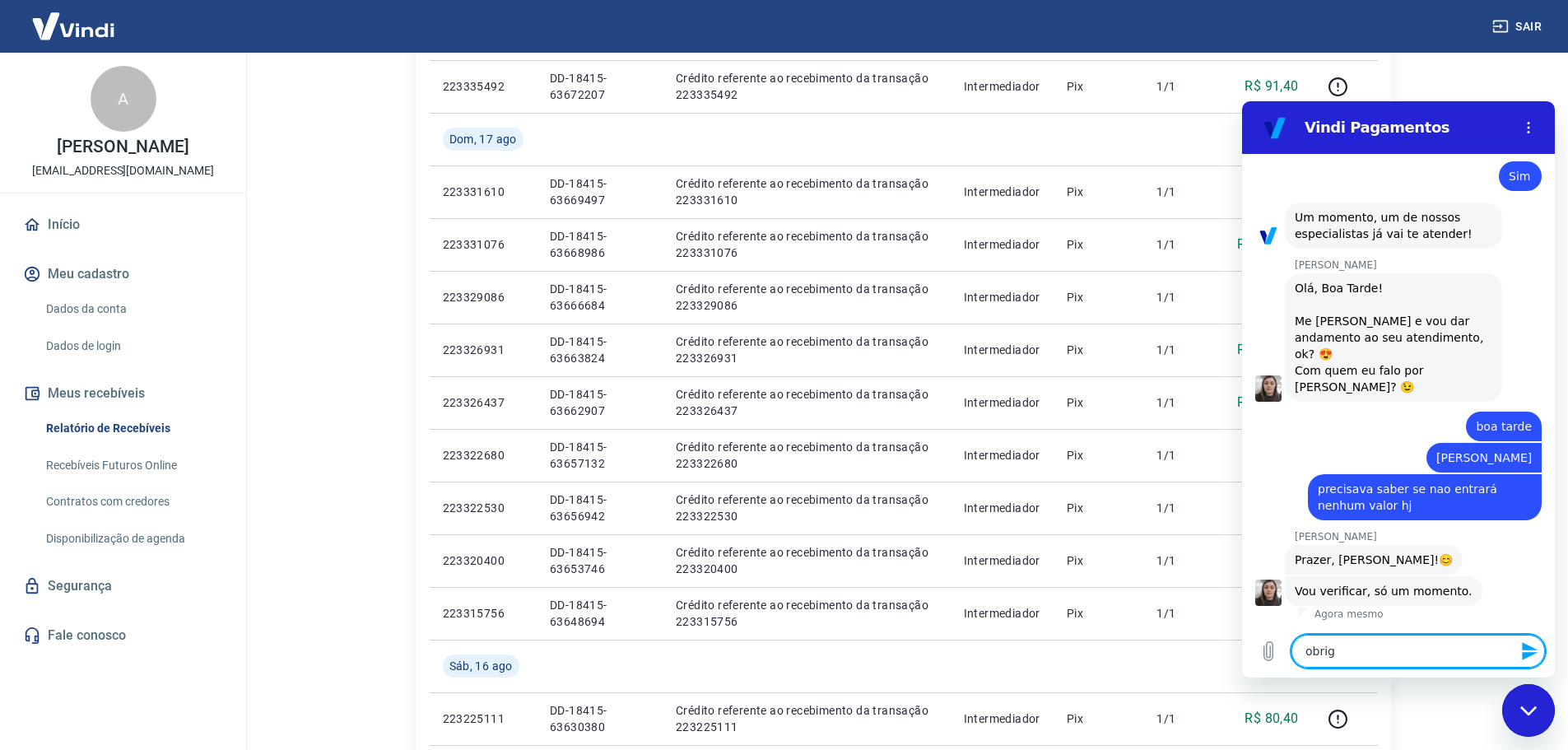
type textarea "obriga"
type textarea "x"
type textarea "obrigad"
type textarea "x"
type textarea "obrigada"
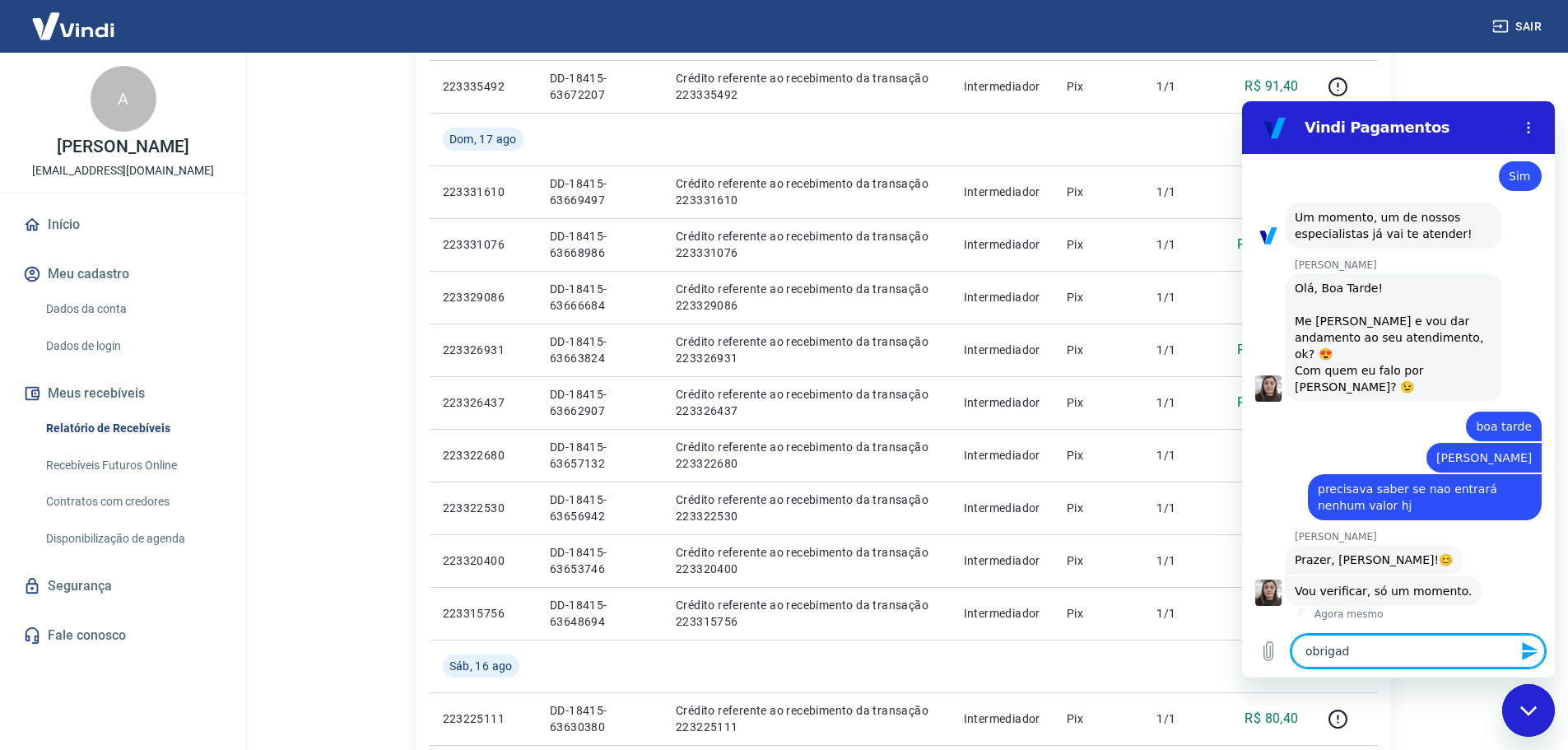
type textarea "x"
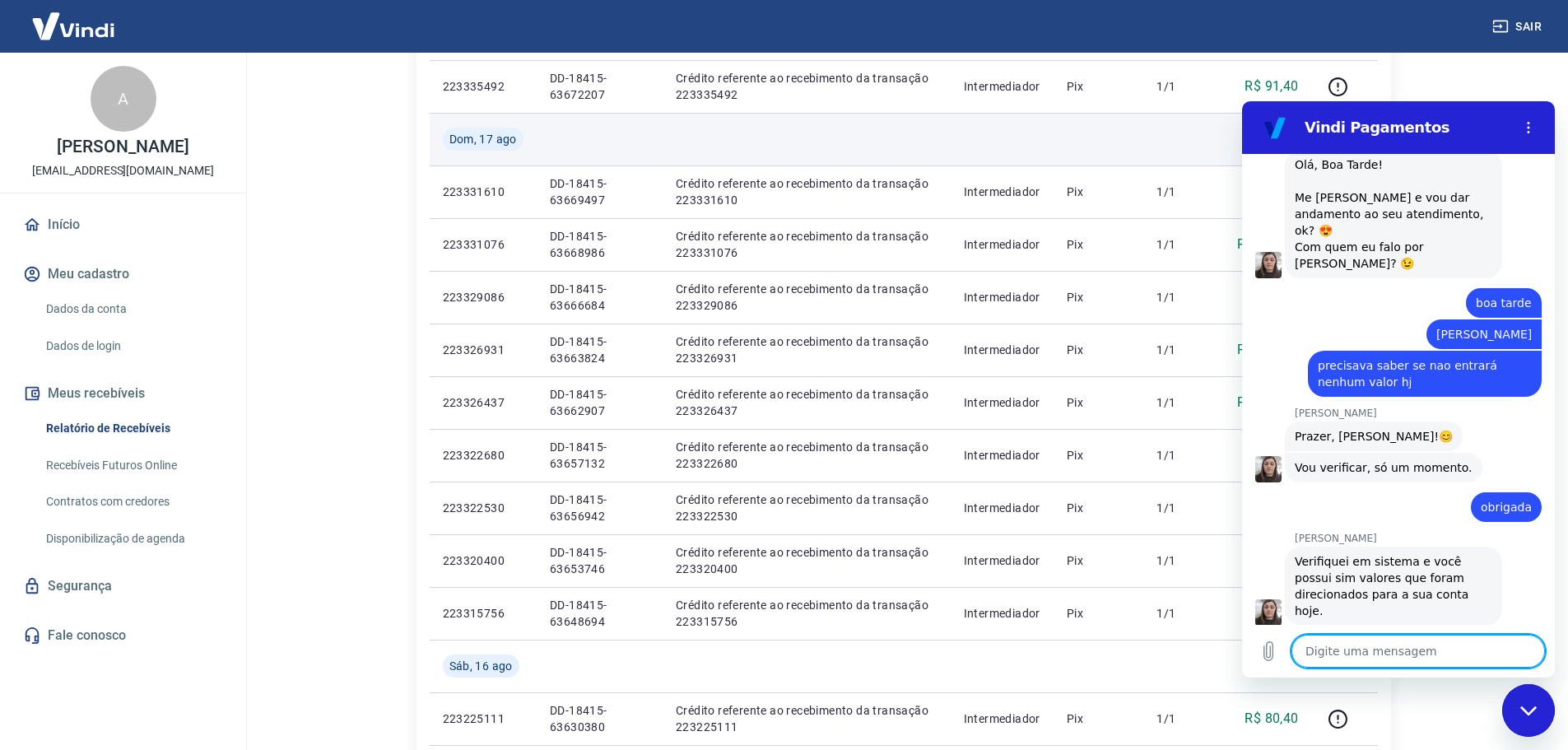
scroll to position [1881, 0]
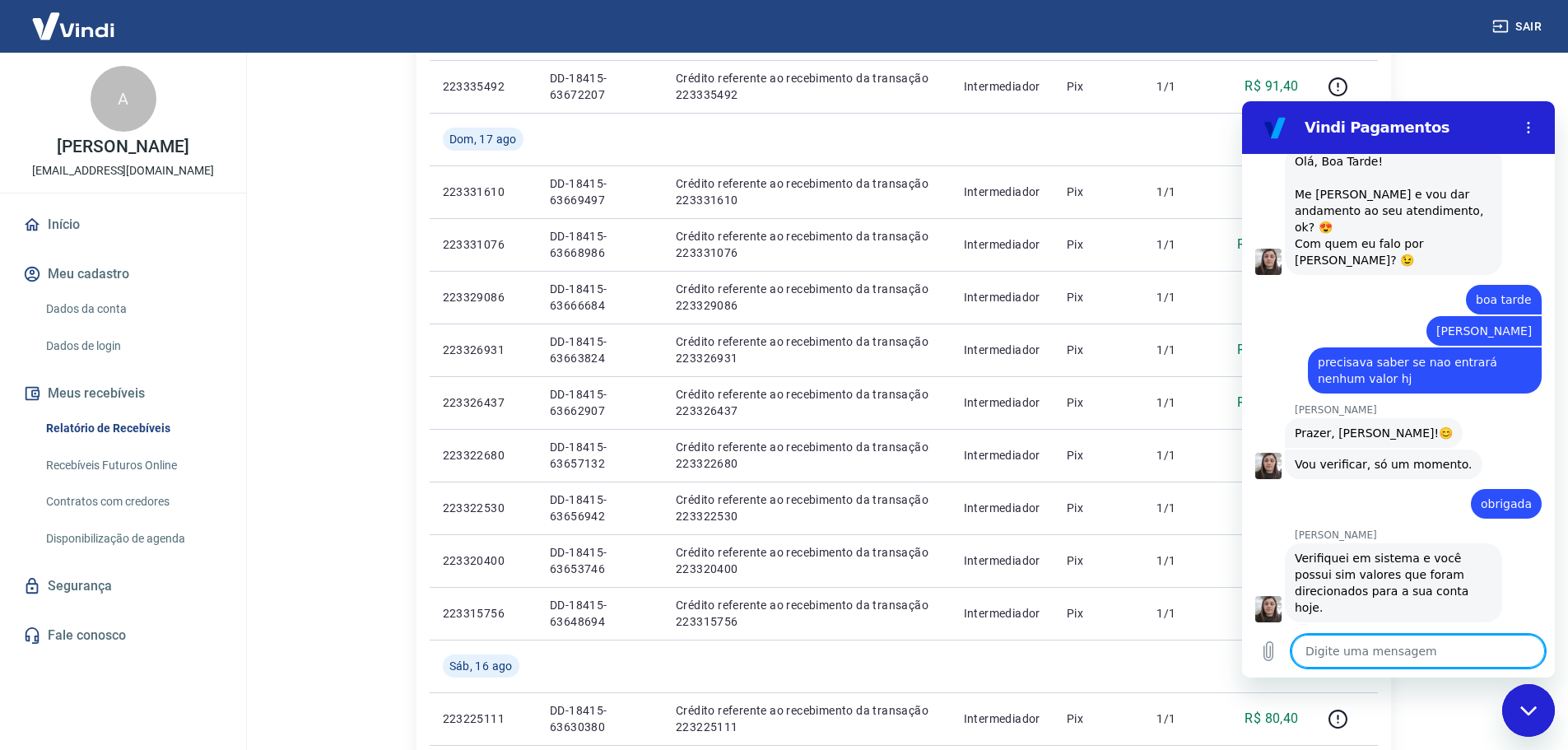
type textarea "x"
type textarea "e"
type textarea "x"
type textarea "en"
type textarea "x"
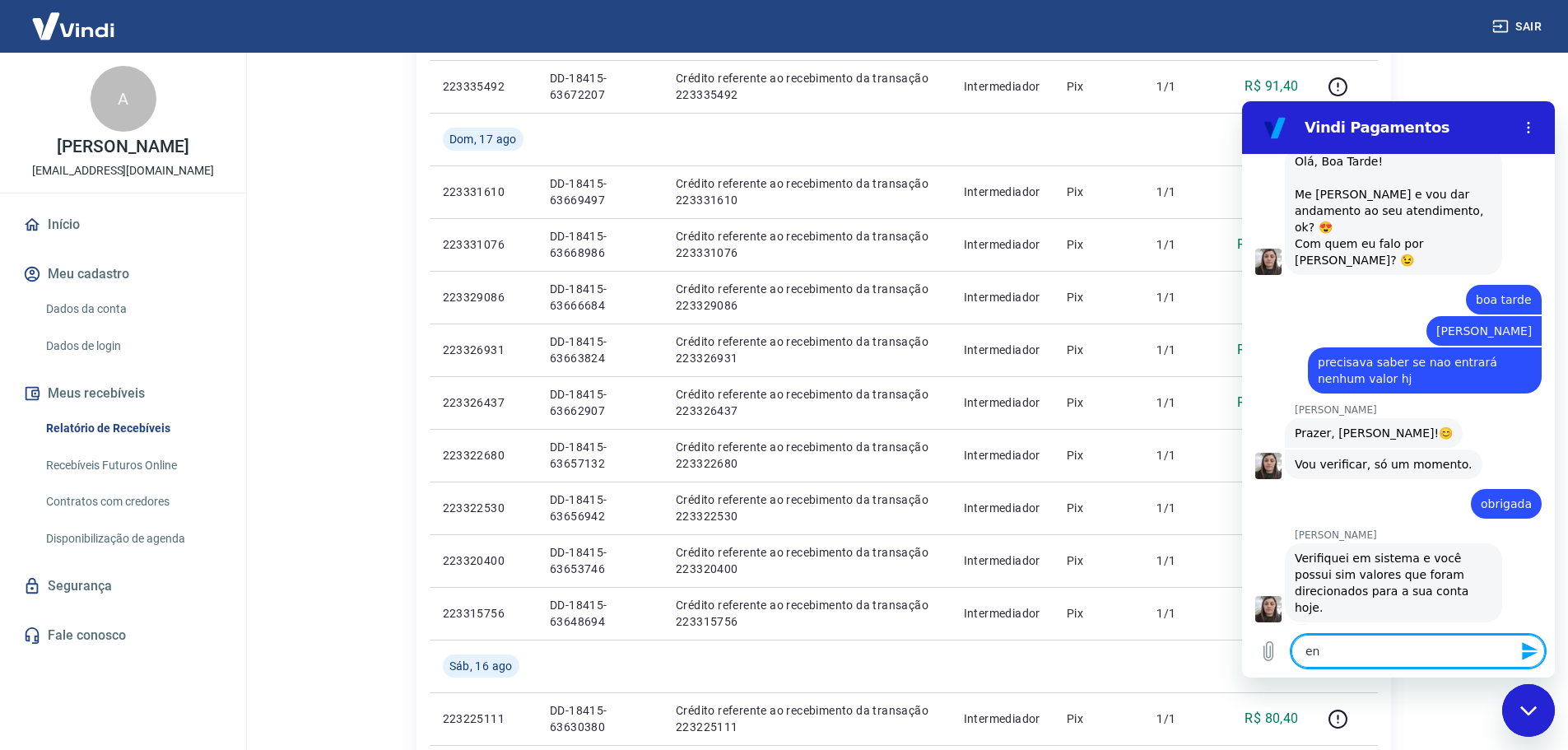
type textarea "ent"
type textarea "x"
type textarea "entr"
type textarea "x"
type textarea "entro"
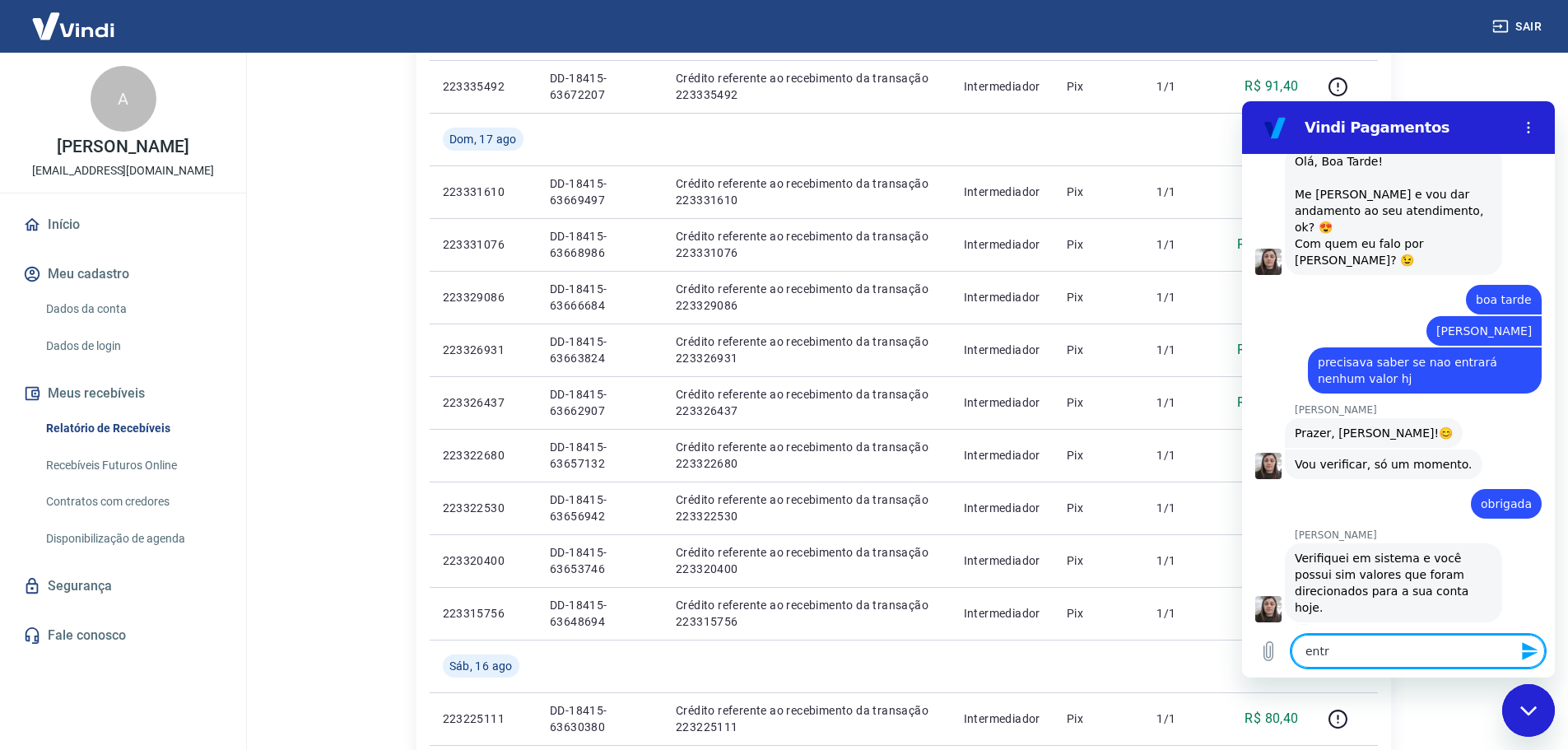
type textarea "x"
type textarea "entrou"
type textarea "x"
type textarea "entrou"
type textarea "x"
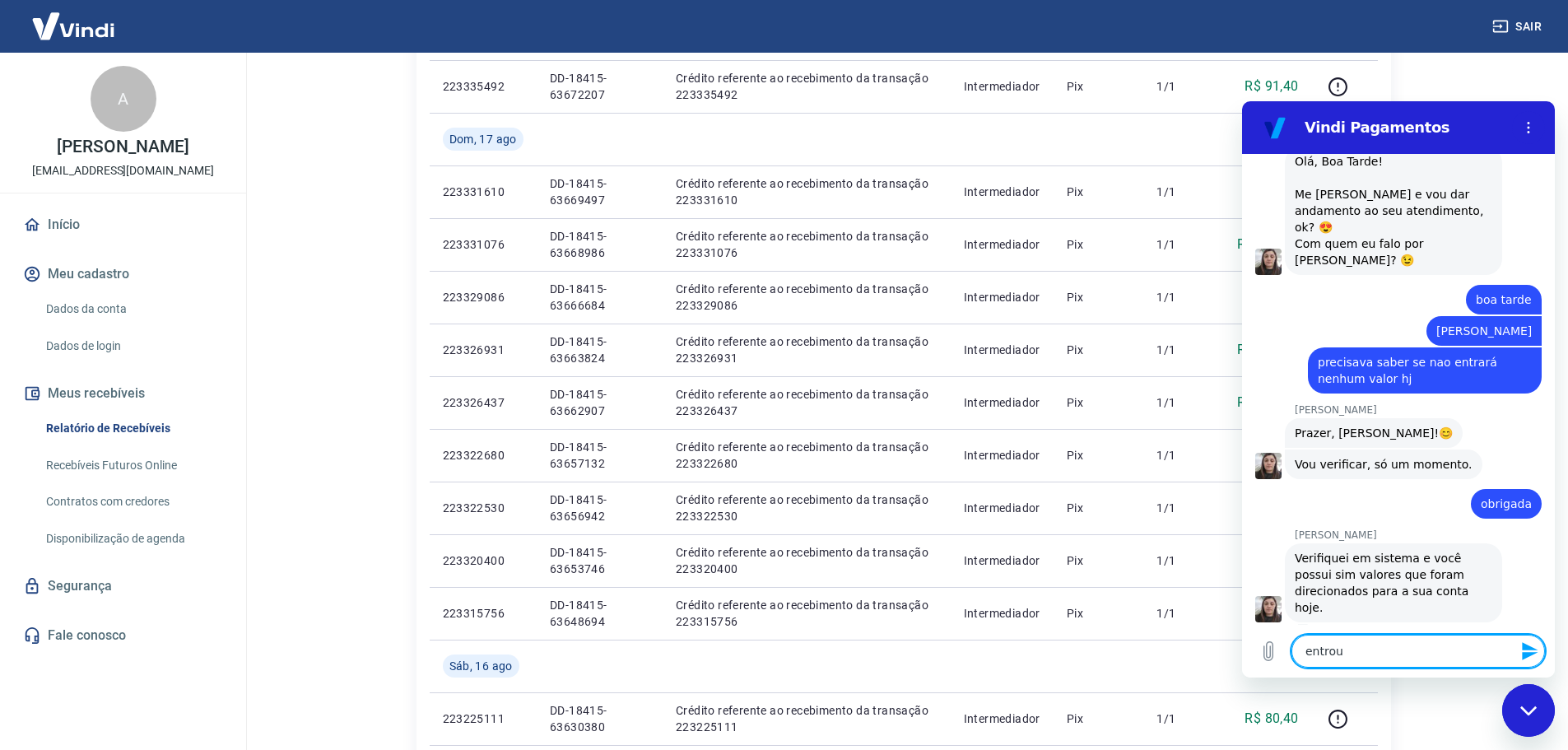
type textarea "entrou a"
type textarea "x"
type textarea "entrou ag"
type textarea "x"
type textarea "entrou ago"
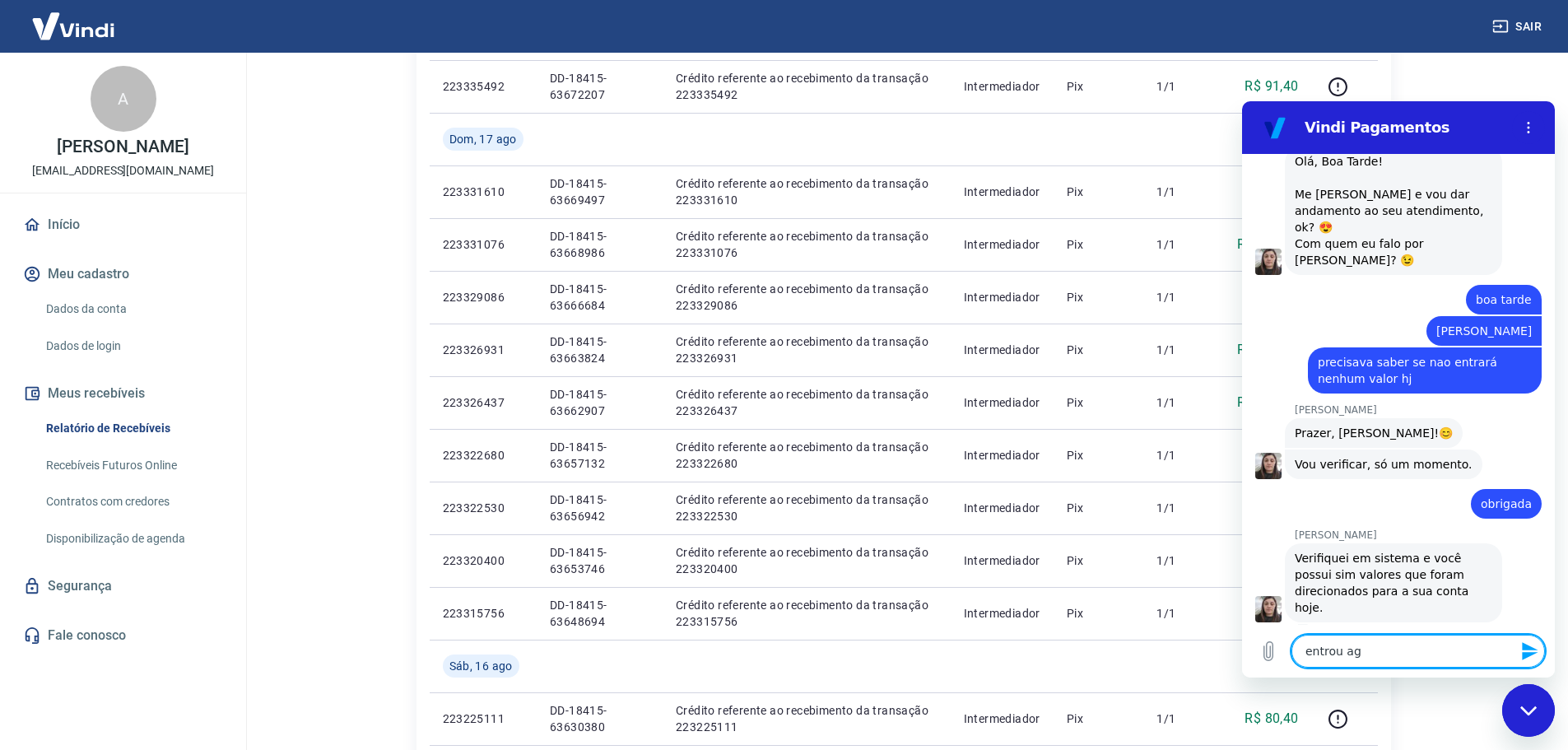
type textarea "x"
type textarea "entrou agor"
type textarea "x"
type textarea "entrou agora"
type textarea "x"
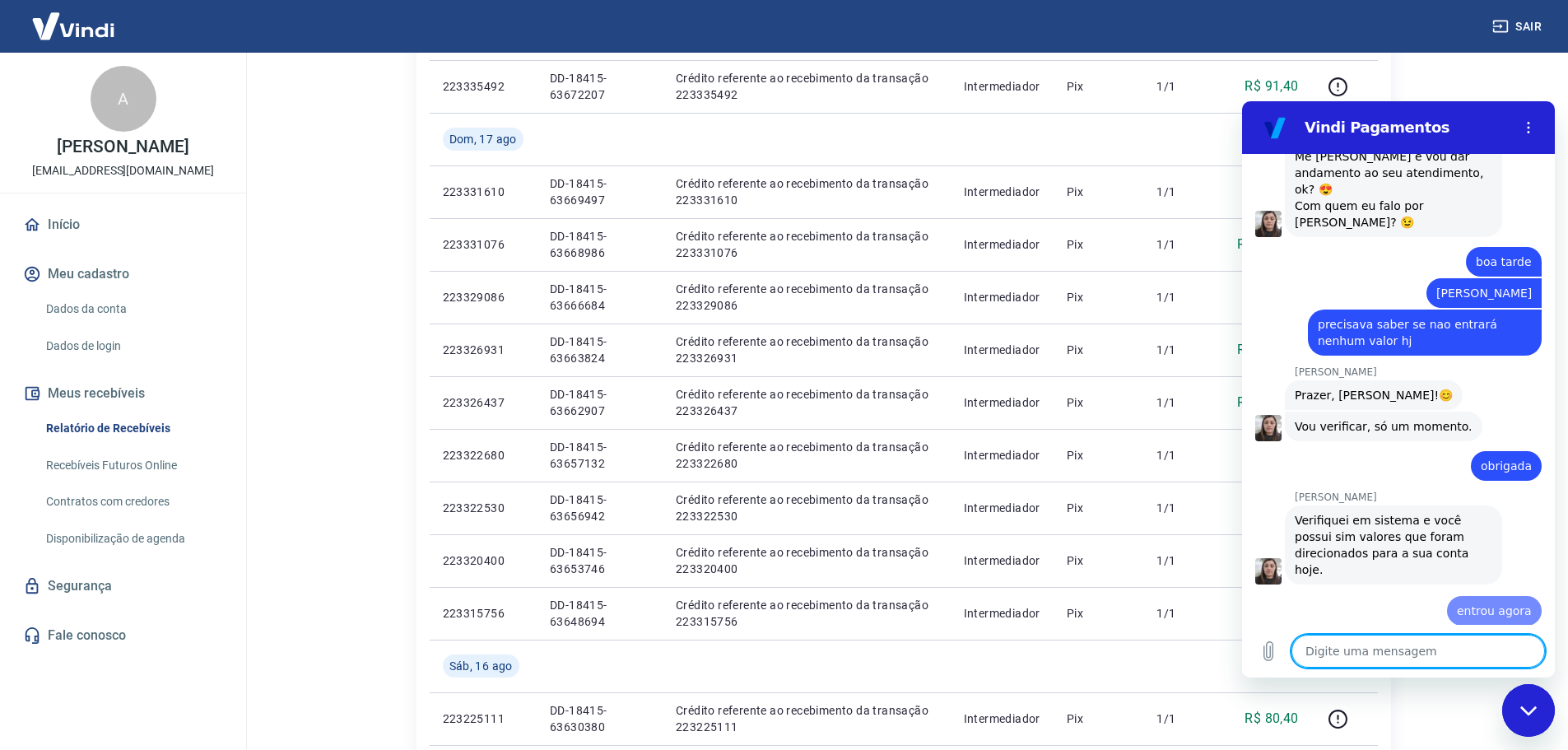
type textarea "x"
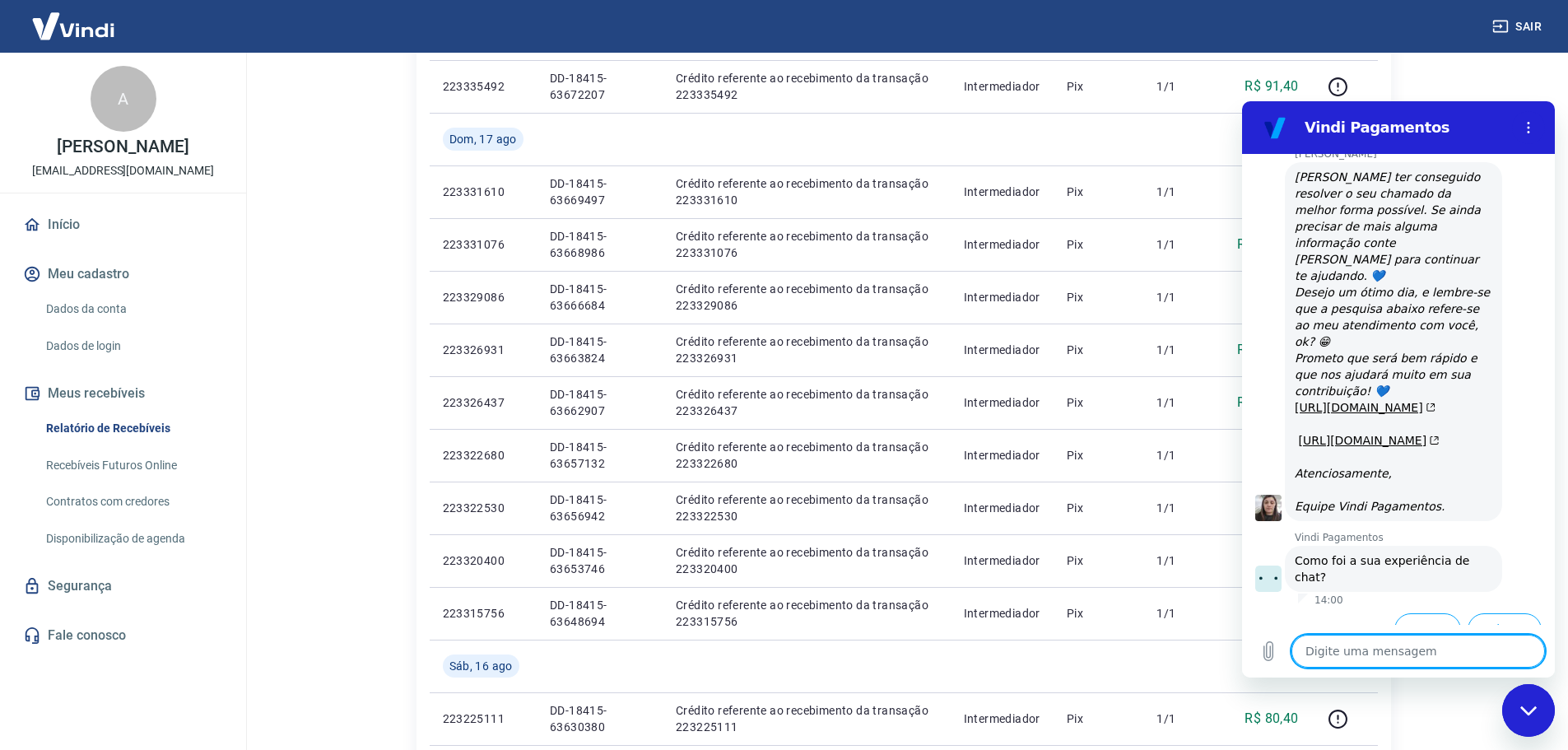
scroll to position [2727, 0]
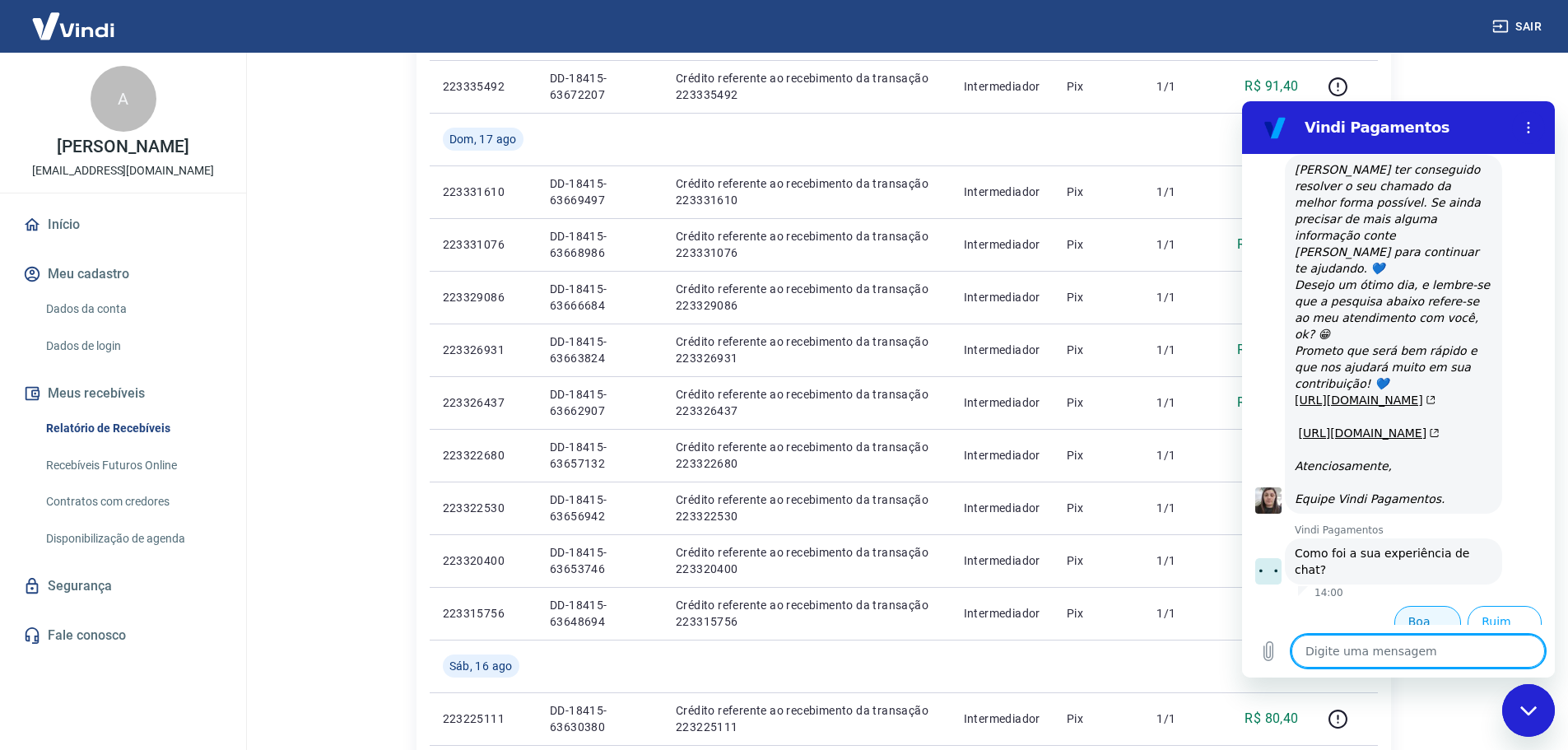
click at [1421, 606] on button "Boa 👍" at bounding box center [1428, 629] width 66 height 48
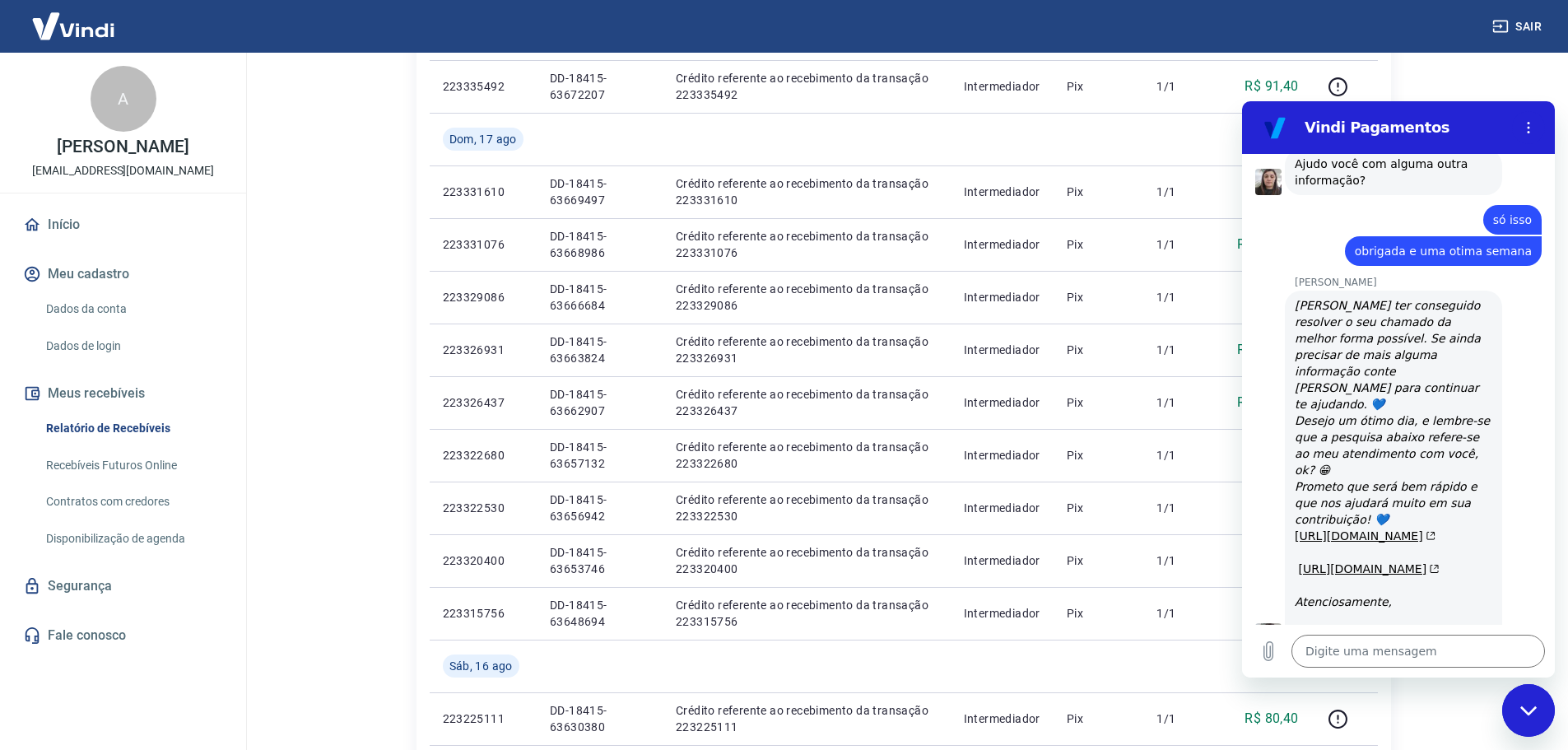
scroll to position [2541, 0]
